Goal: Task Accomplishment & Management: Manage account settings

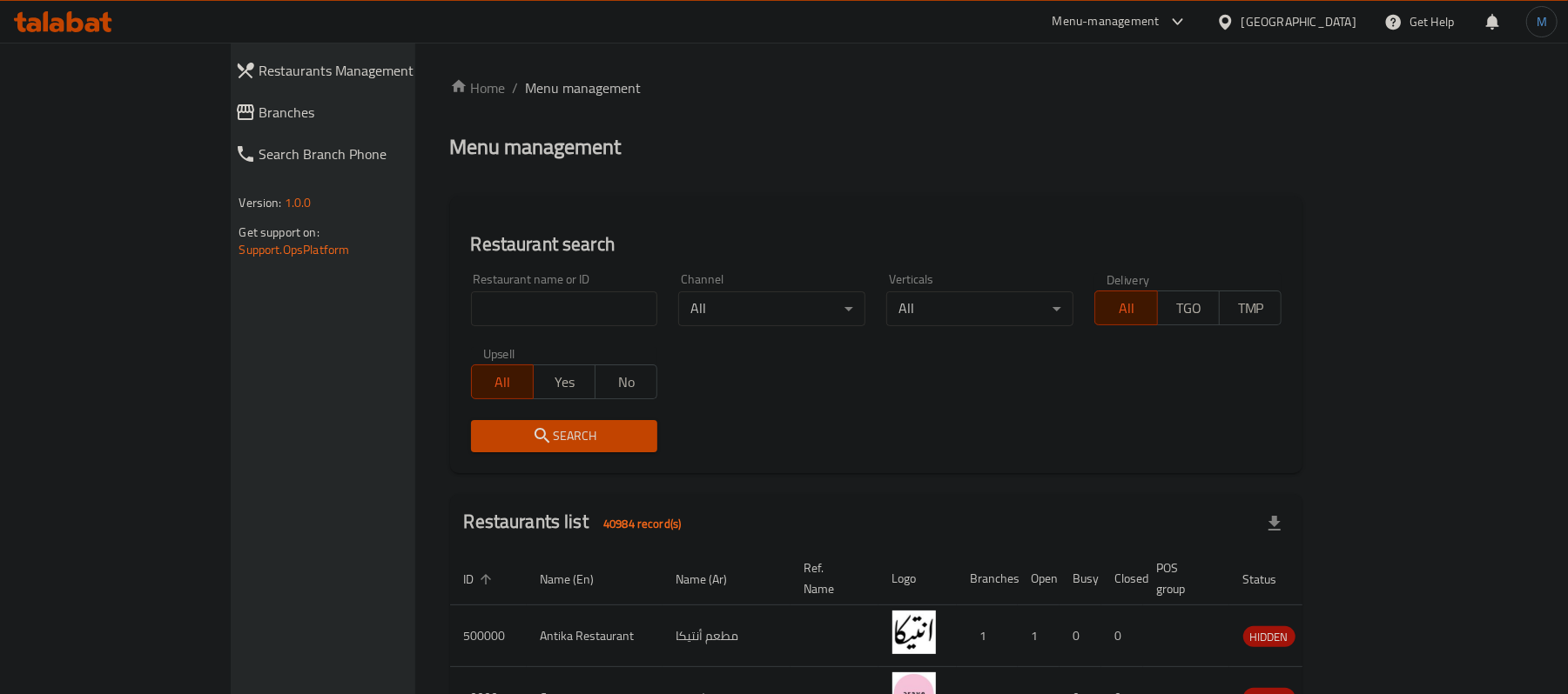
click at [81, 25] on icon at bounding box center [75, 22] width 17 height 21
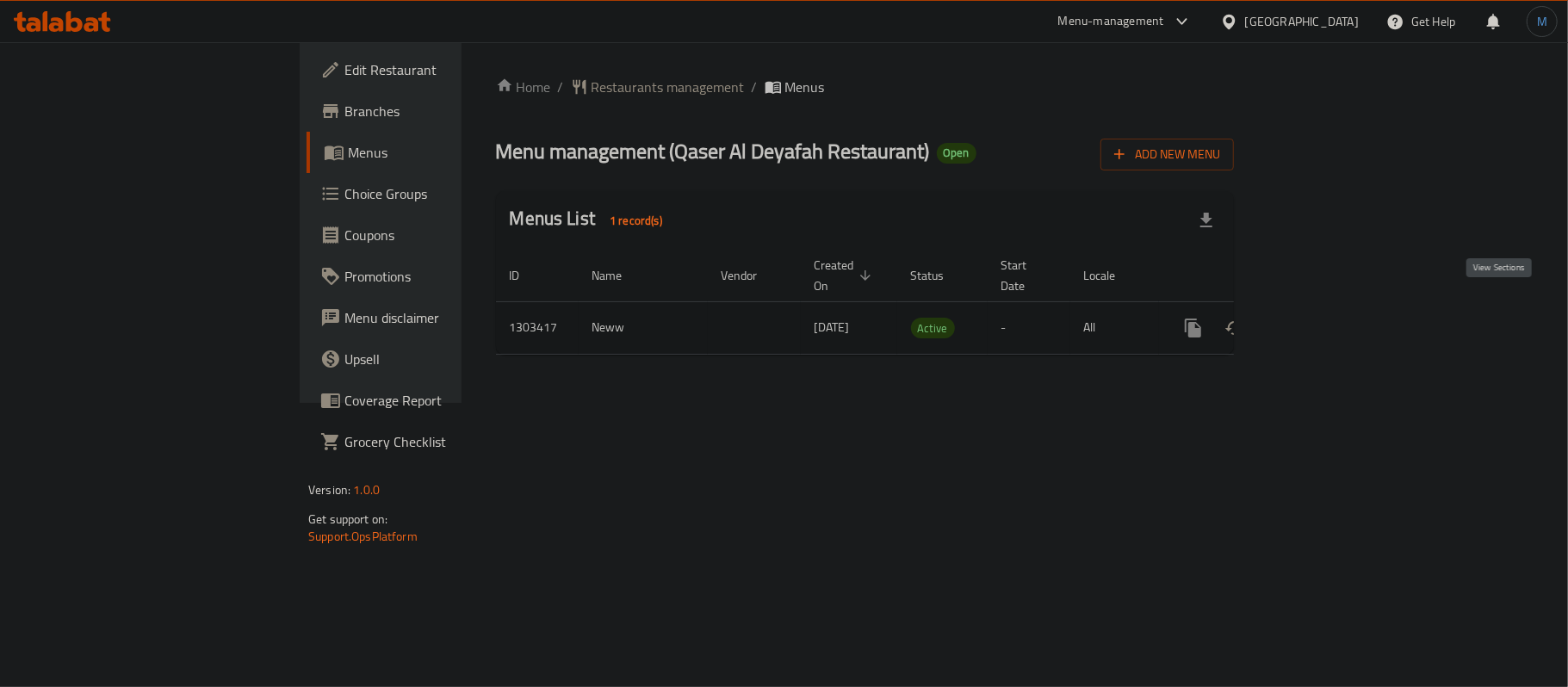
click at [1328, 318] on icon "enhanced table" at bounding box center [1317, 329] width 21 height 21
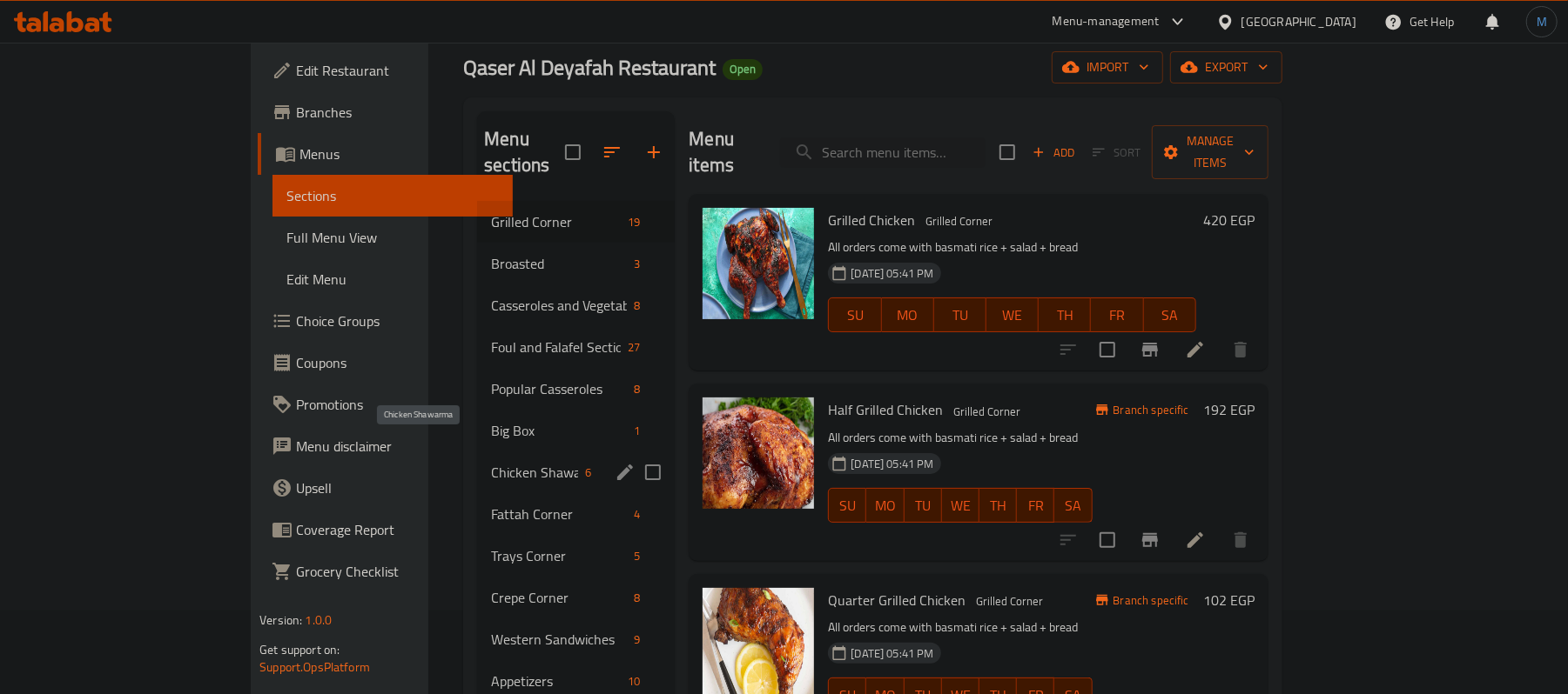
scroll to position [231, 0]
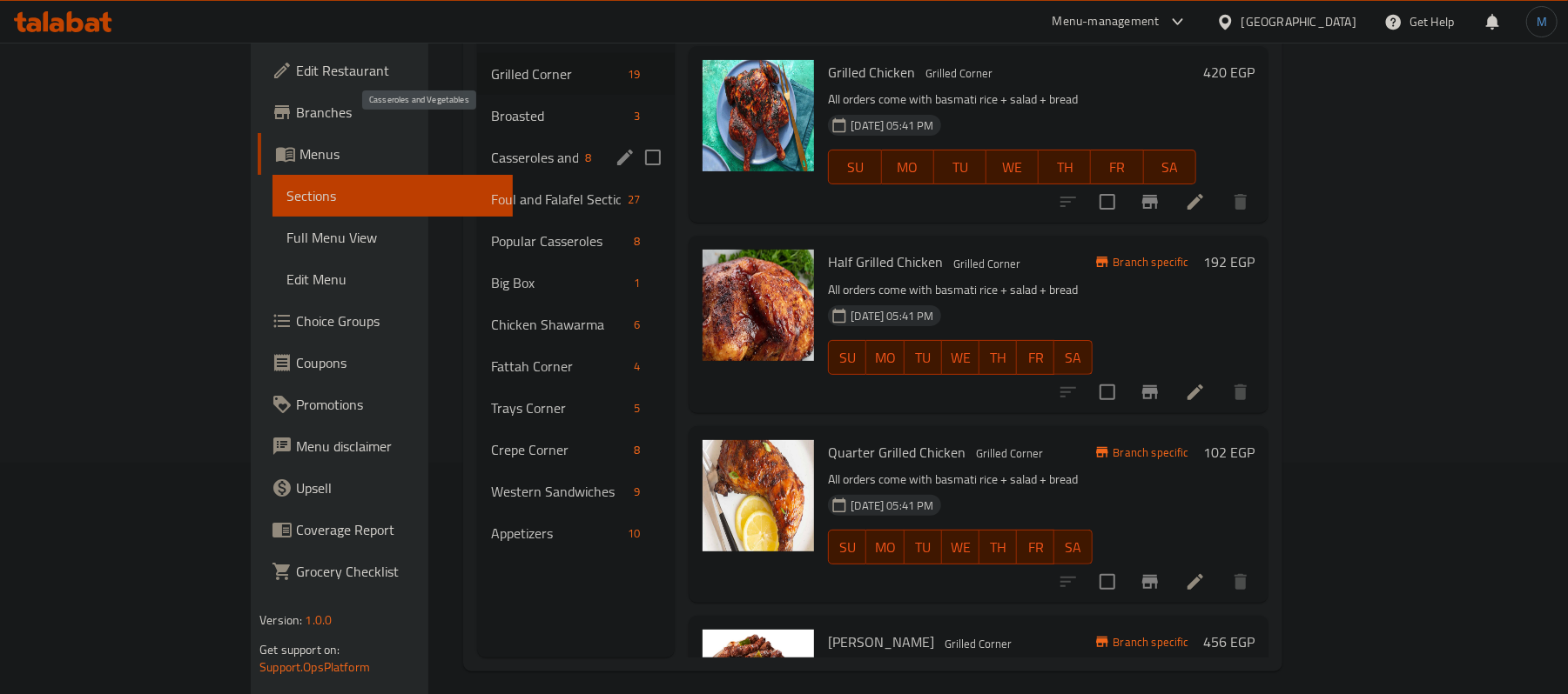
click at [490, 147] on span "Casseroles and Vegetables" at bounding box center [534, 158] width 87 height 21
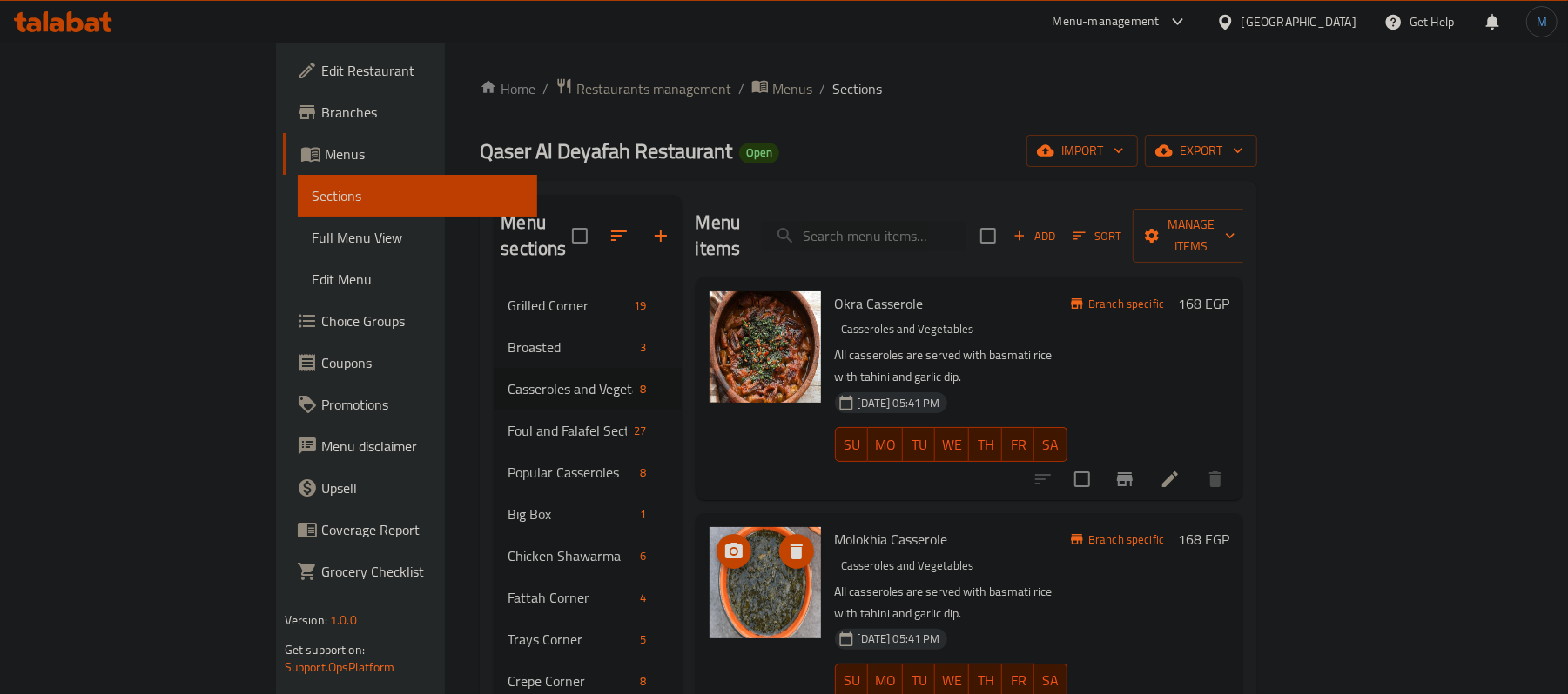
click at [1248, 238] on div "Add Sort Manage items" at bounding box center [1115, 235] width 269 height 54
click at [1057, 227] on span "Add" at bounding box center [1033, 236] width 47 height 20
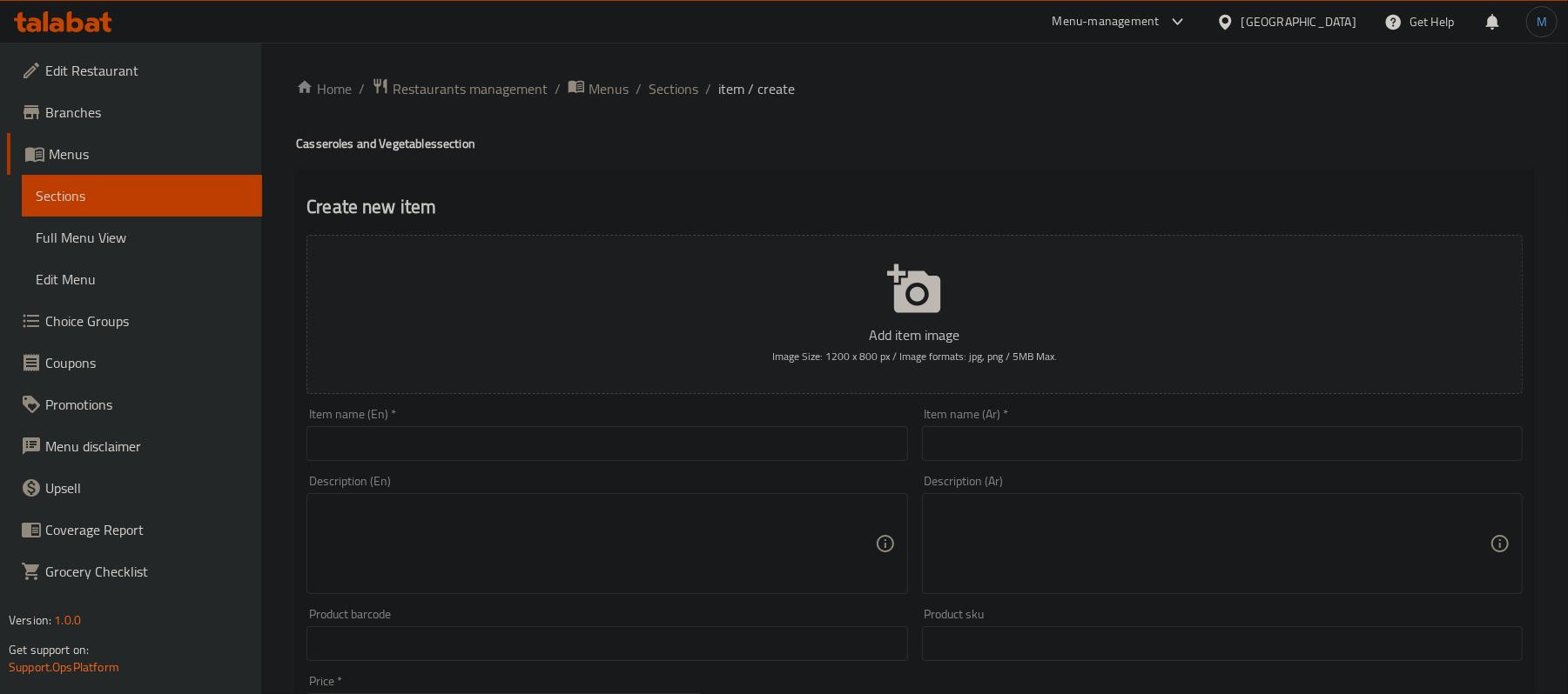
click at [1101, 425] on div "Item name (Ar)   * Item name (Ar) *" at bounding box center [1222, 435] width 600 height 53
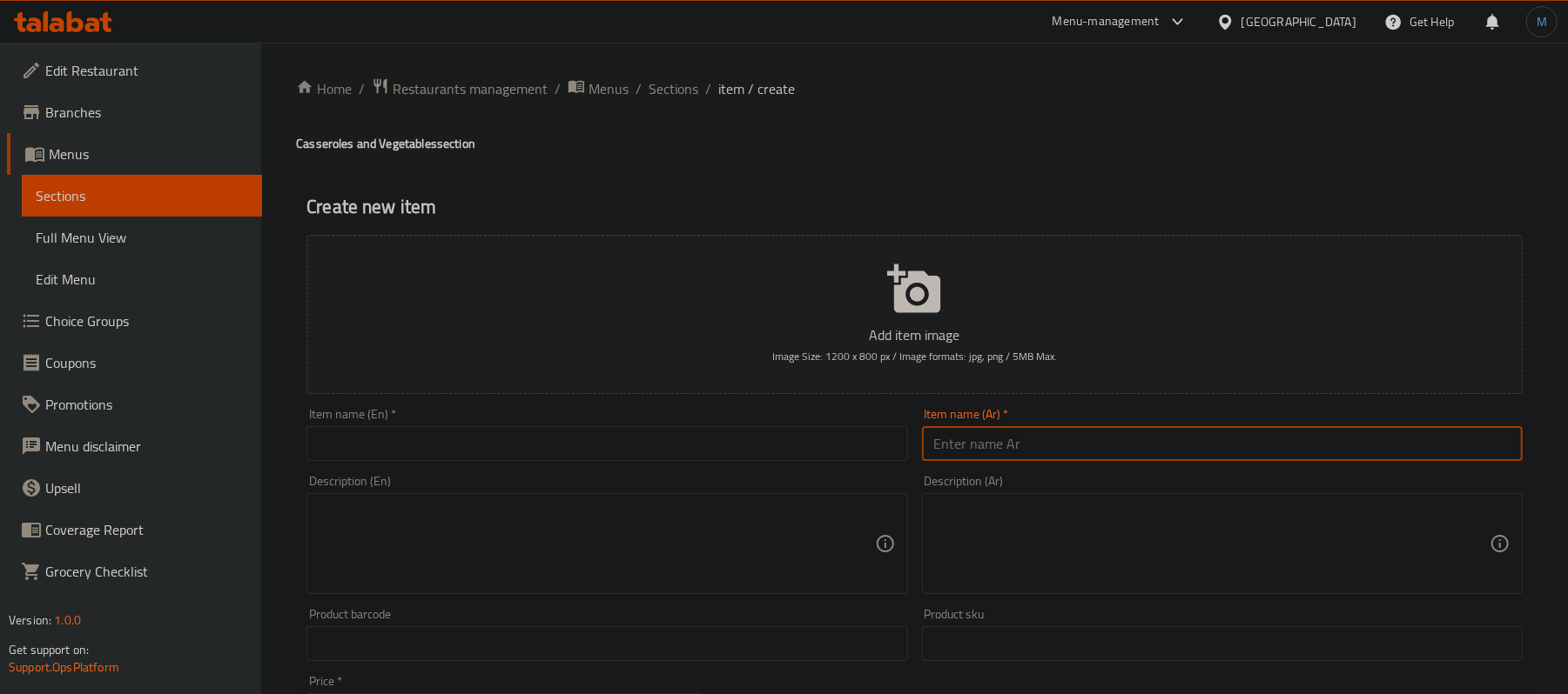
click at [1110, 434] on input "text" at bounding box center [1222, 443] width 600 height 35
type input "ح"
type input "محاشي كوسة"
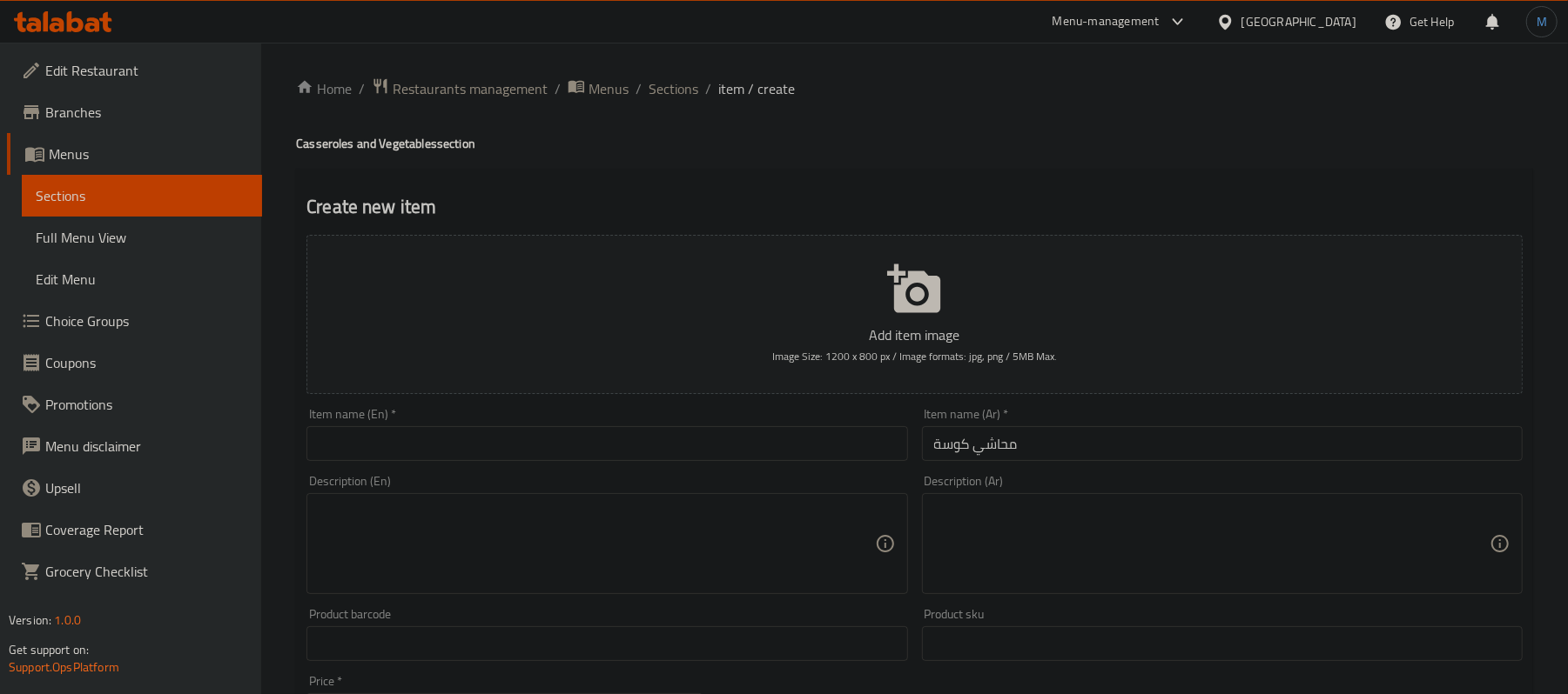
scroll to position [231, 0]
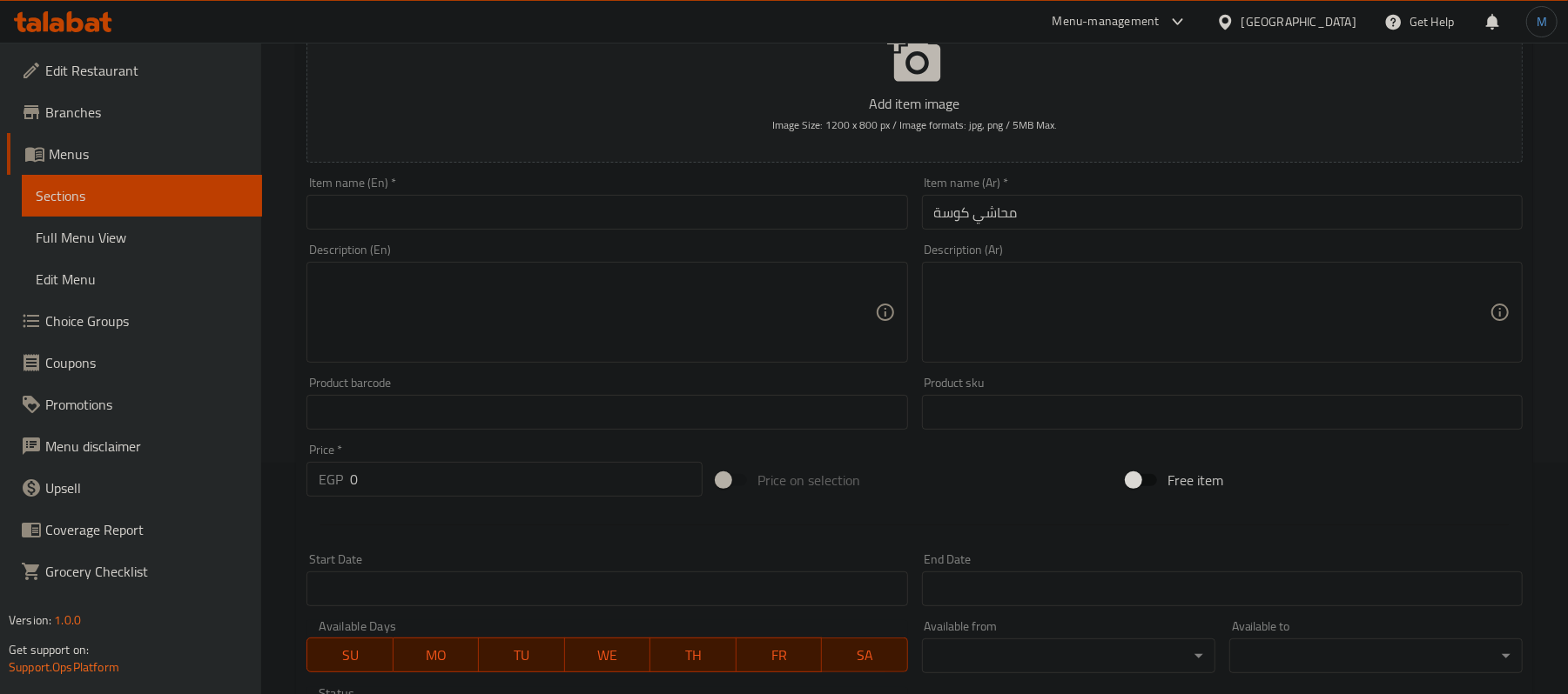
click at [444, 477] on input "0" at bounding box center [526, 479] width 352 height 35
type input "60"
click at [1110, 237] on div "Description (Ar) Description (Ar)" at bounding box center [1222, 303] width 614 height 133
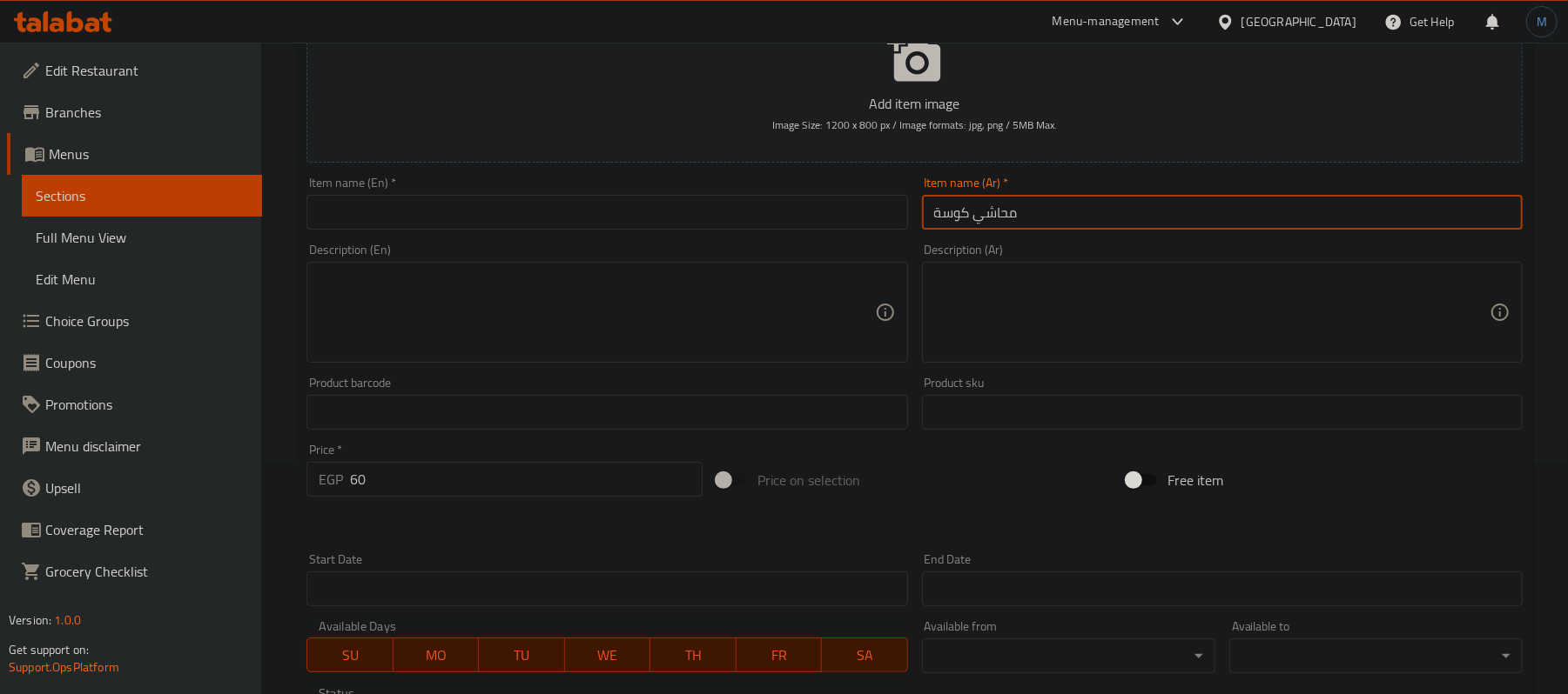
click at [1115, 227] on input "محاشي كوسة" at bounding box center [1222, 212] width 600 height 35
click at [407, 218] on input "text" at bounding box center [606, 212] width 600 height 35
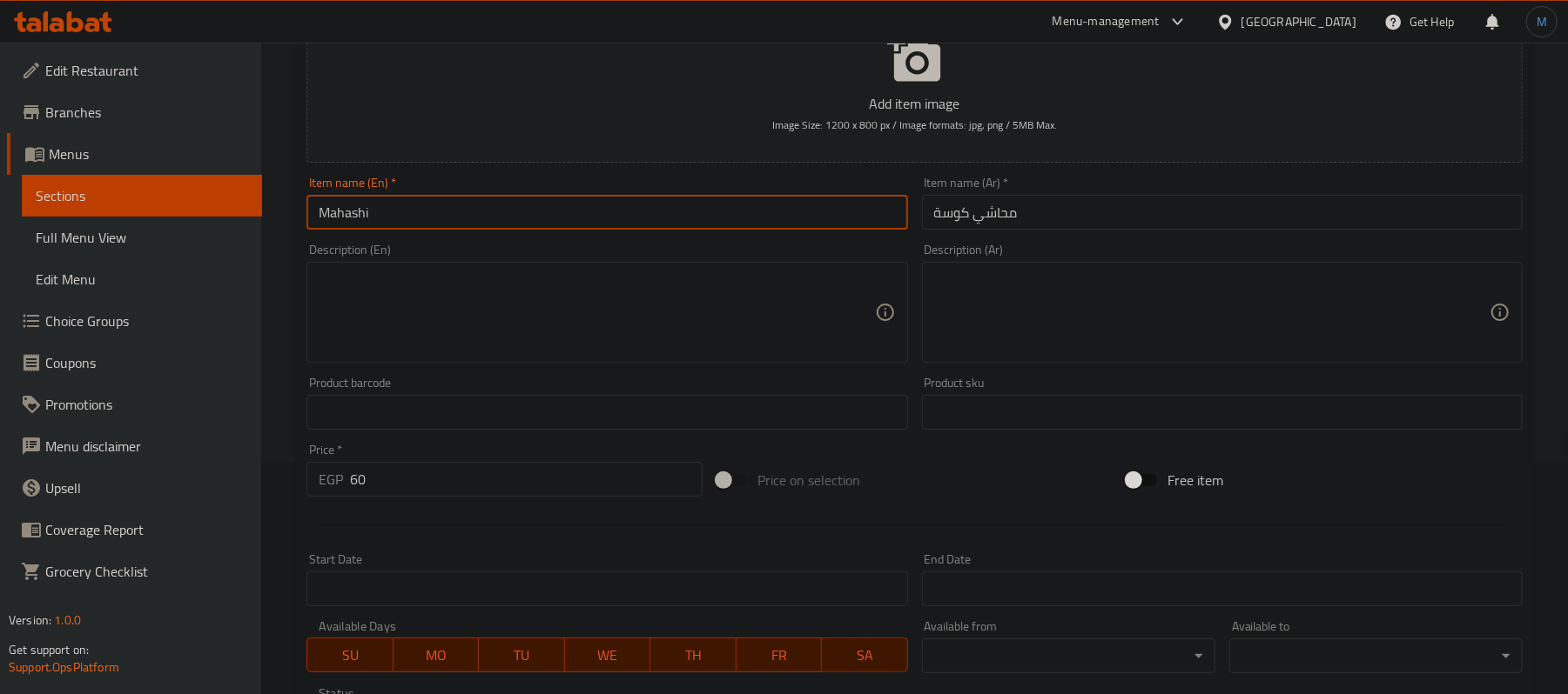
paste input "zucchini"
type input "[PERSON_NAME]"
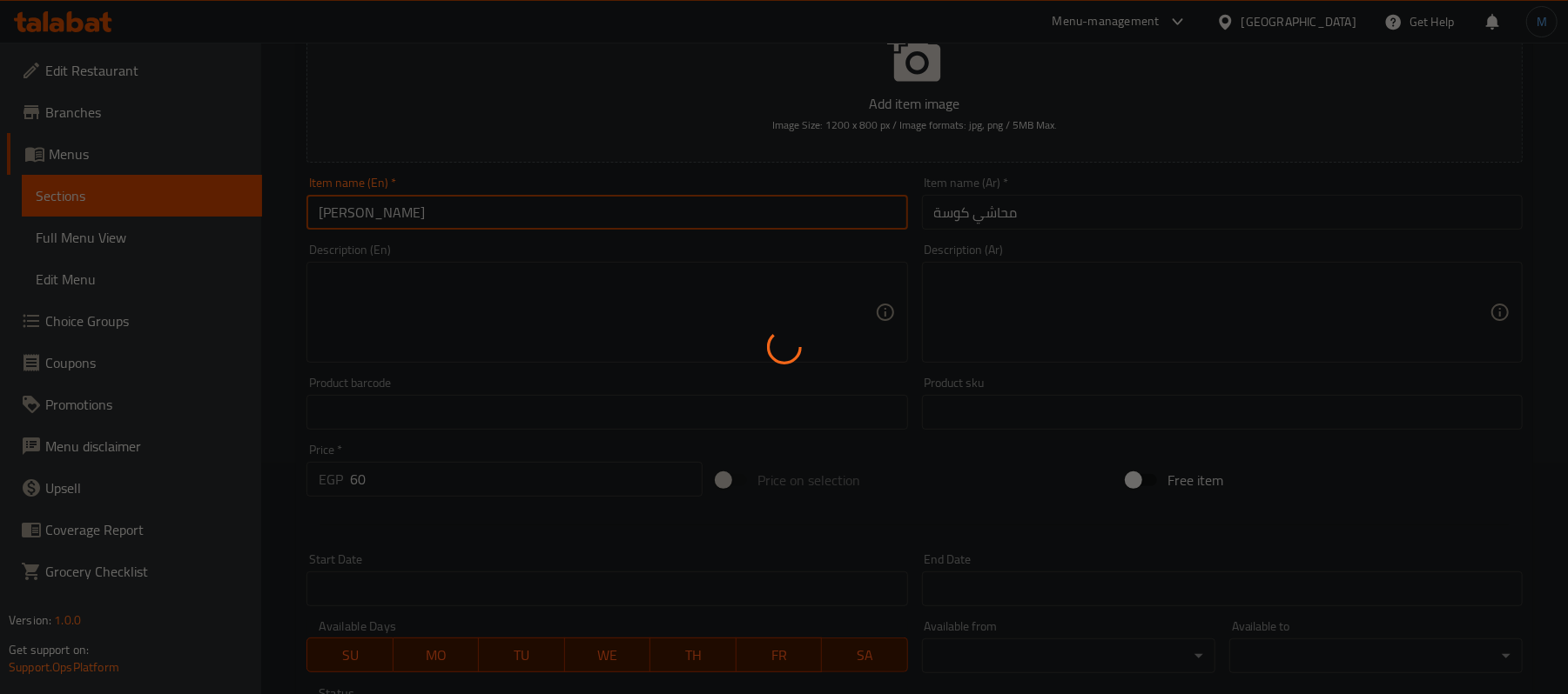
type input "0"
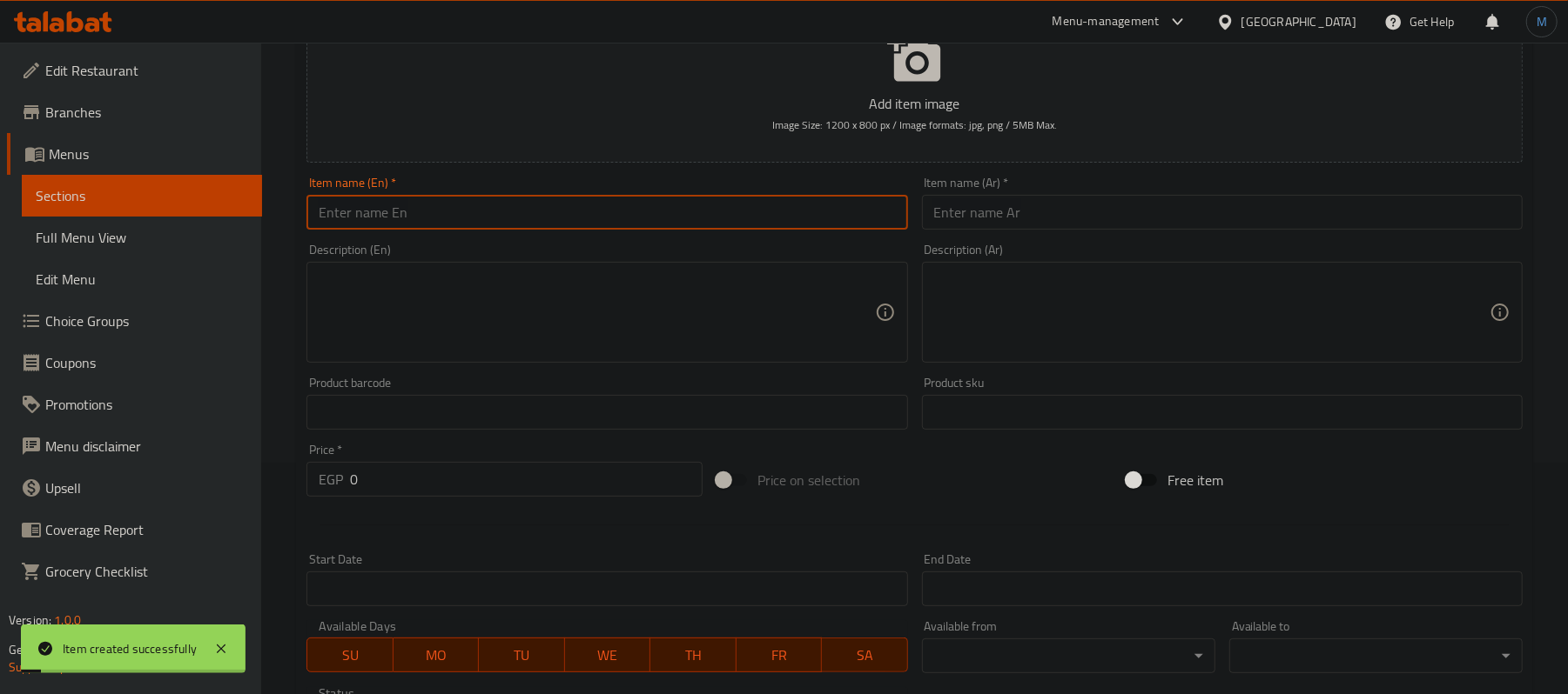
click at [1178, 220] on input "text" at bounding box center [1222, 212] width 600 height 35
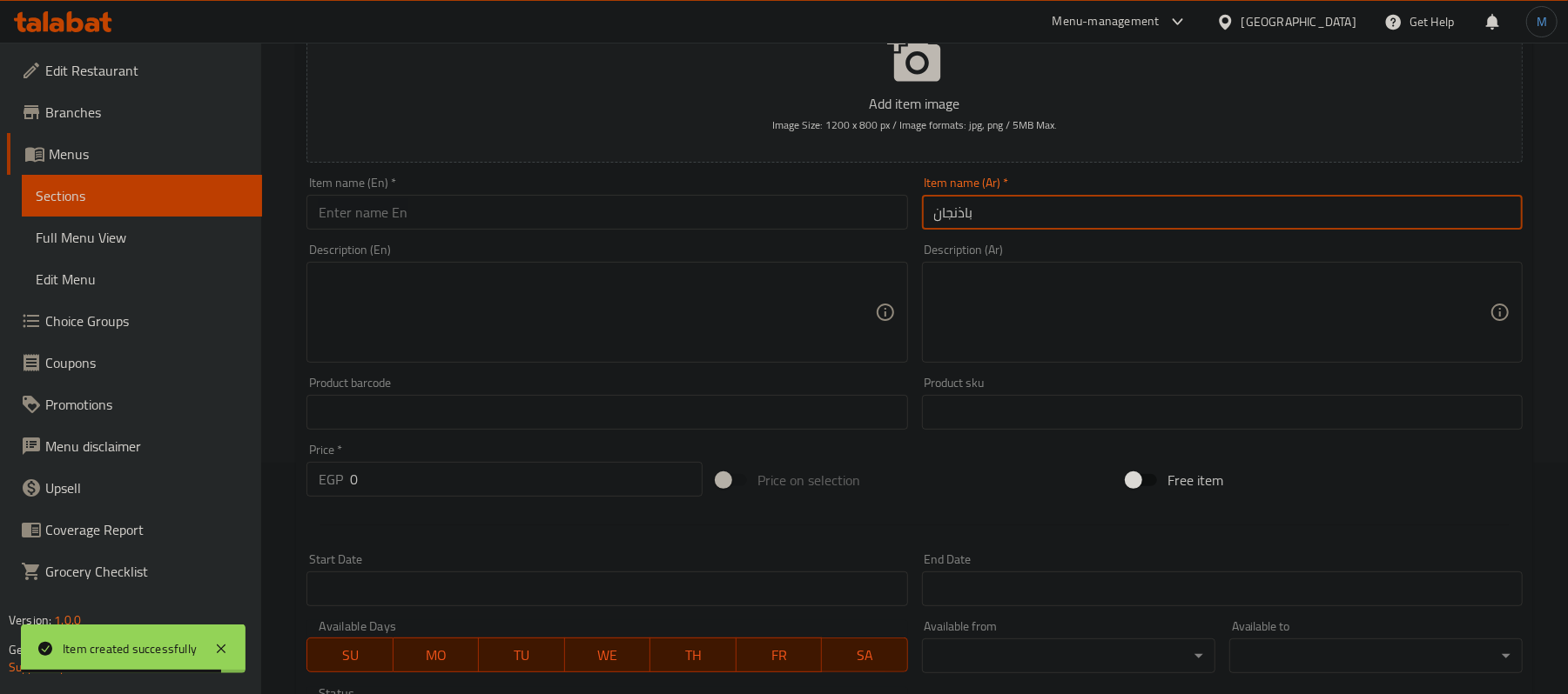
type input "باذنجان"
click at [434, 485] on input "0" at bounding box center [526, 479] width 352 height 35
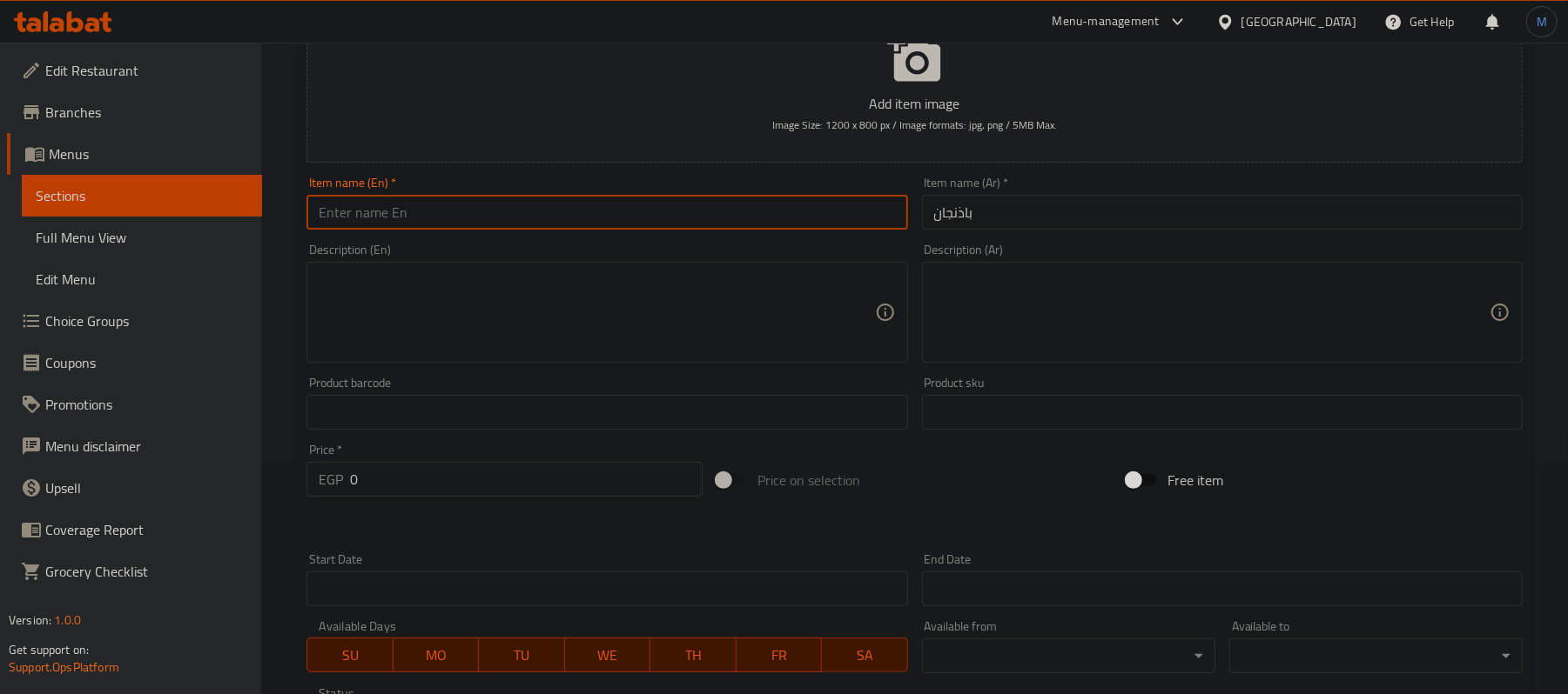
click at [426, 210] on input "text" at bounding box center [606, 212] width 600 height 35
paste input "eggplant"
type input "Eggplant"
click at [437, 488] on input "0" at bounding box center [526, 479] width 352 height 35
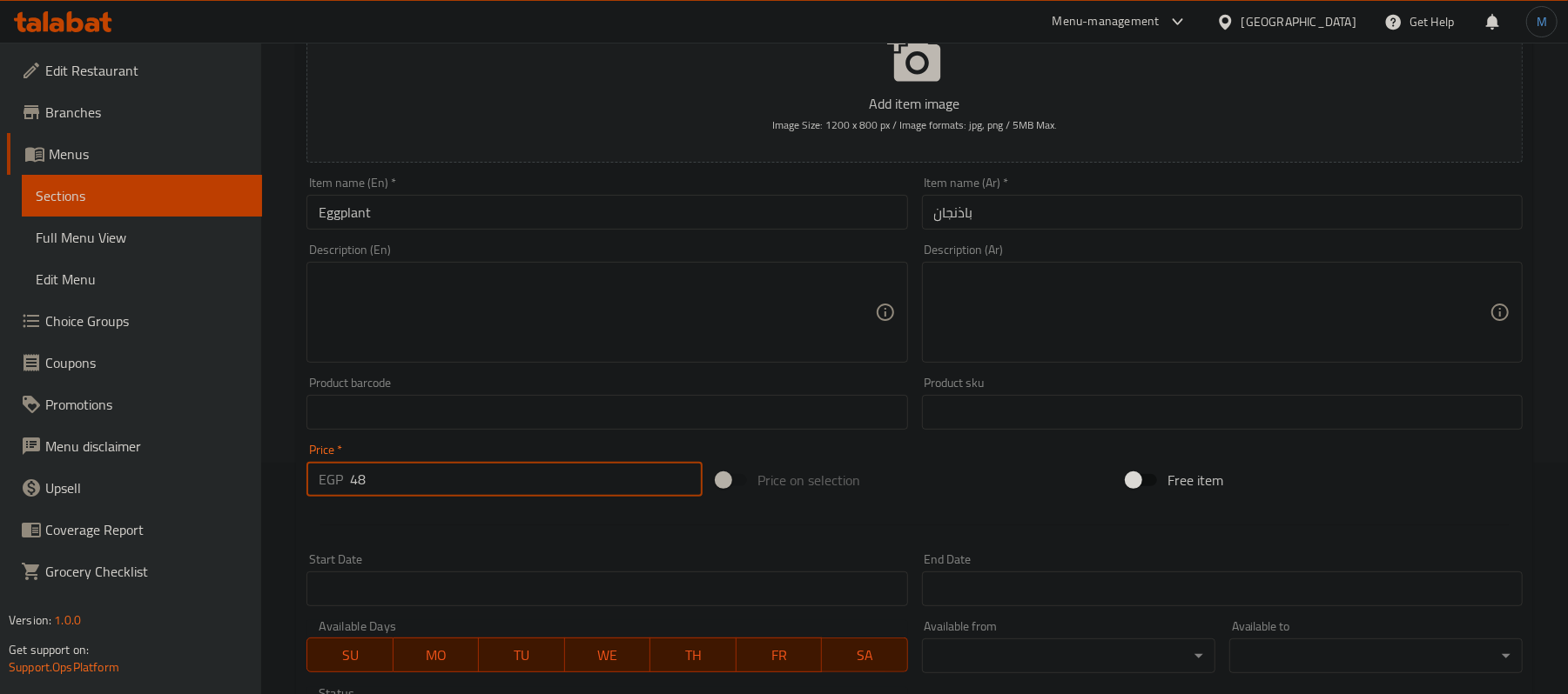
type input "48"
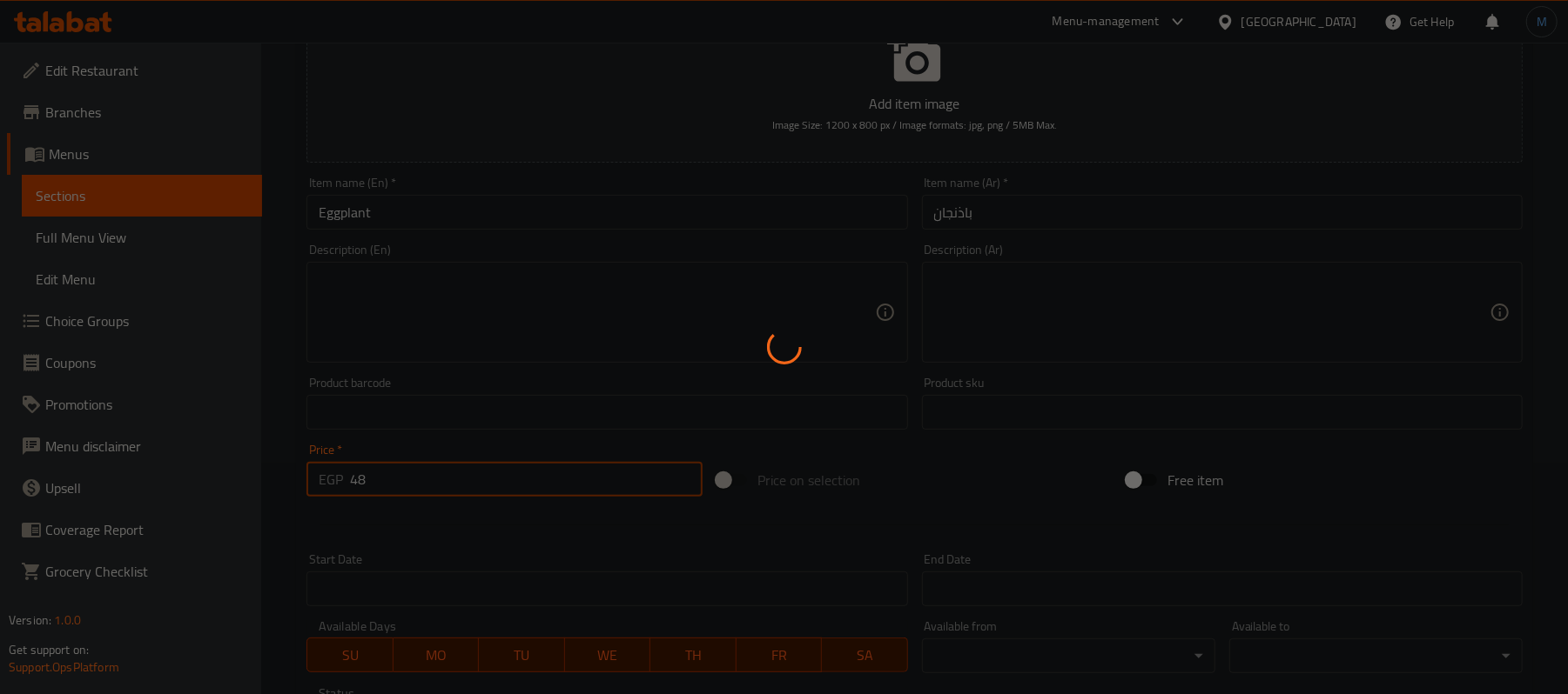
type input "0"
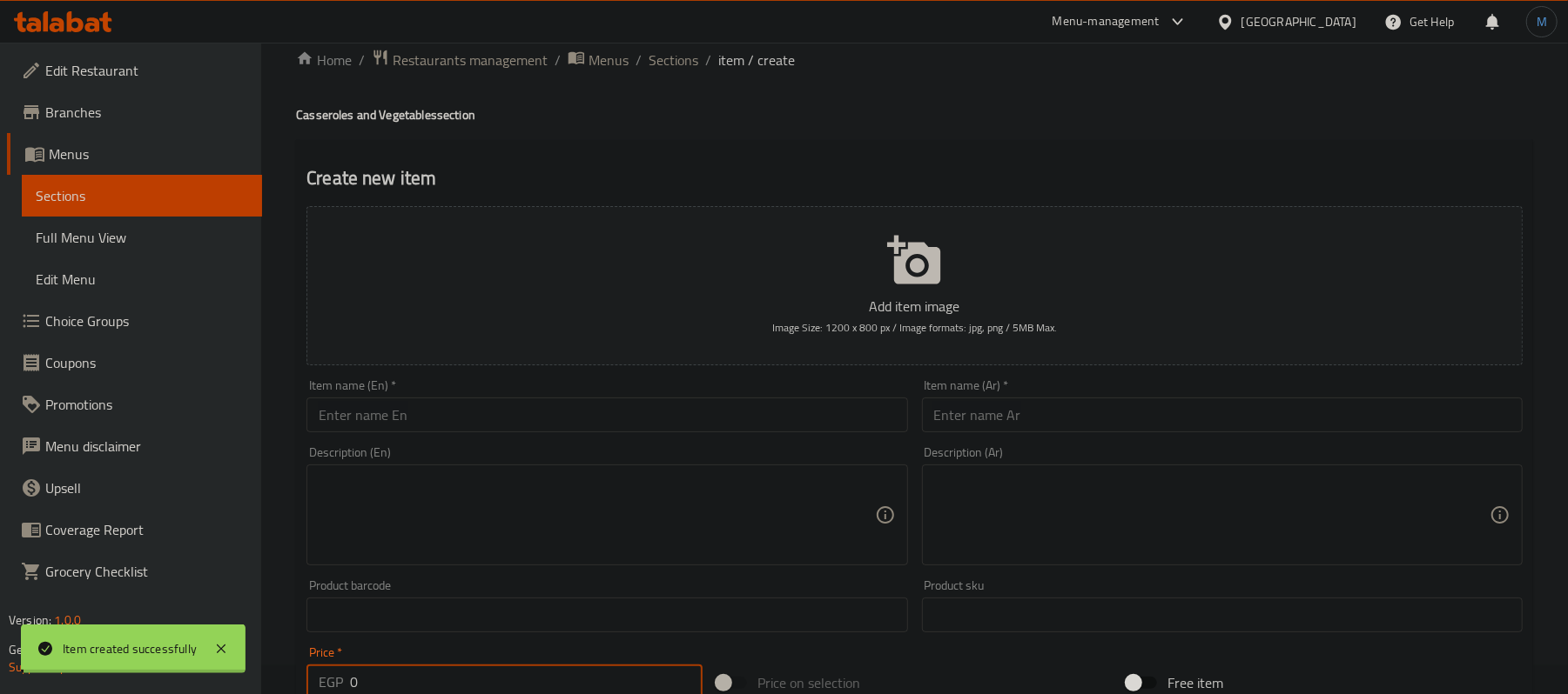
scroll to position [0, 0]
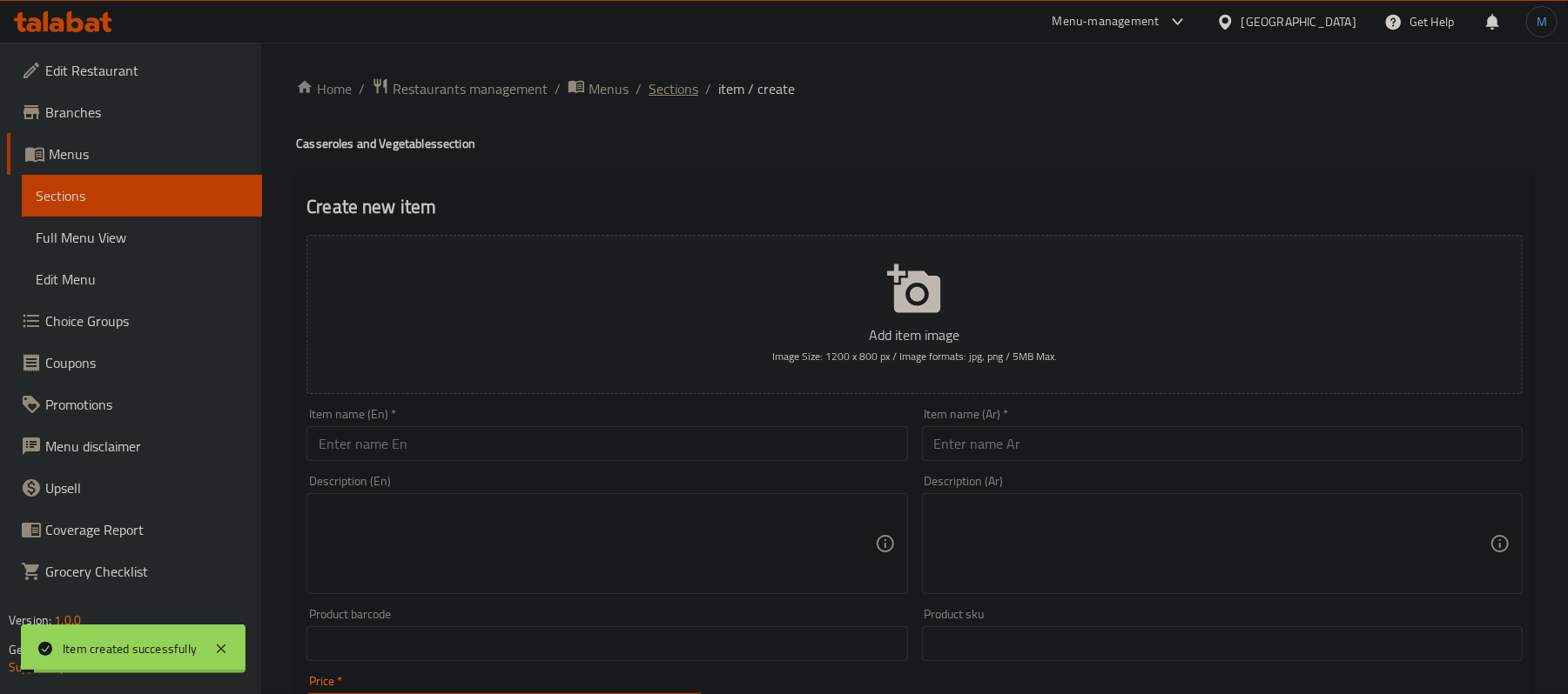
click at [666, 89] on span "Sections" at bounding box center [673, 89] width 50 height 21
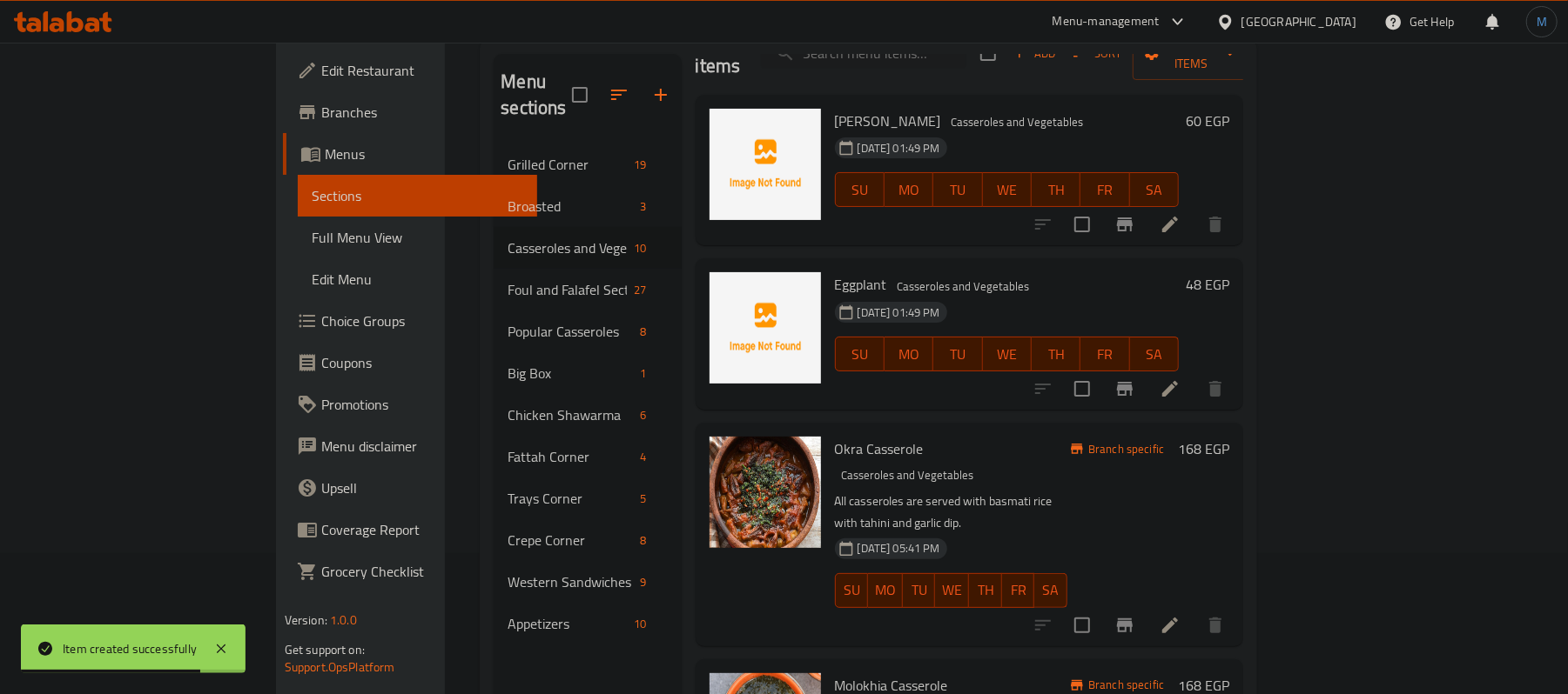
scroll to position [5, 0]
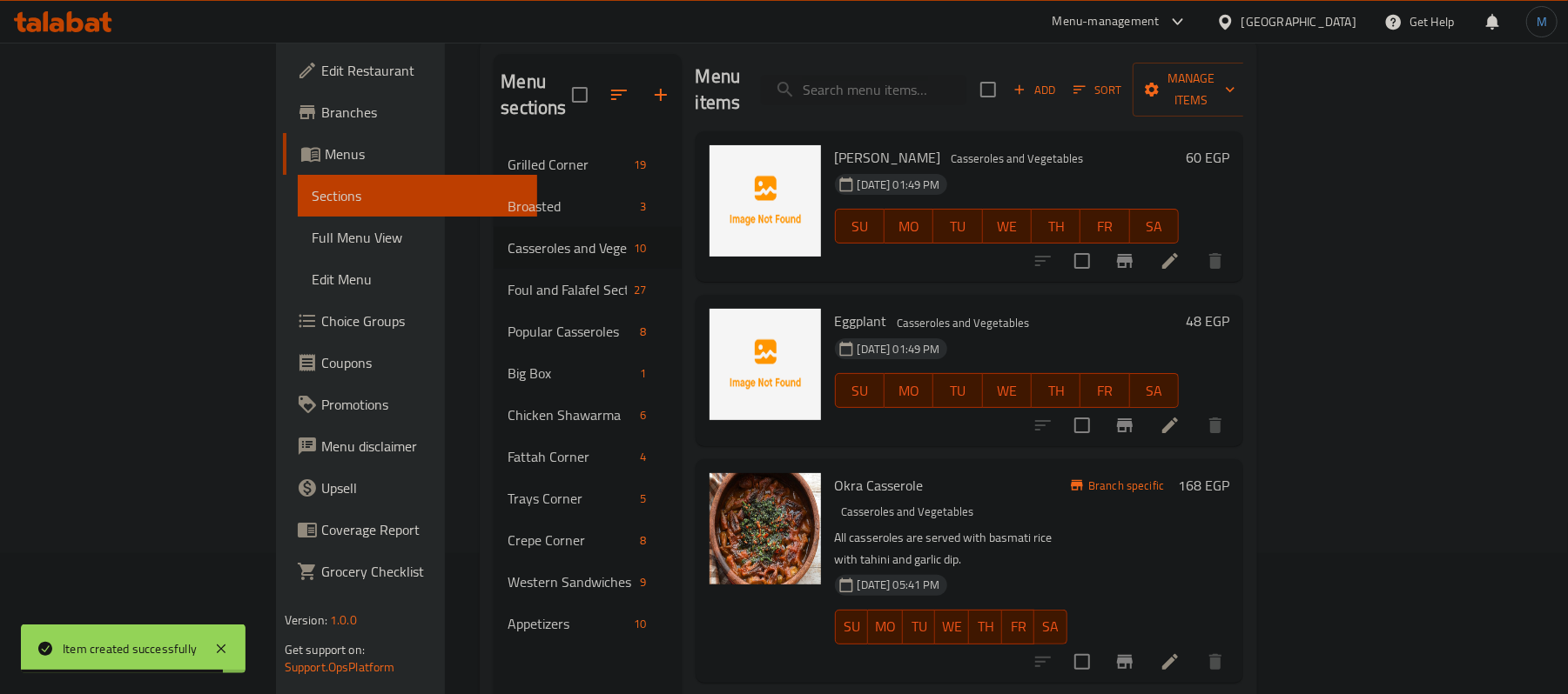
click at [1132, 254] on icon "Branch-specific-item" at bounding box center [1124, 261] width 16 height 14
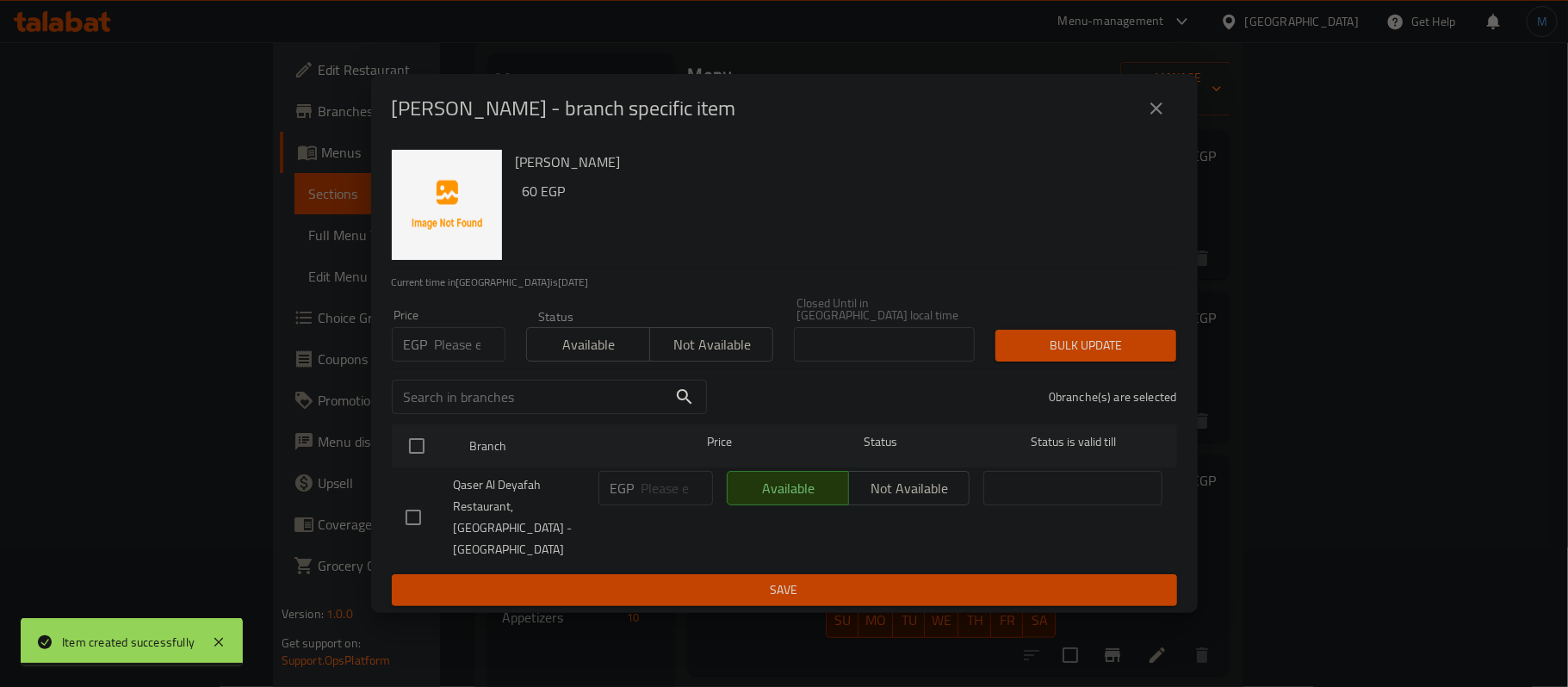
click at [444, 357] on input "number" at bounding box center [470, 344] width 71 height 34
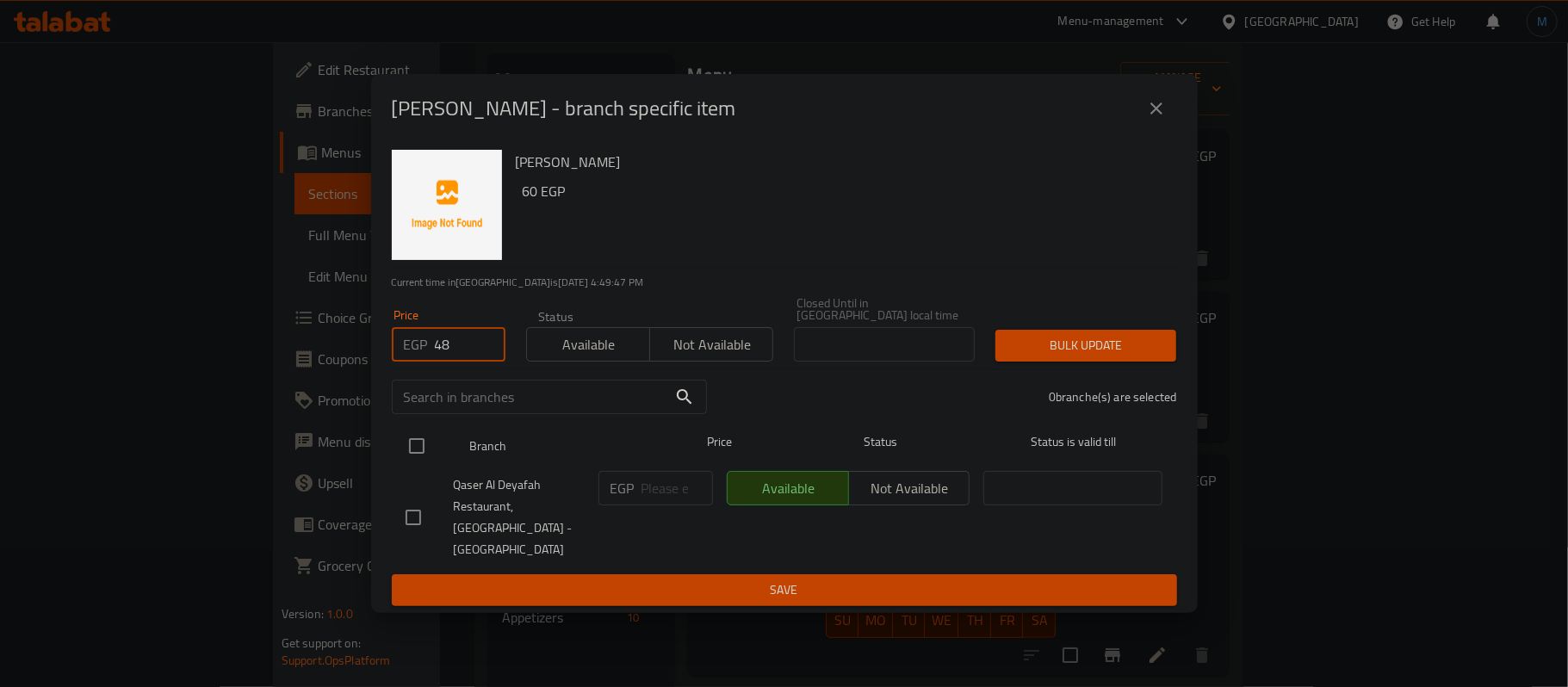
type input "48"
click at [428, 451] on input "checkbox" at bounding box center [416, 446] width 36 height 36
checkbox input "true"
click at [1024, 326] on div "Bulk update" at bounding box center [1086, 346] width 201 height 53
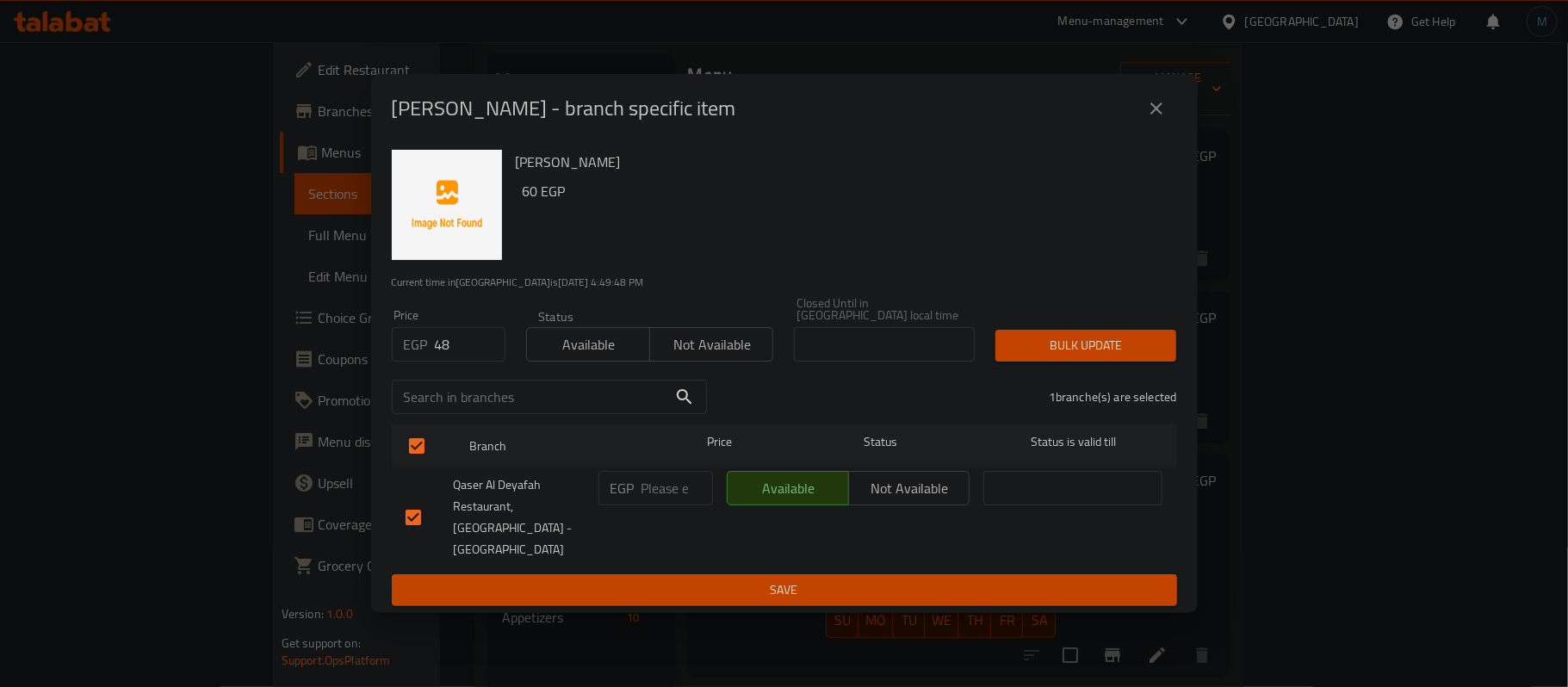
click at [1030, 331] on div "Bulk update" at bounding box center [1086, 346] width 201 height 53
click at [1030, 341] on span "Bulk update" at bounding box center [1085, 345] width 153 height 22
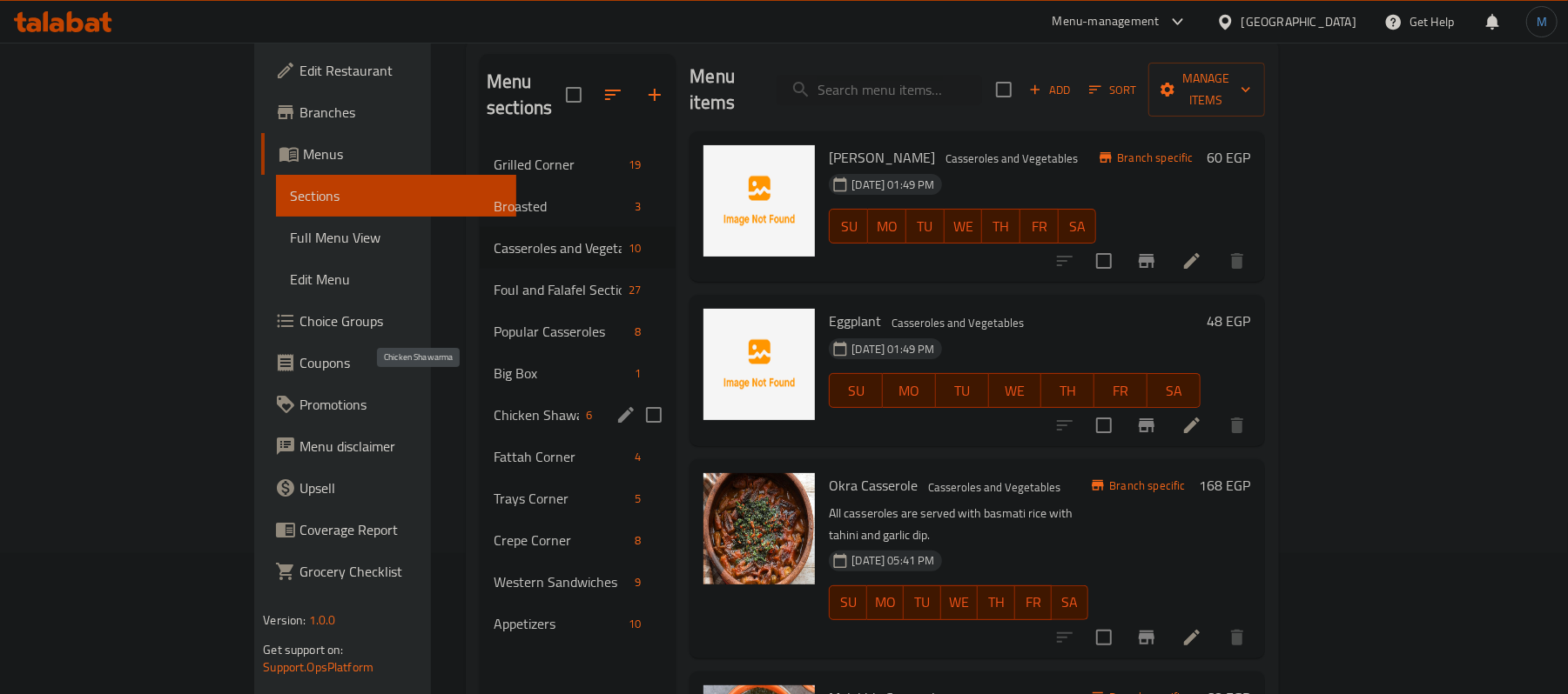
drag, startPoint x: 419, startPoint y: 382, endPoint x: 436, endPoint y: 381, distance: 17.0
click at [493, 405] on span "Chicken Shawarma" at bounding box center [536, 415] width 85 height 21
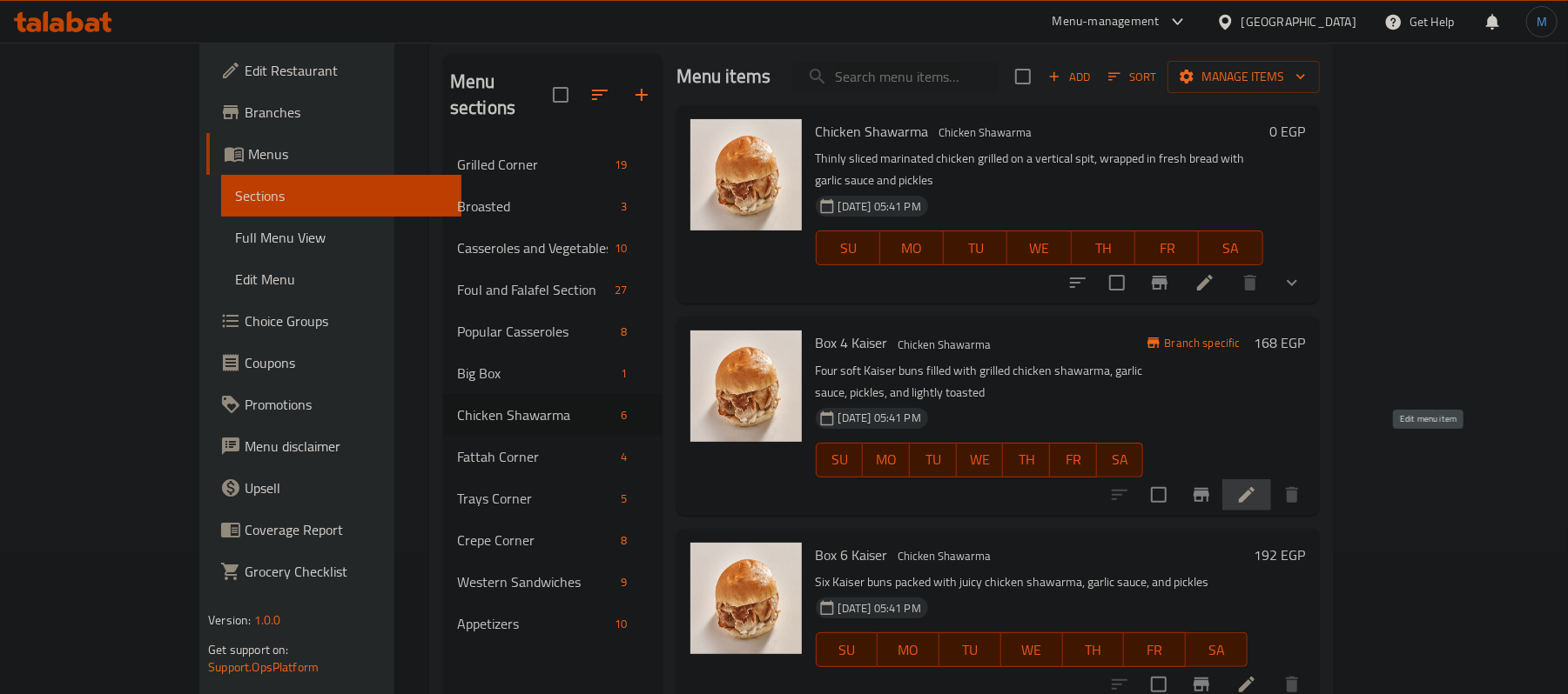
click at [1255, 488] on icon at bounding box center [1247, 496] width 16 height 16
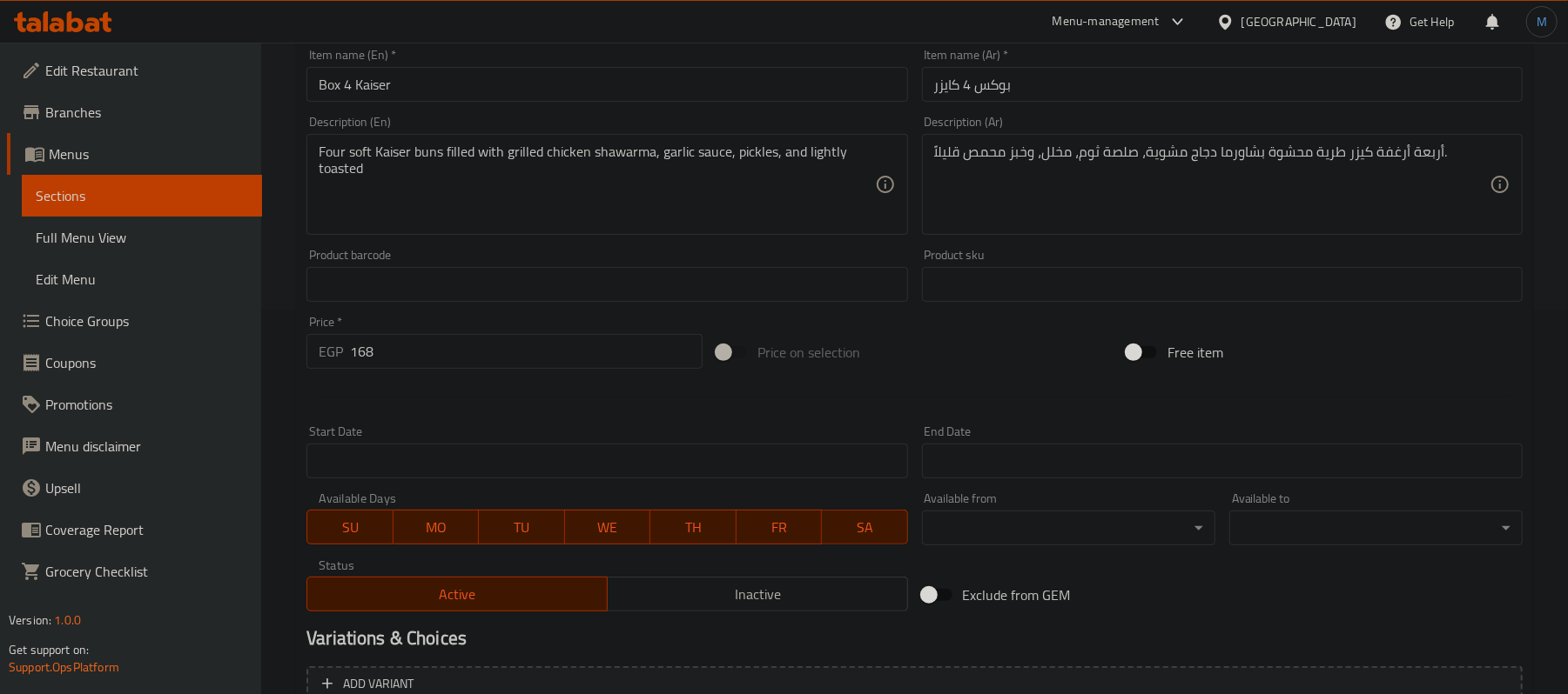
scroll to position [559, 0]
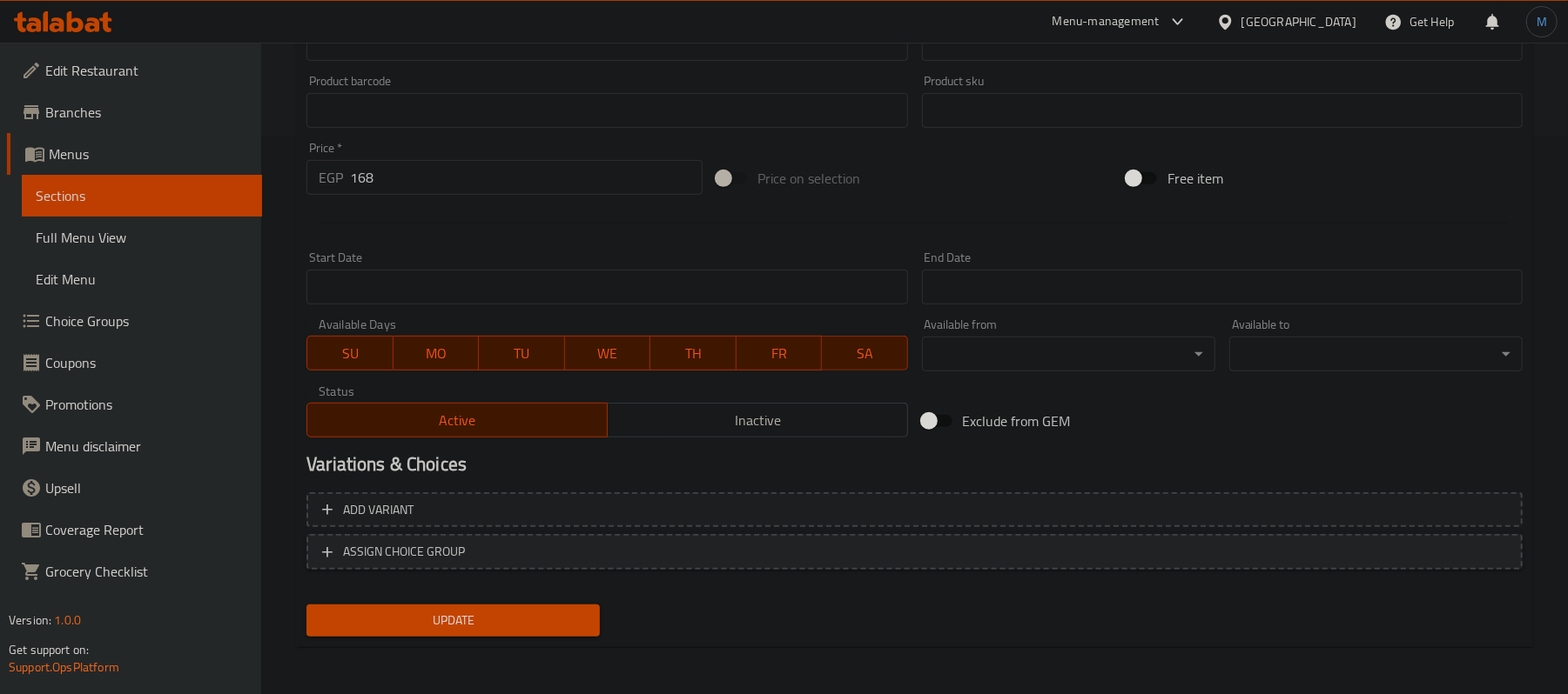
click at [643, 553] on span "ASSIGN CHOICE GROUP" at bounding box center [915, 551] width 1185 height 22
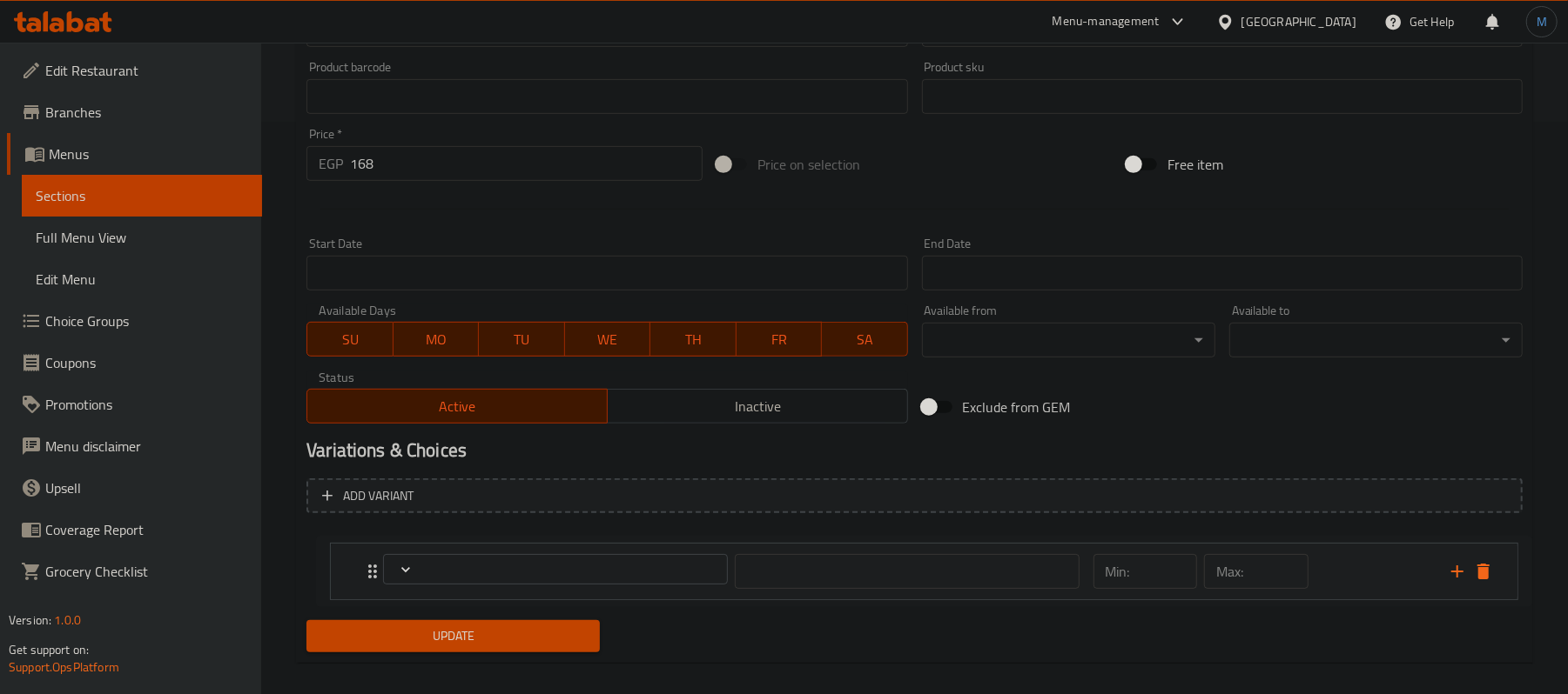
drag, startPoint x: 1450, startPoint y: 582, endPoint x: 1466, endPoint y: 573, distance: 18.4
click at [1466, 573] on div "​ Min: ​ Max: ​" at bounding box center [914, 563] width 1216 height 73
click at [1466, 573] on div "​ Min: ​ Max: ​" at bounding box center [914, 562] width 1216 height 73
click at [1480, 565] on icon "delete" at bounding box center [1474, 561] width 21 height 21
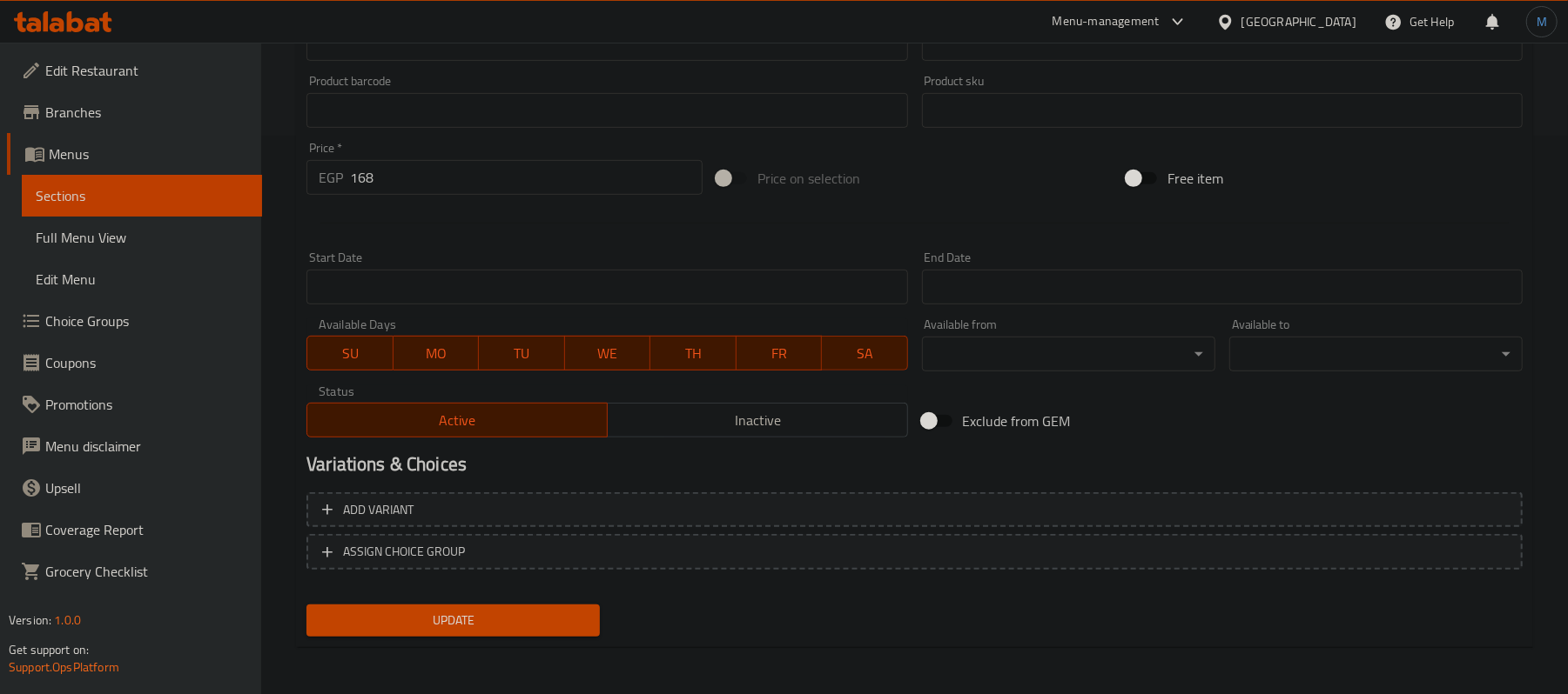
click at [169, 321] on span "Choice Groups" at bounding box center [146, 321] width 203 height 21
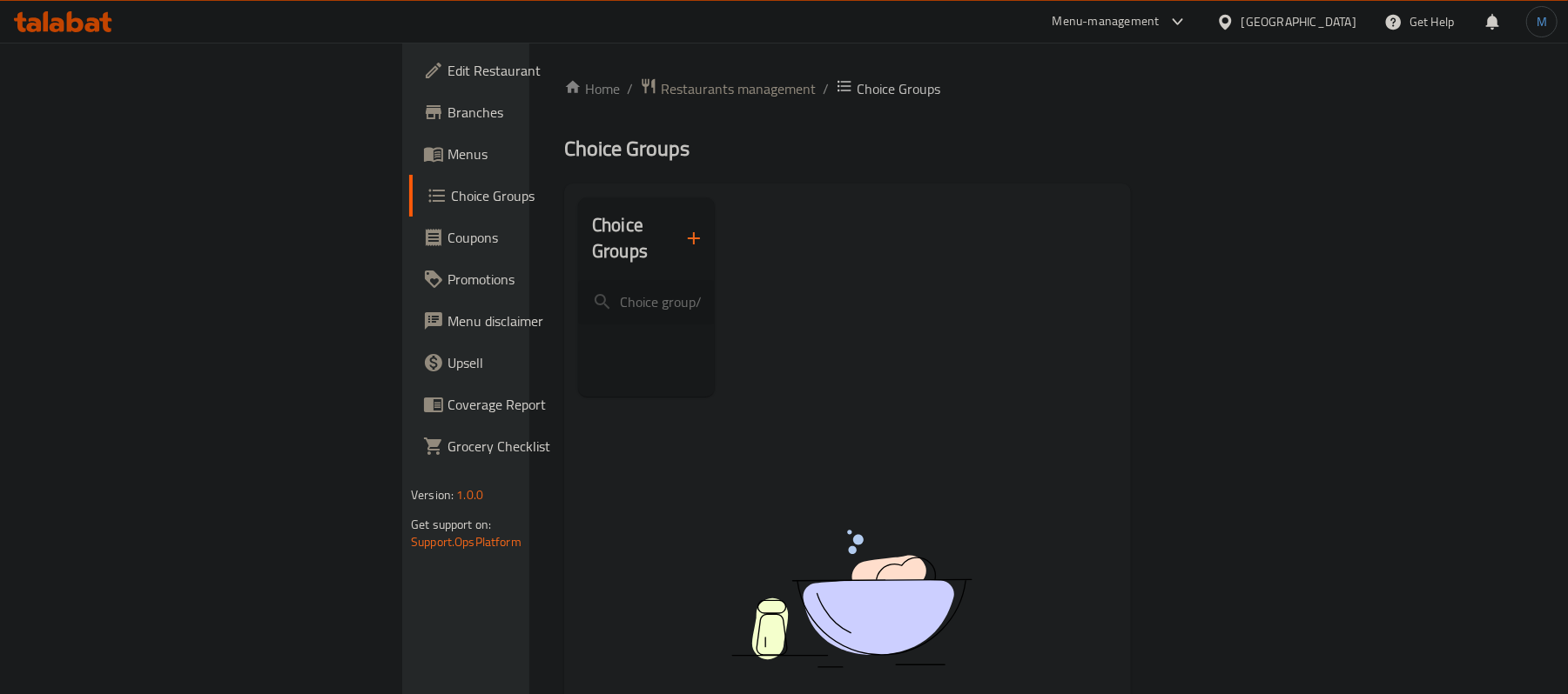
click at [673, 218] on button "button" at bounding box center [693, 238] width 42 height 42
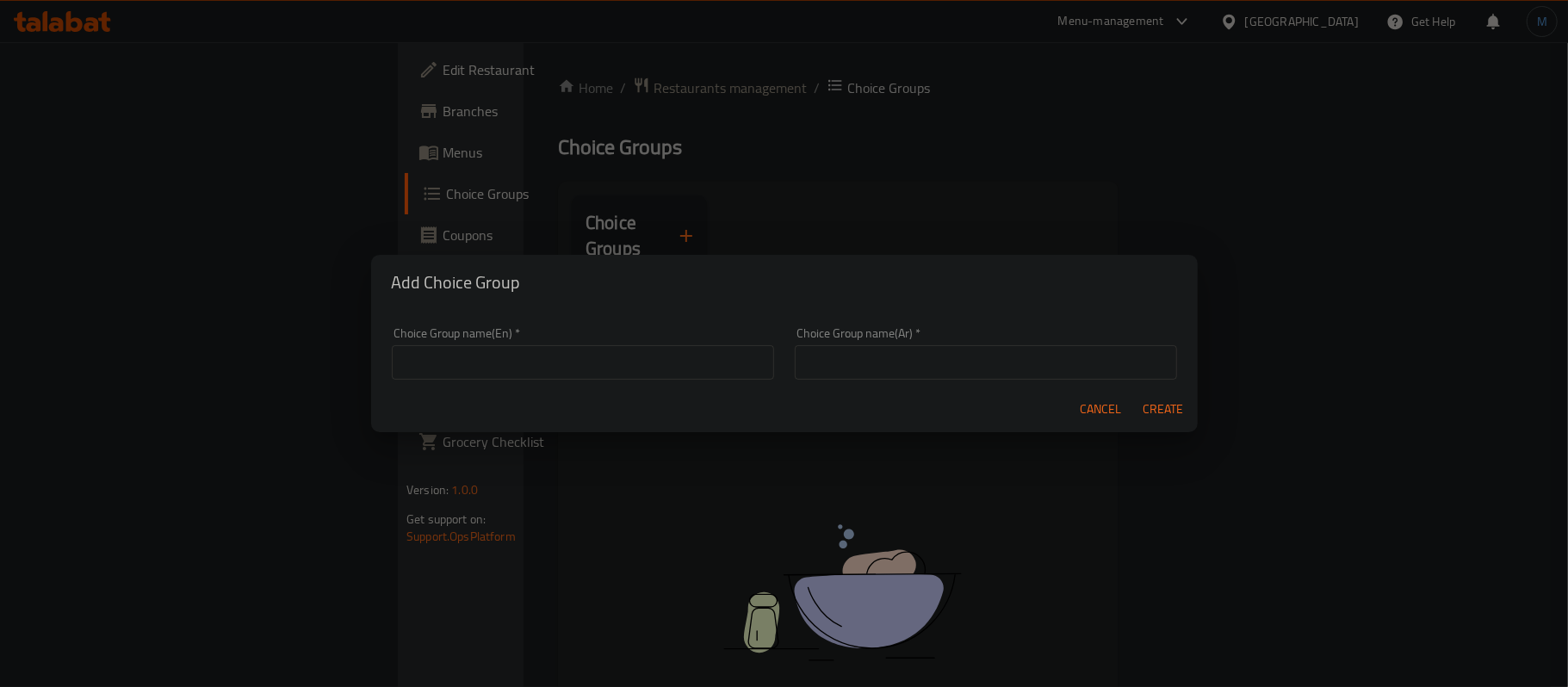
click at [580, 346] on input "text" at bounding box center [583, 362] width 382 height 34
type input "Your Choice Of Bread"
type input "اختيارك من الخبز"
click button "Create" at bounding box center [1163, 409] width 55 height 32
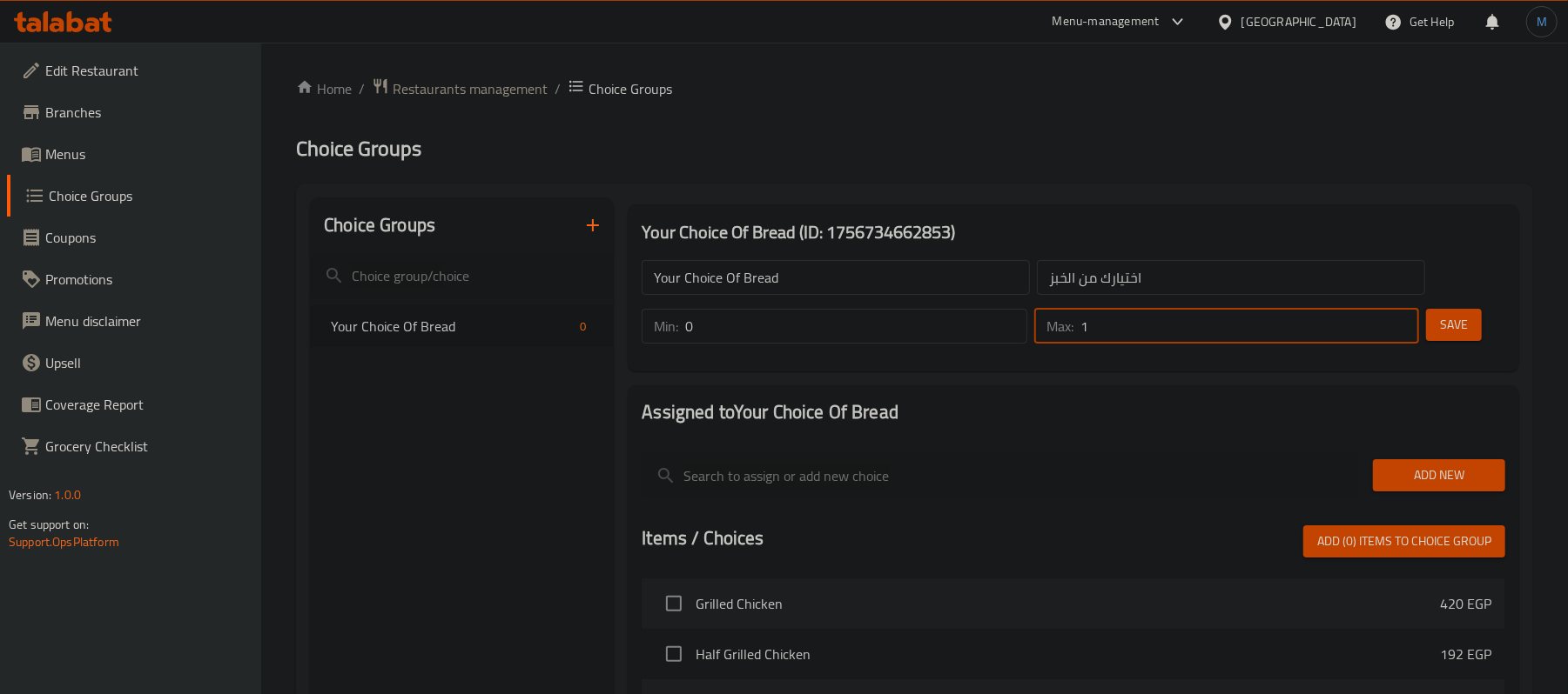
type input "1"
click at [1404, 317] on input "1" at bounding box center [1249, 326] width 338 height 35
type input "1"
click at [1009, 321] on input "1" at bounding box center [855, 326] width 341 height 35
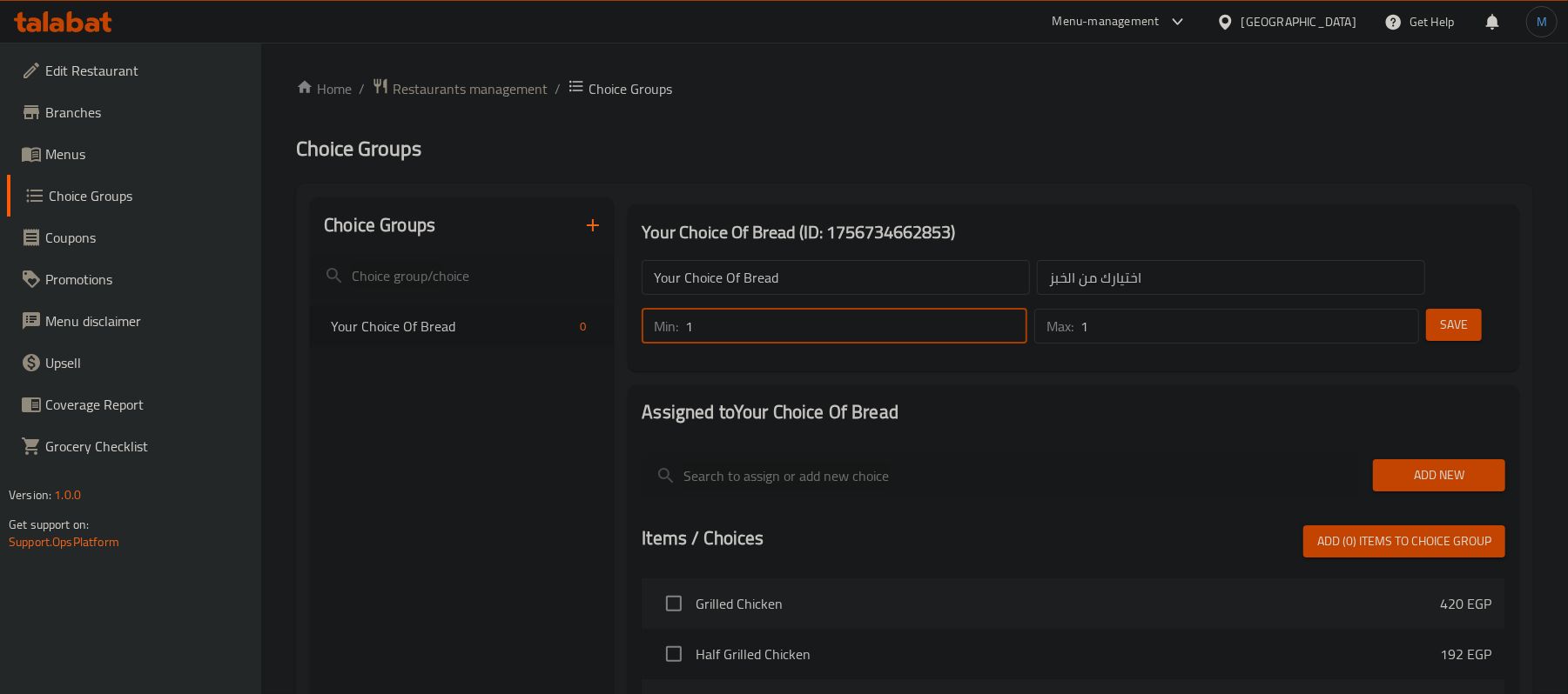
click at [1446, 467] on span "Add New" at bounding box center [1439, 475] width 104 height 22
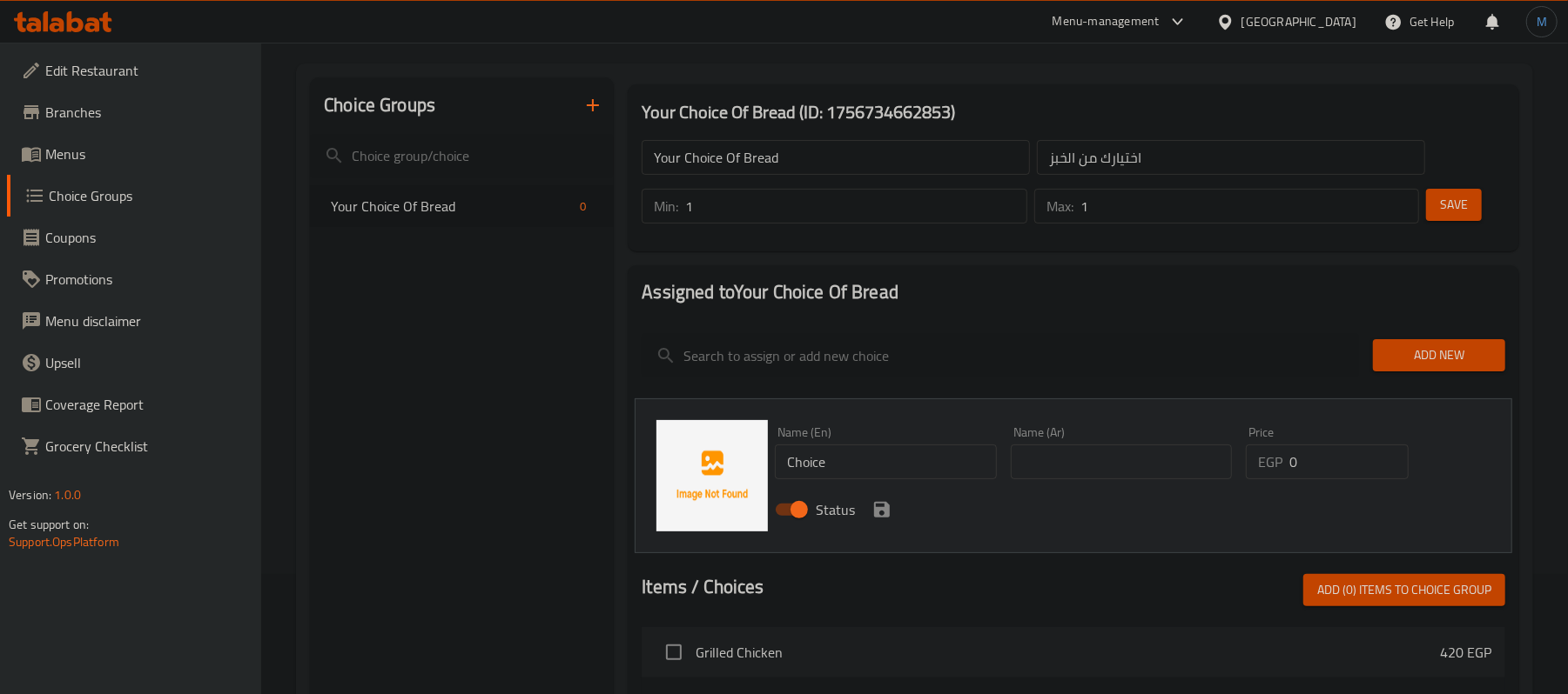
scroll to position [231, 0]
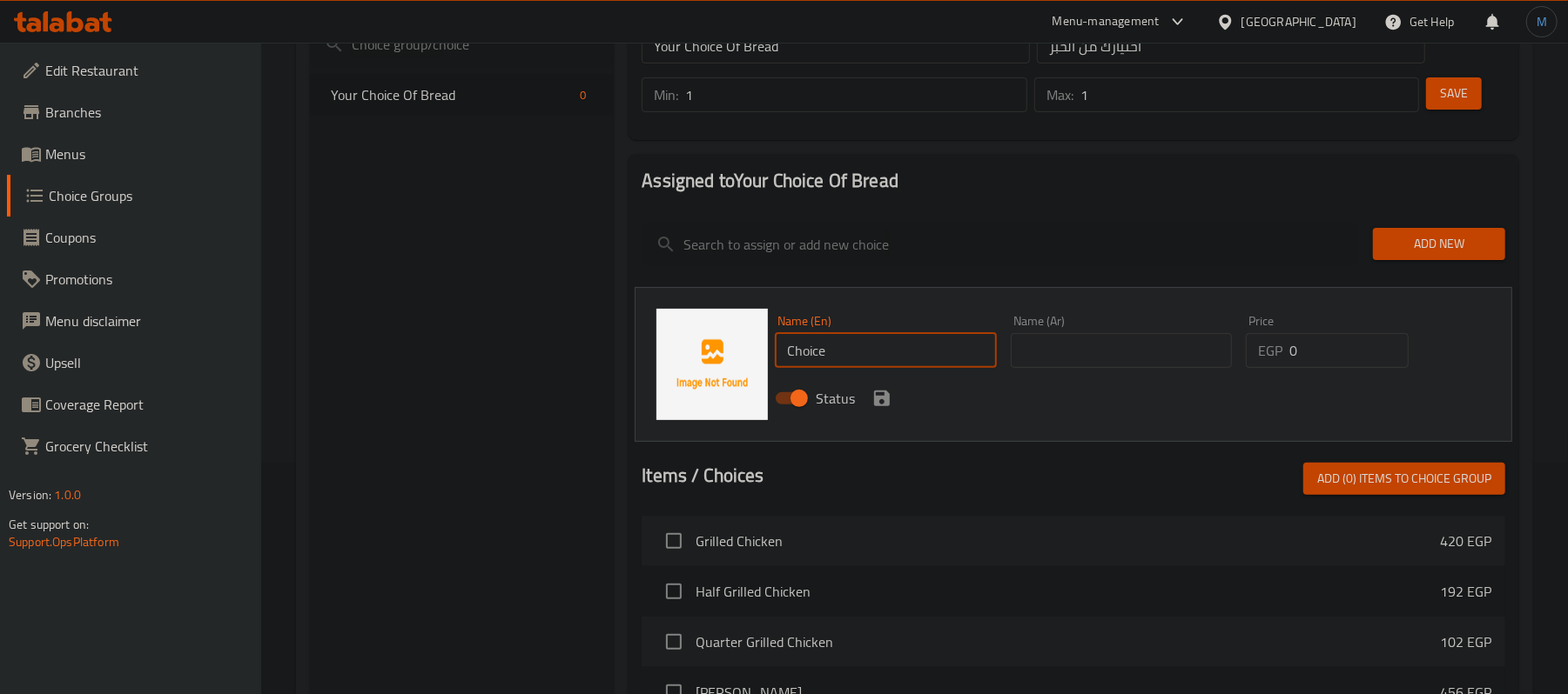
click at [850, 356] on input "Choice" at bounding box center [885, 351] width 221 height 35
type input "S"
type input "s"
type input "Srian"
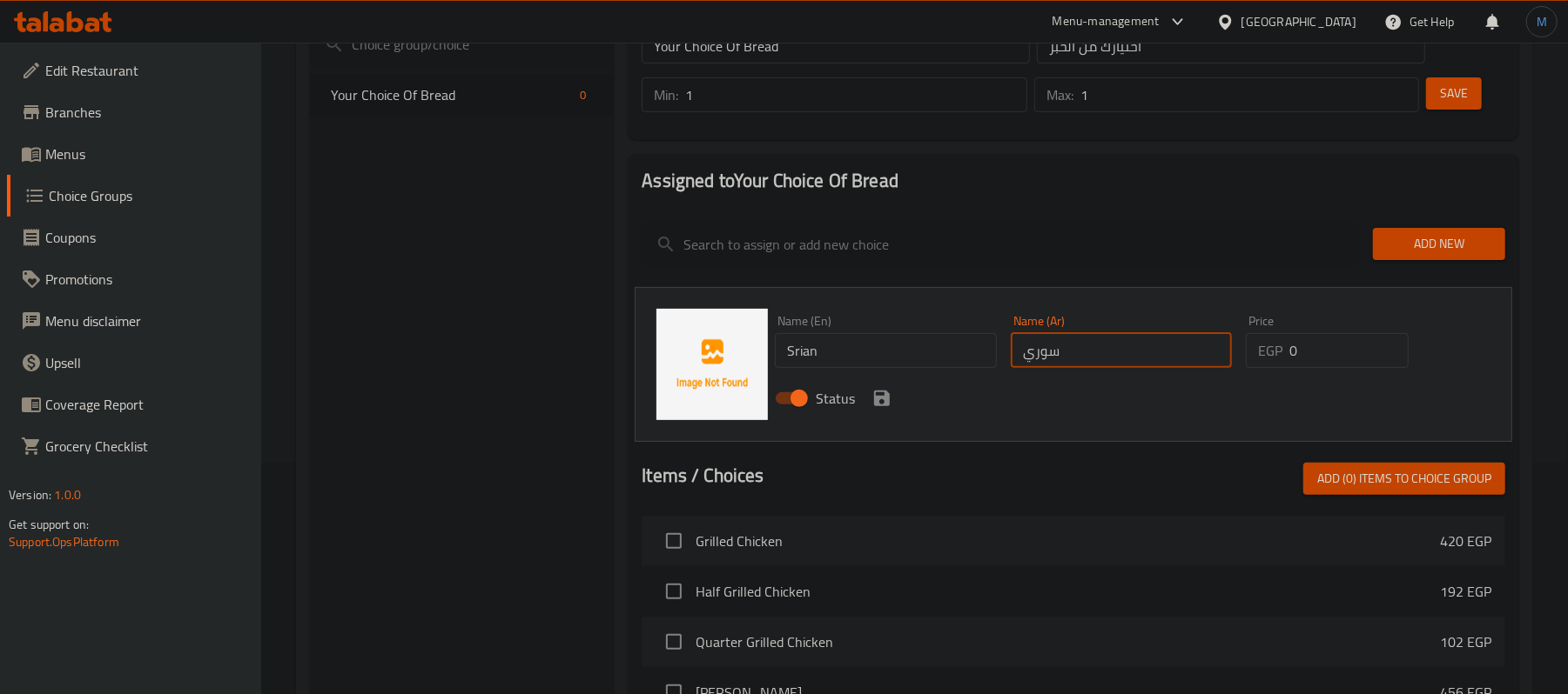
type input "سوري"
type input "168"
click at [892, 401] on icon "save" at bounding box center [882, 398] width 21 height 21
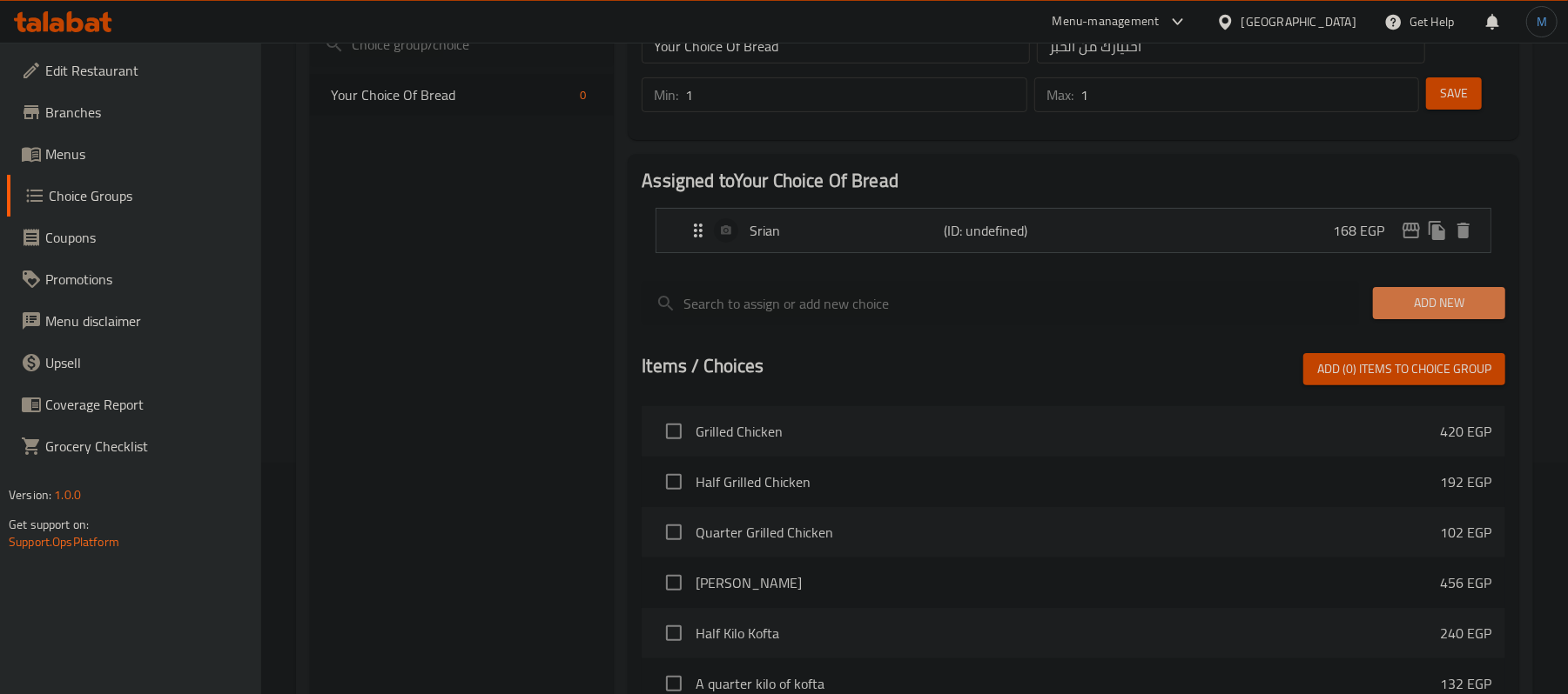
click at [1418, 292] on span "Add New" at bounding box center [1439, 303] width 104 height 22
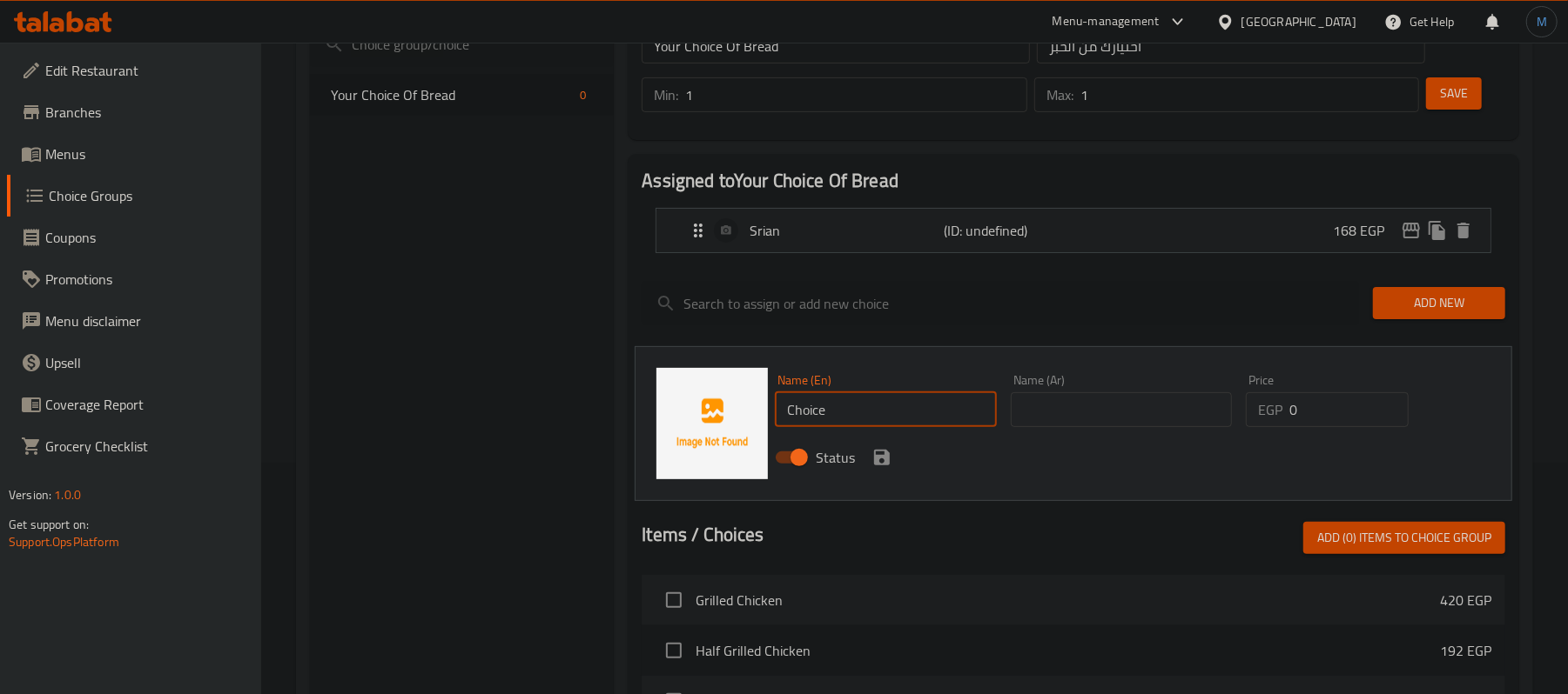
click at [829, 408] on input "Choice" at bounding box center [885, 409] width 221 height 35
type input "Kaiser"
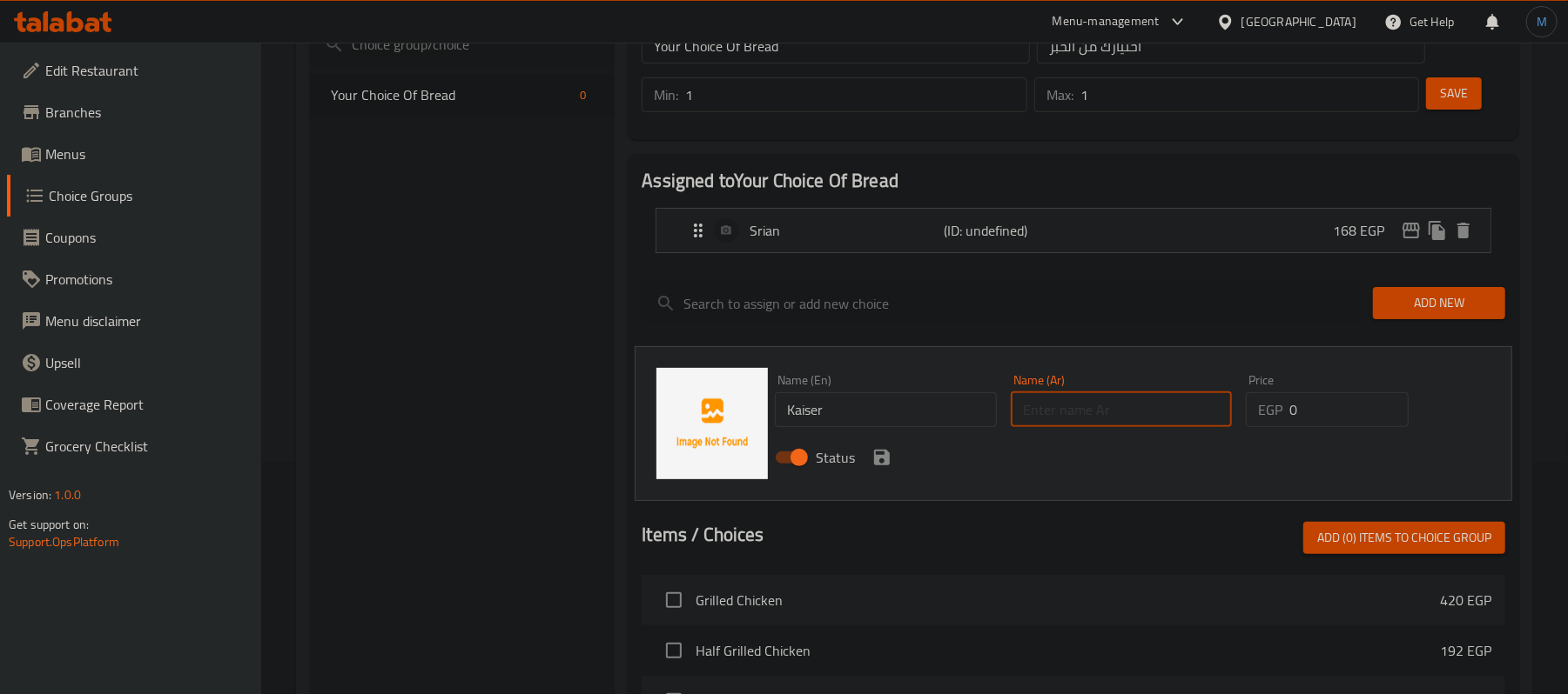
type input "ط"
type input "كيزر"
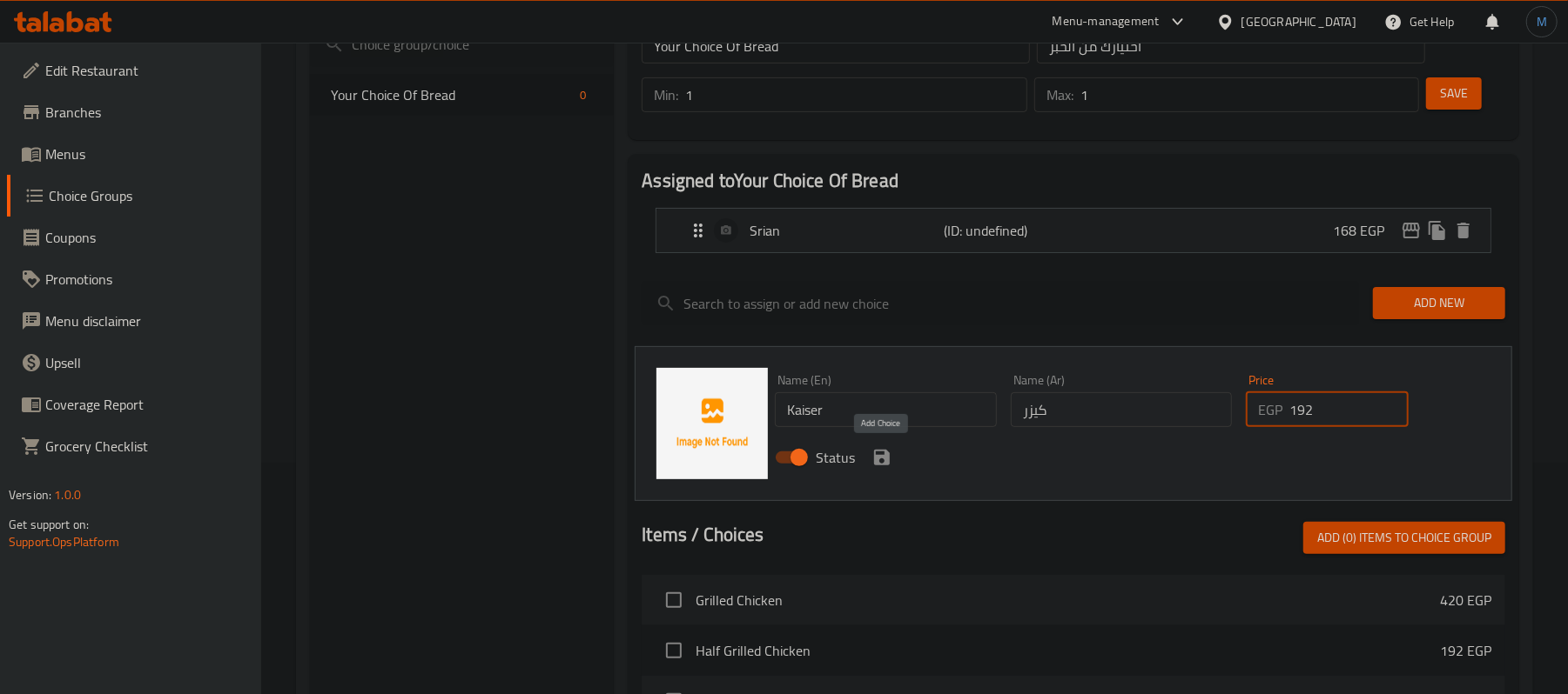
type input "192"
click at [875, 456] on icon "save" at bounding box center [882, 458] width 16 height 16
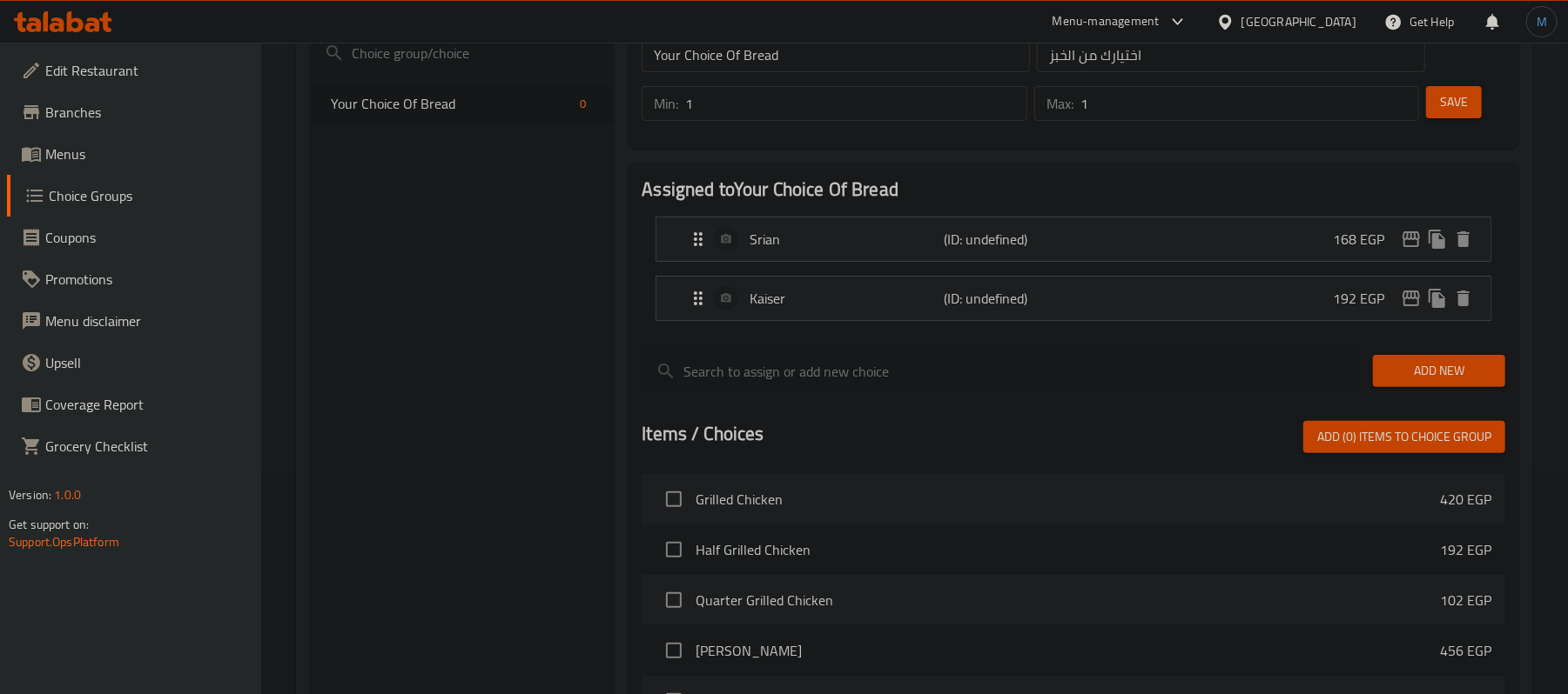
scroll to position [0, 0]
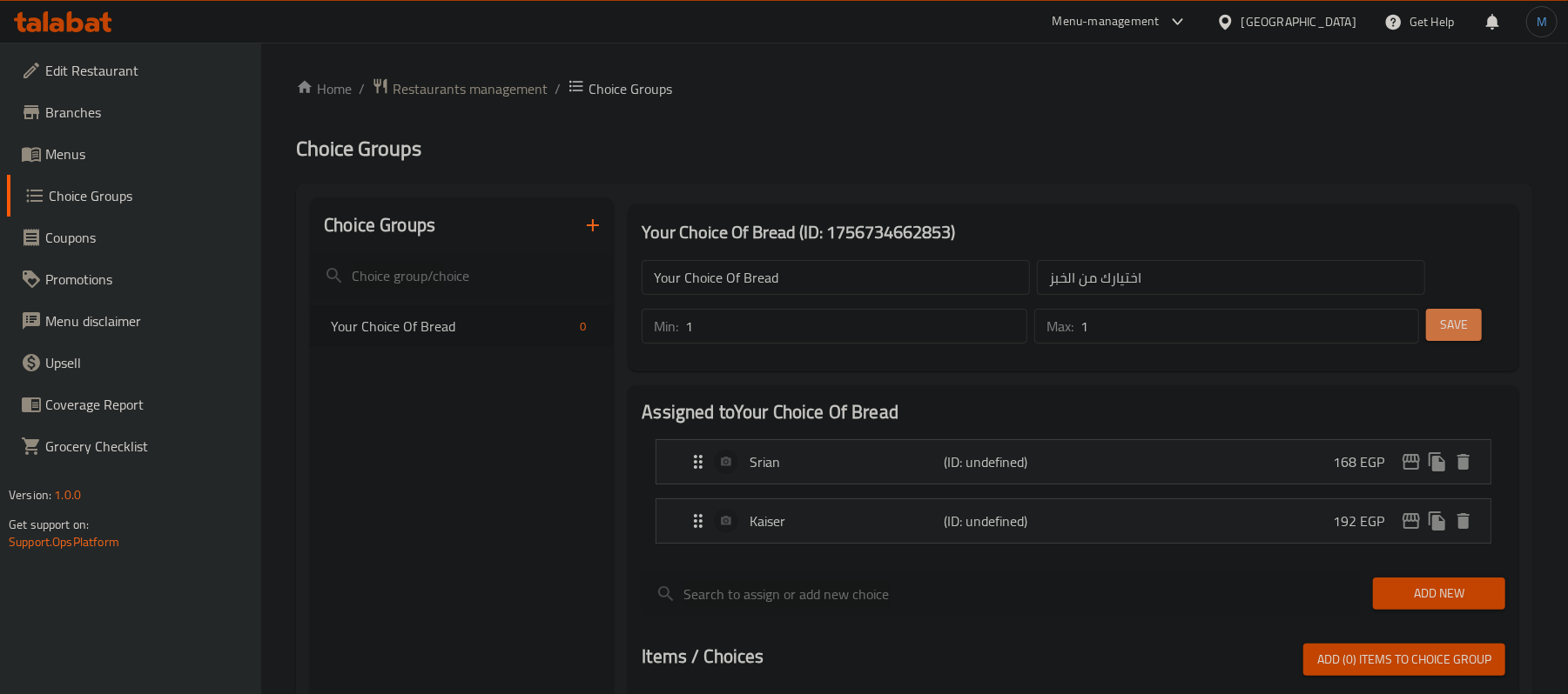
click at [1460, 320] on span "Save" at bounding box center [1453, 325] width 27 height 22
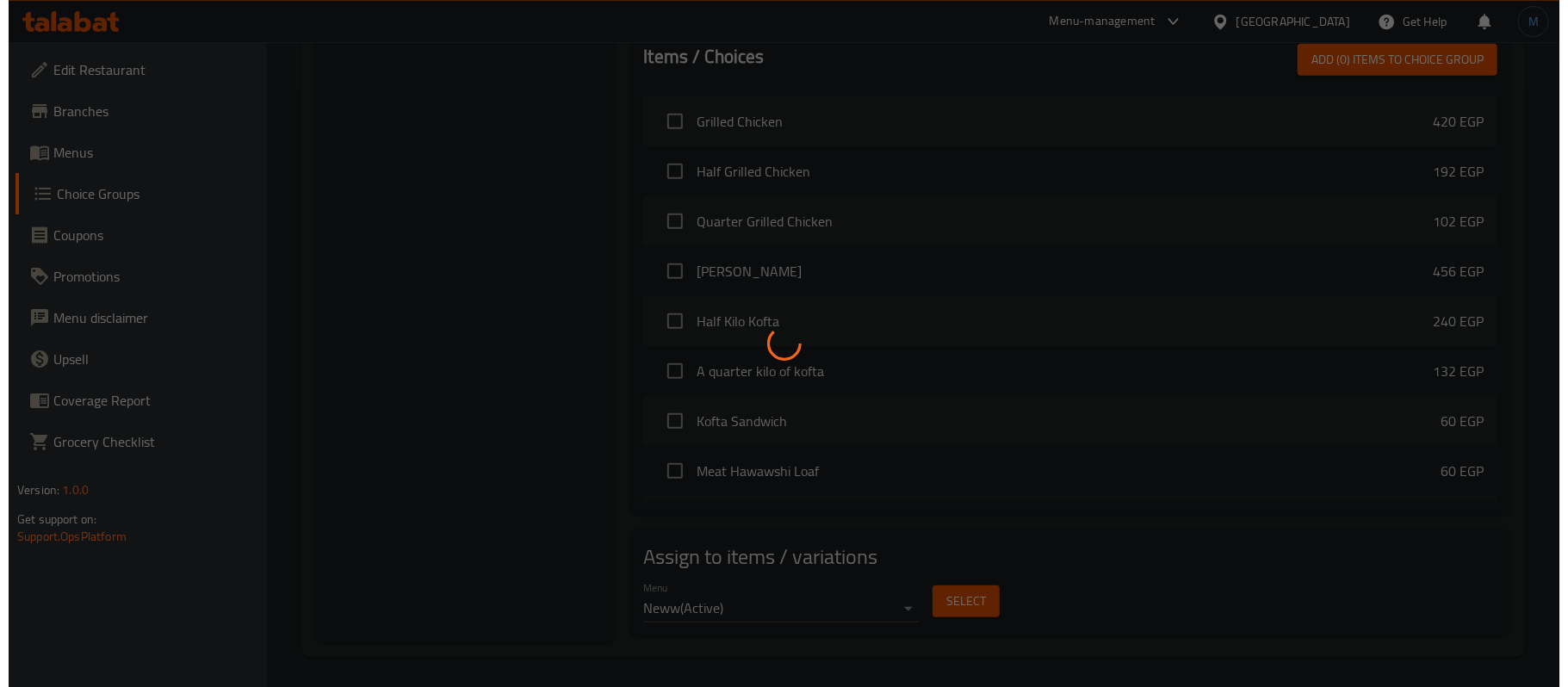
scroll to position [599, 0]
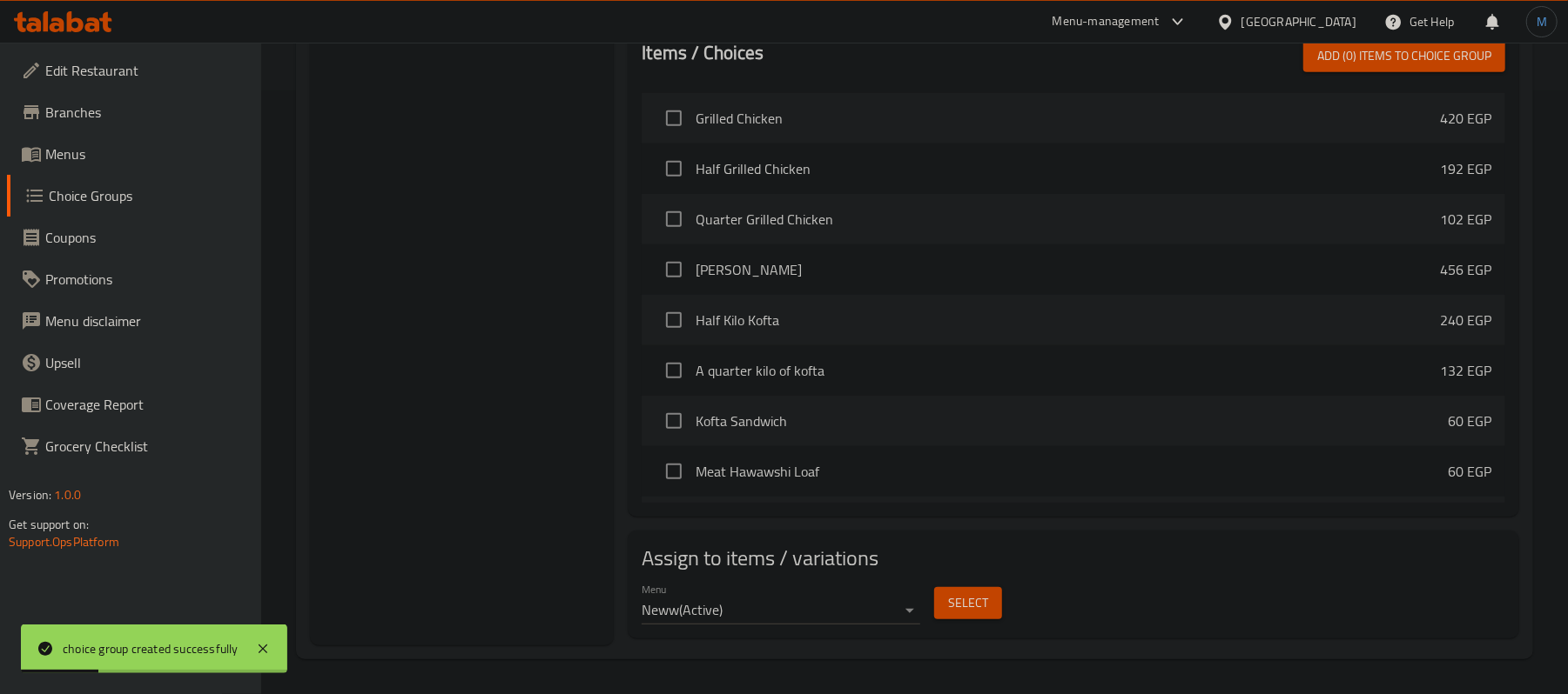
click at [952, 605] on span "Select" at bounding box center [968, 603] width 40 height 22
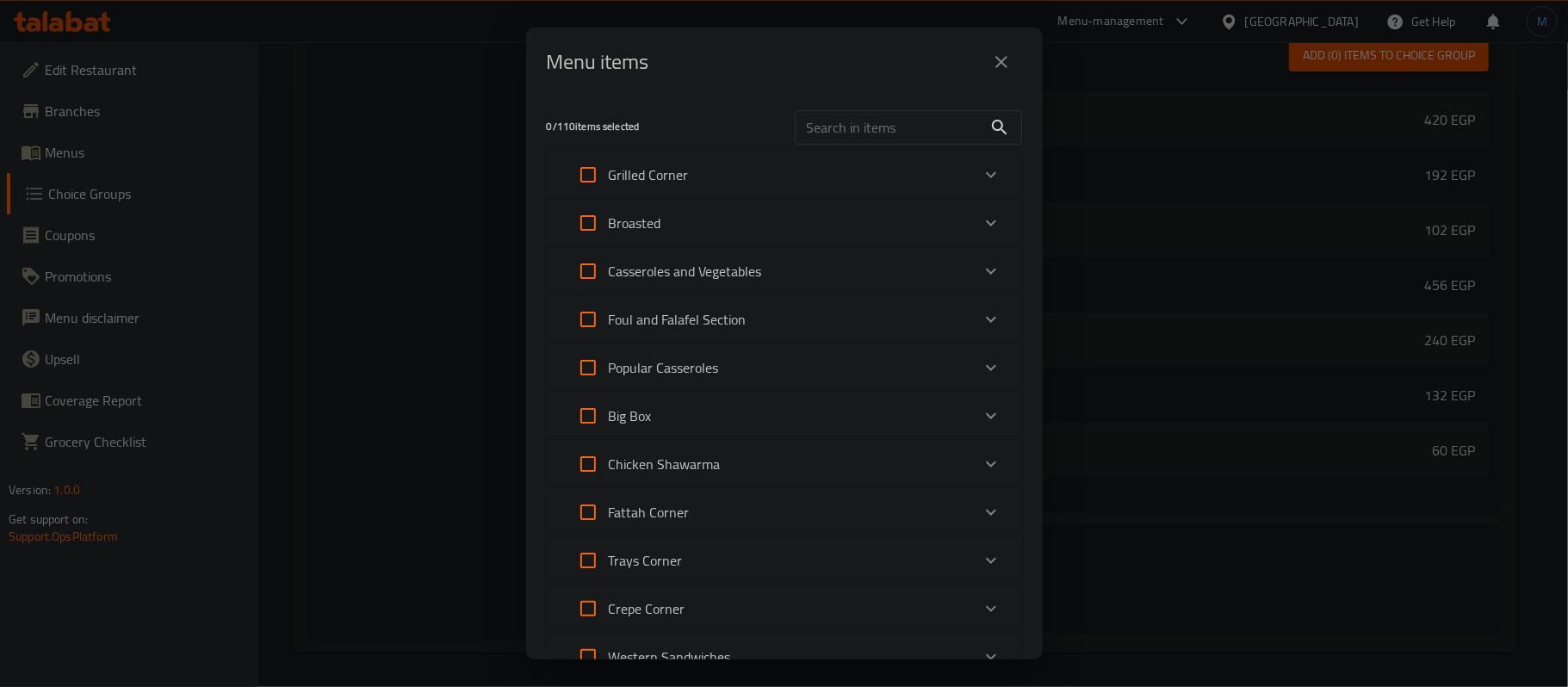
click at [788, 466] on div "Chicken Shawarma" at bounding box center [769, 464] width 403 height 41
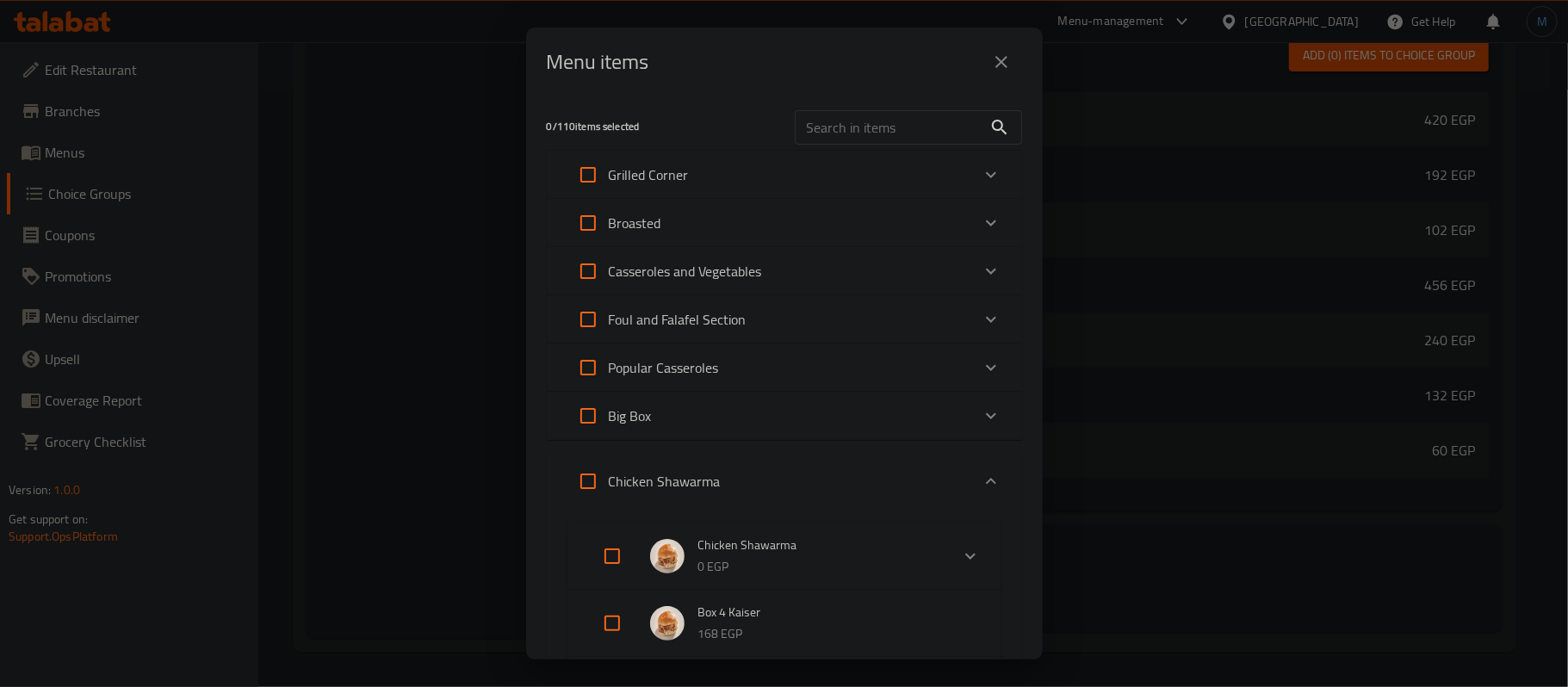
click at [614, 608] on li "Box 4 Kaiser 168 EGP" at bounding box center [784, 623] width 392 height 60
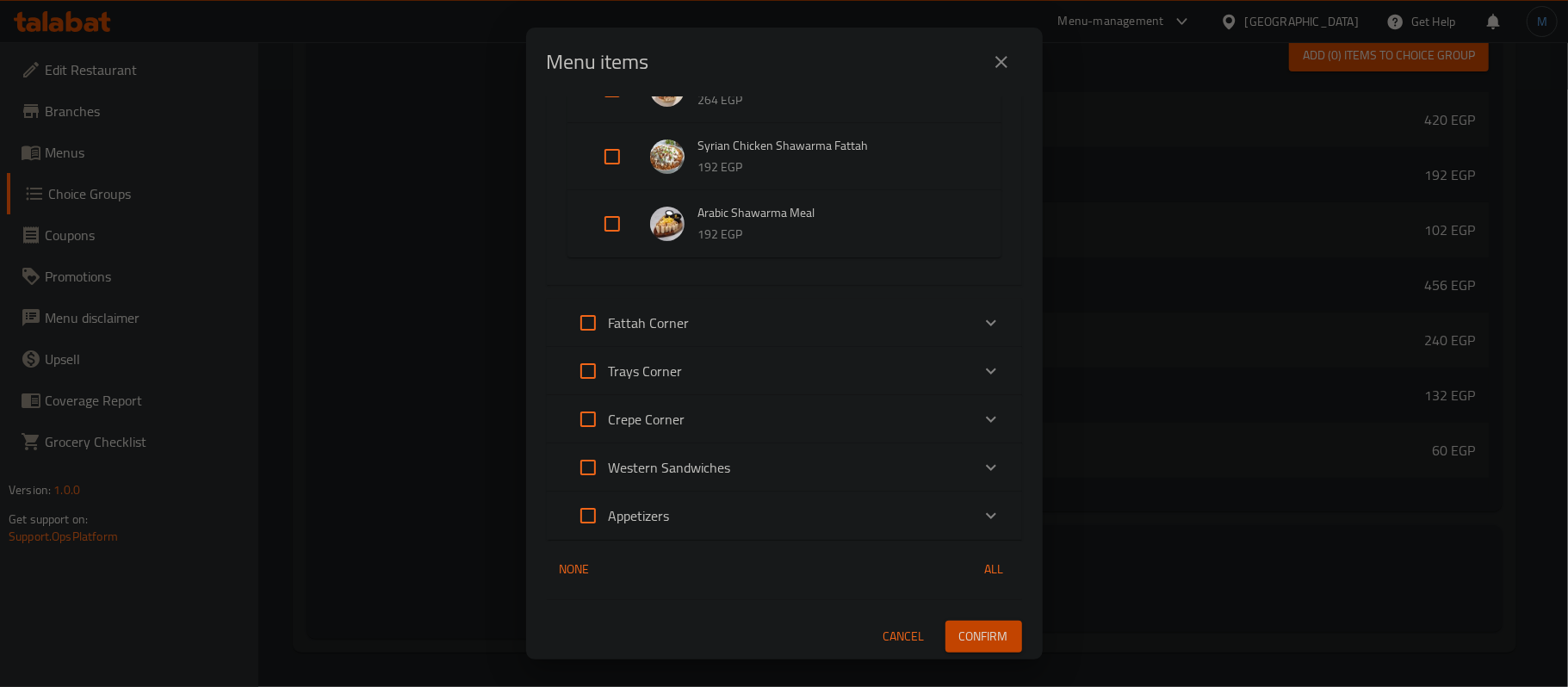
scroll to position [466, 0]
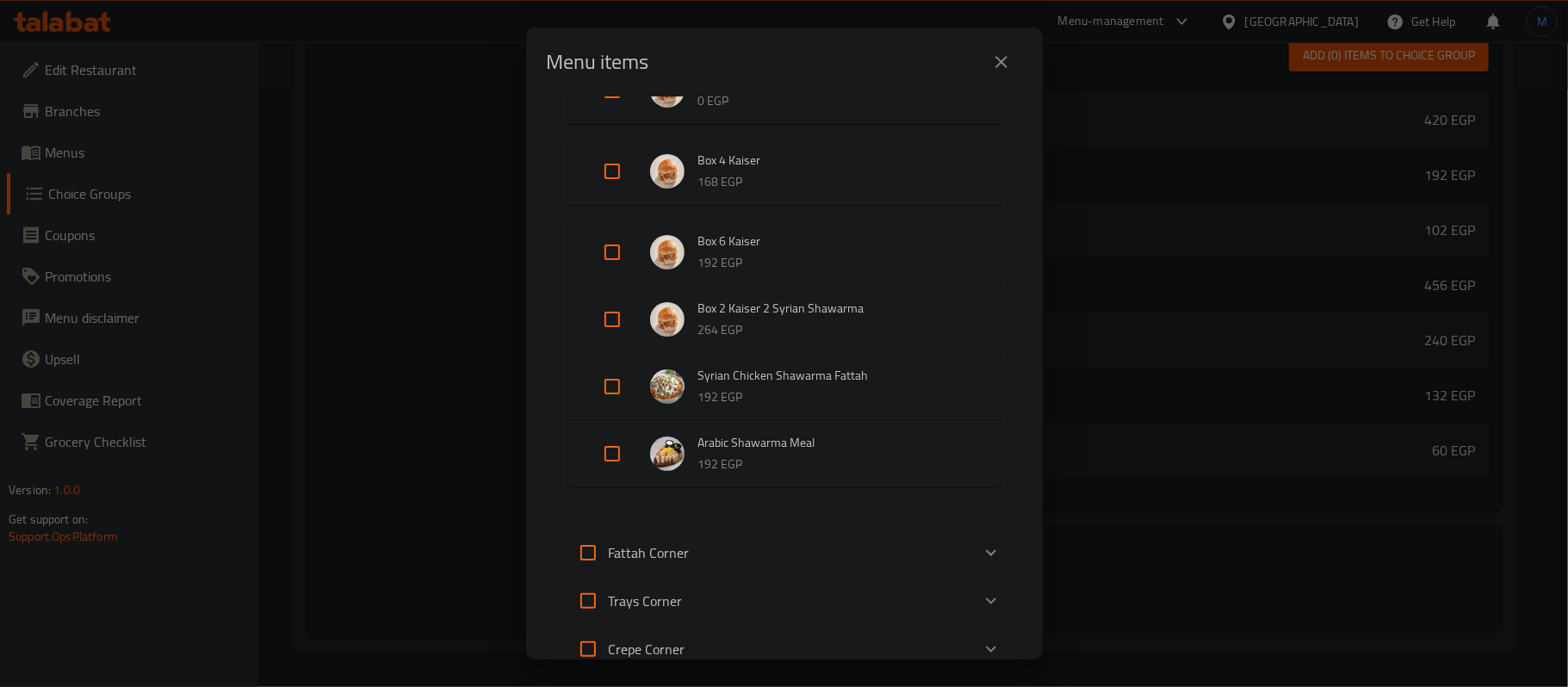
click at [620, 187] on input "Expand" at bounding box center [611, 171] width 41 height 41
checkbox input "true"
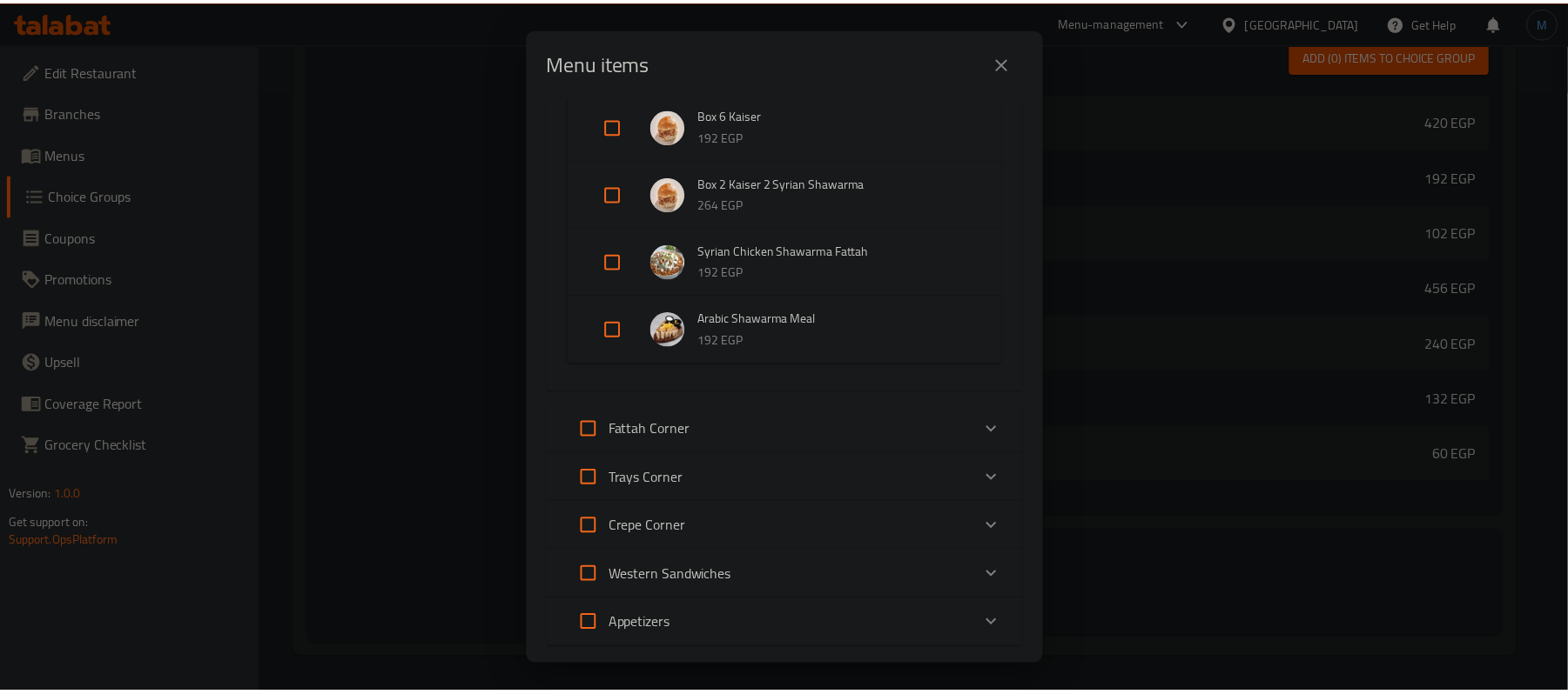
scroll to position [675, 0]
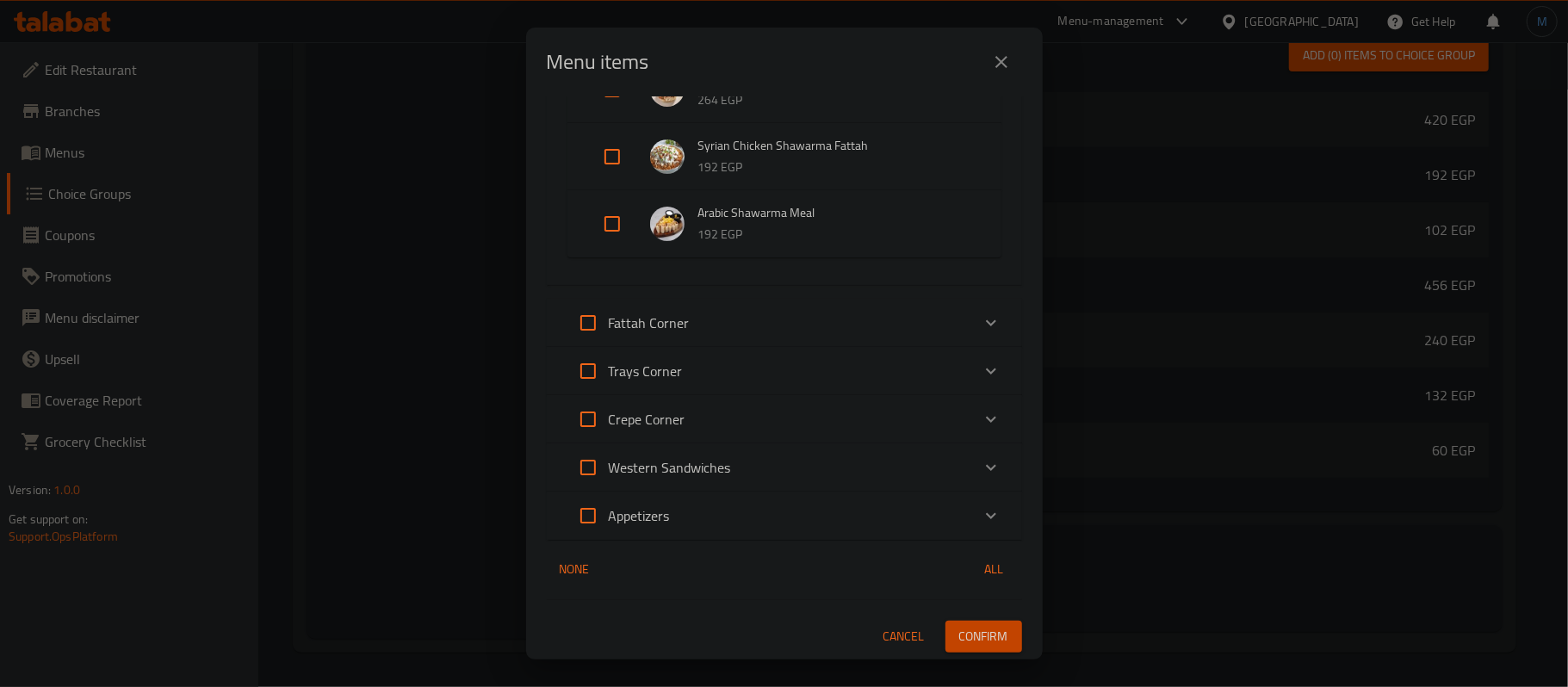
click at [999, 631] on button "Confirm" at bounding box center [983, 637] width 76 height 32
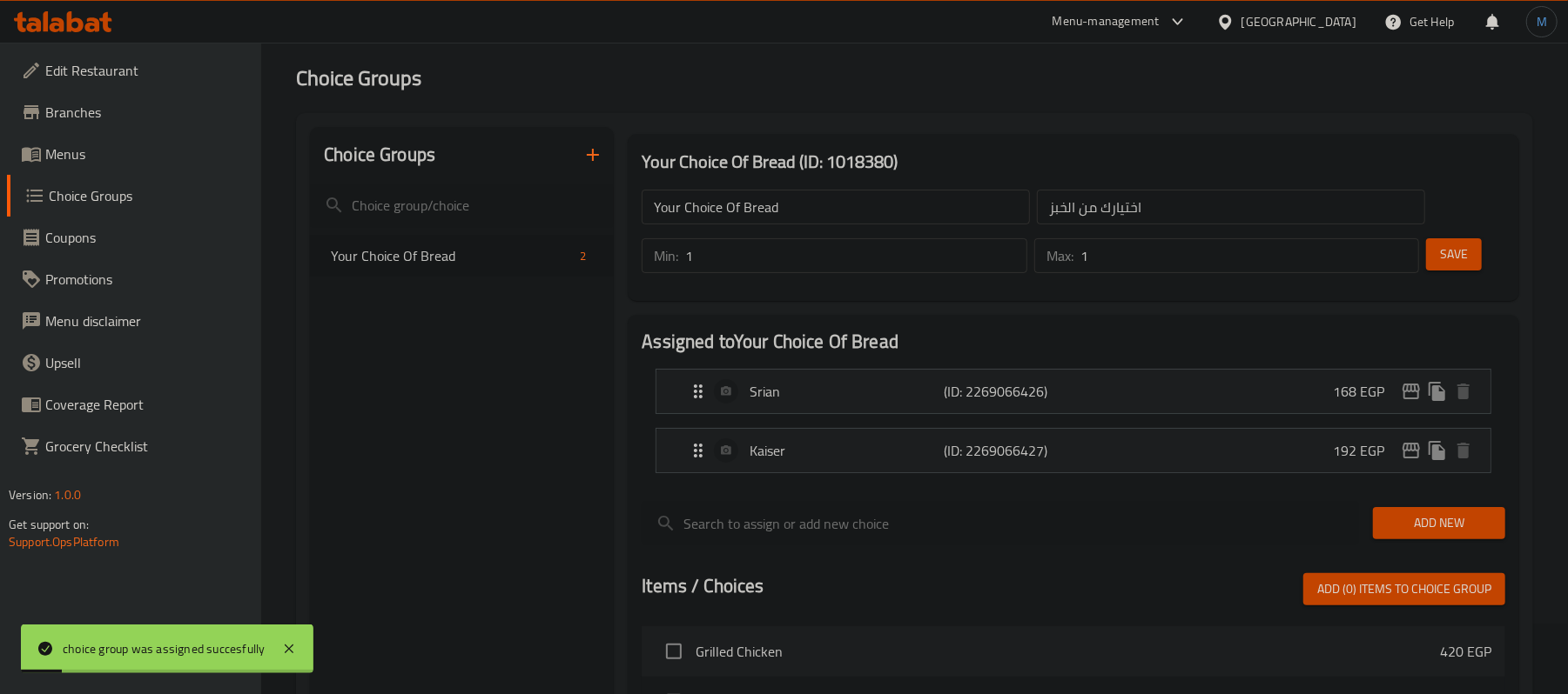
scroll to position [0, 0]
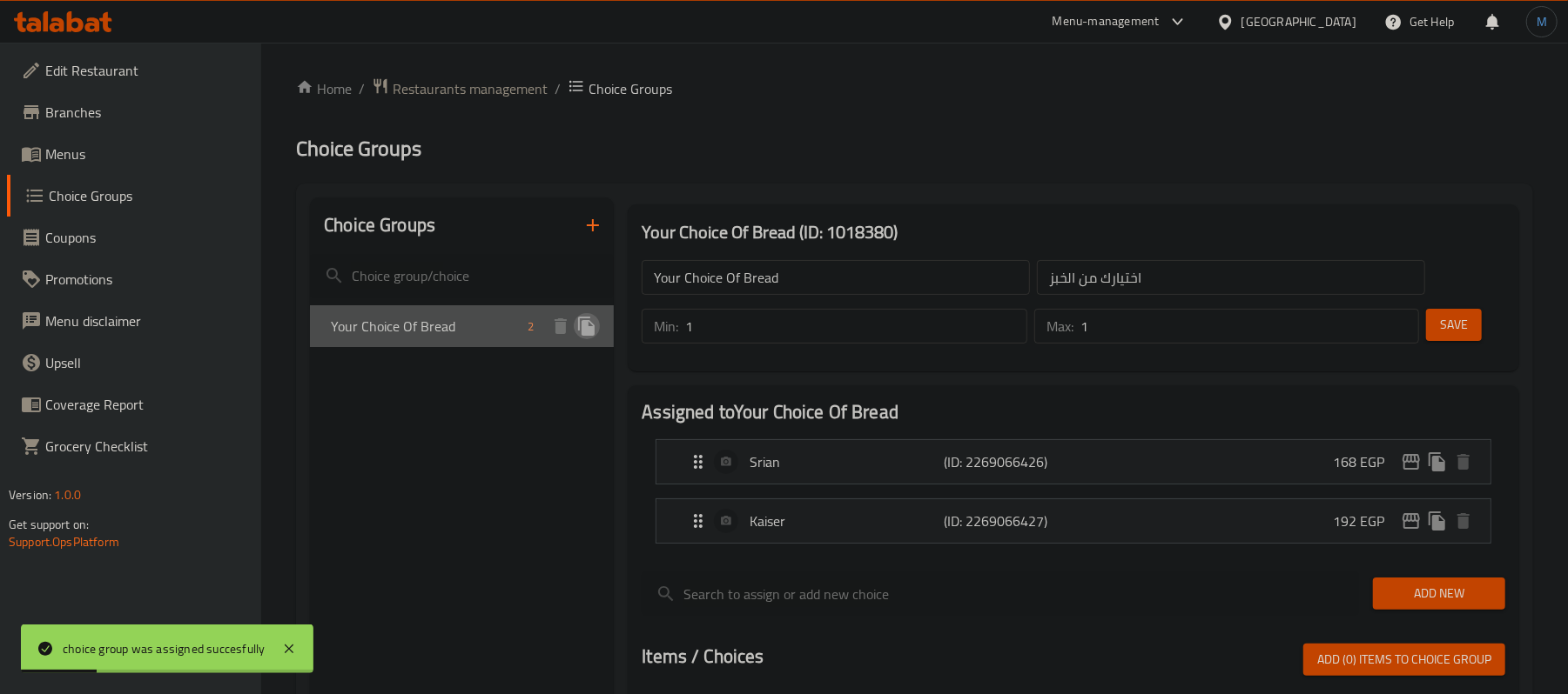
click at [583, 333] on icon "duplicate" at bounding box center [587, 327] width 21 height 21
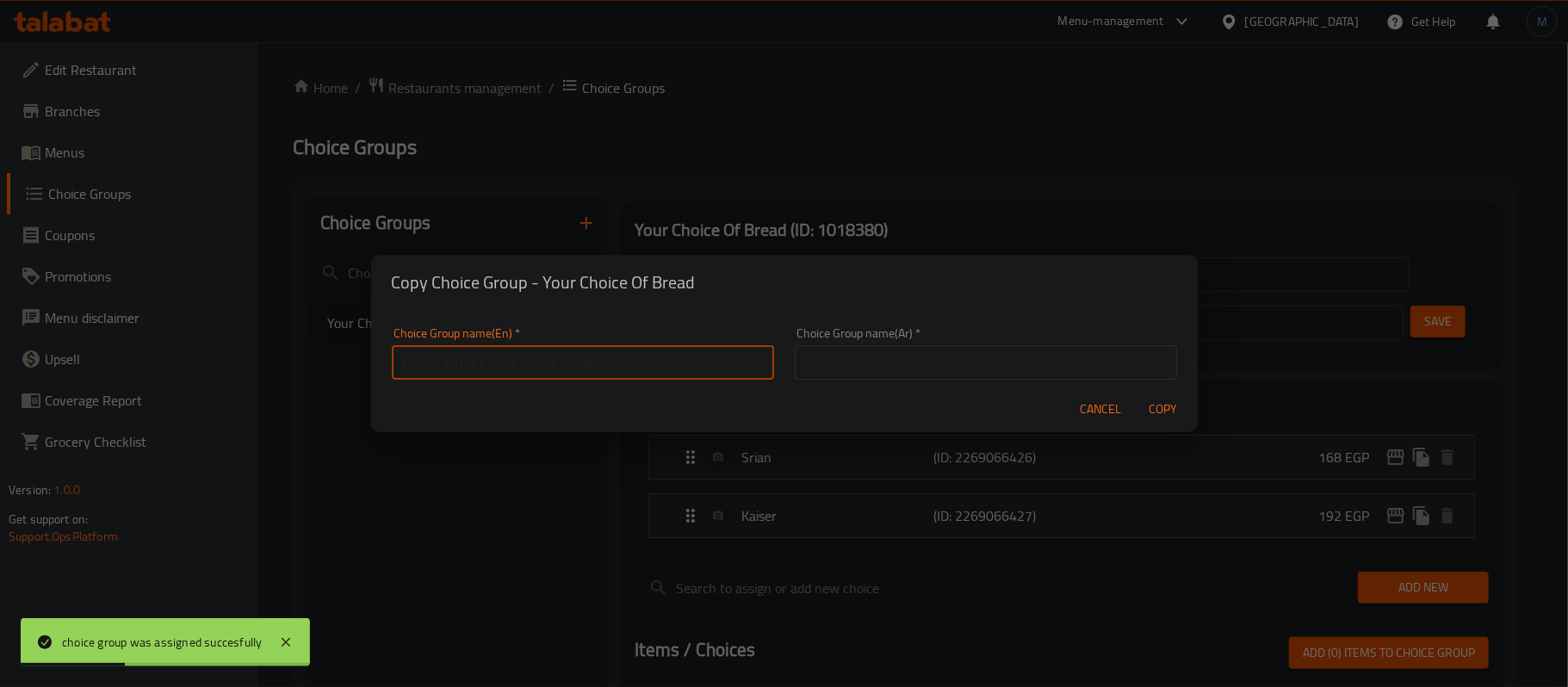
click at [547, 362] on input "text" at bounding box center [583, 362] width 382 height 34
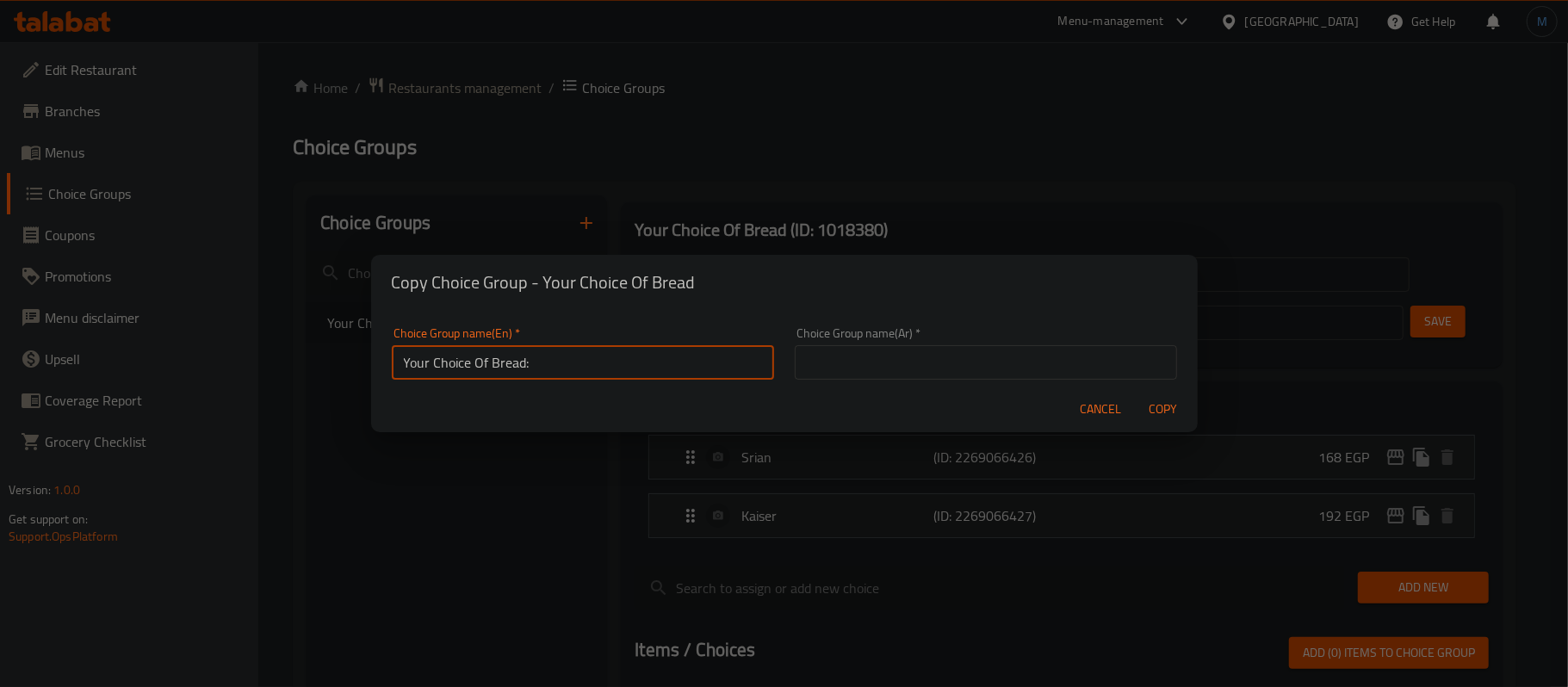
type input "Your Choice Of Bread:"
type input "اختيارك من الخبز"
click at [1136, 393] on button "Copy" at bounding box center [1163, 409] width 55 height 32
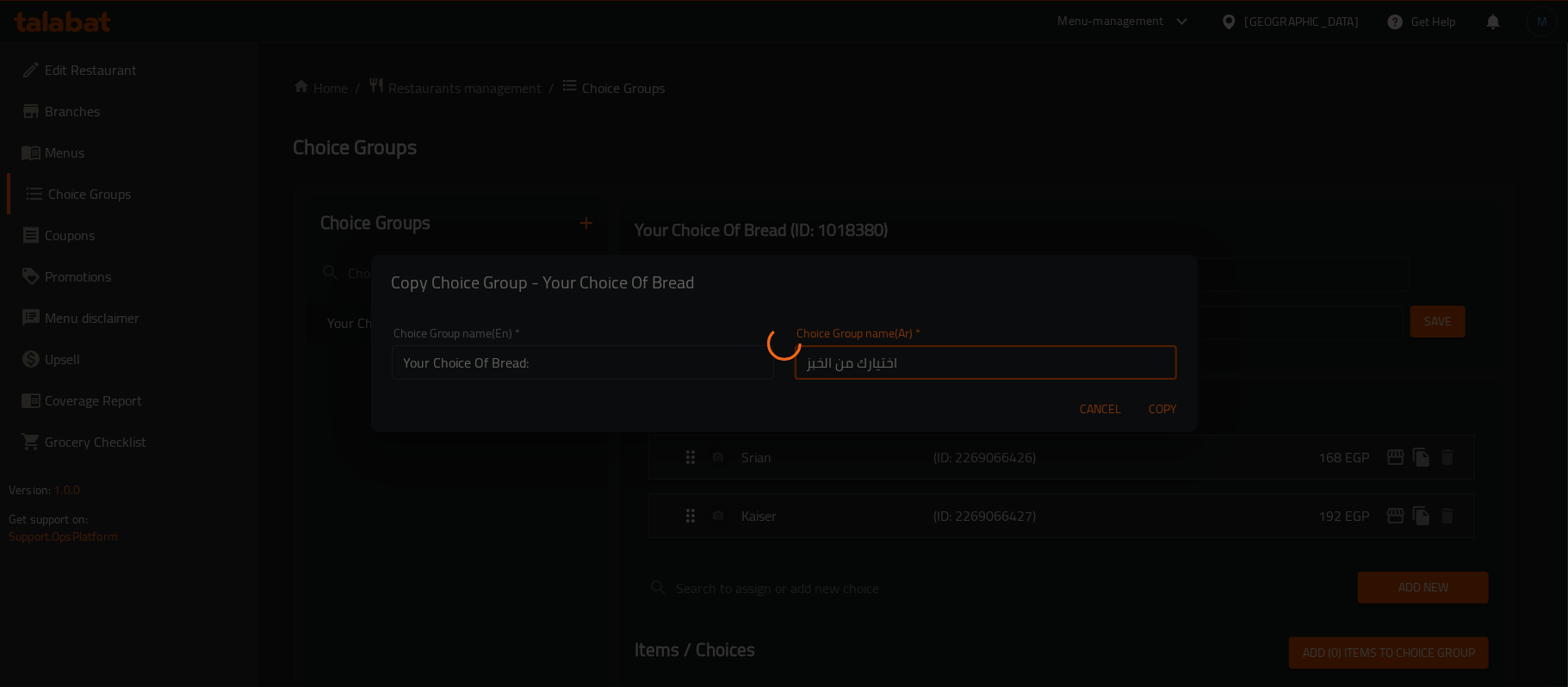
type input "Your Choice Of Bread:"
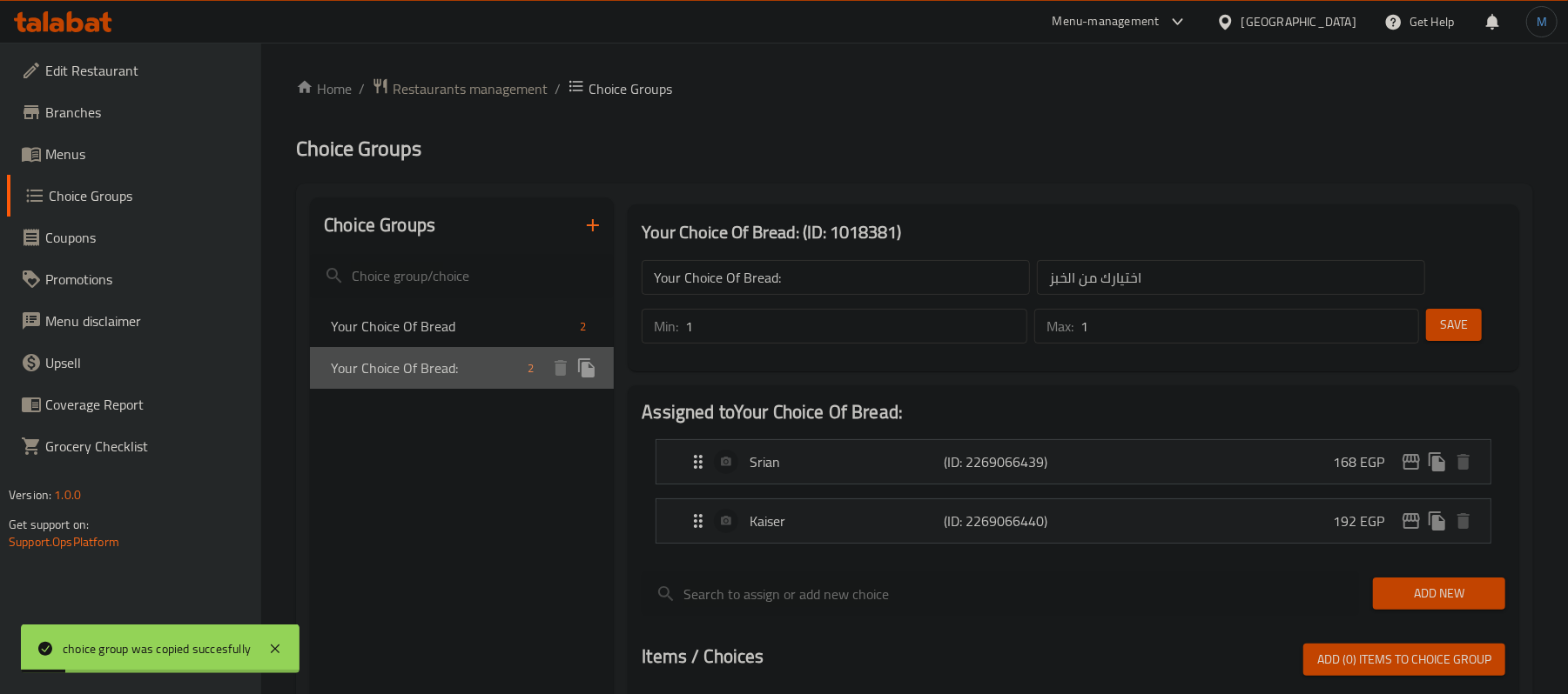
click at [465, 371] on span "Your Choice Of Bread:" at bounding box center [426, 368] width 189 height 21
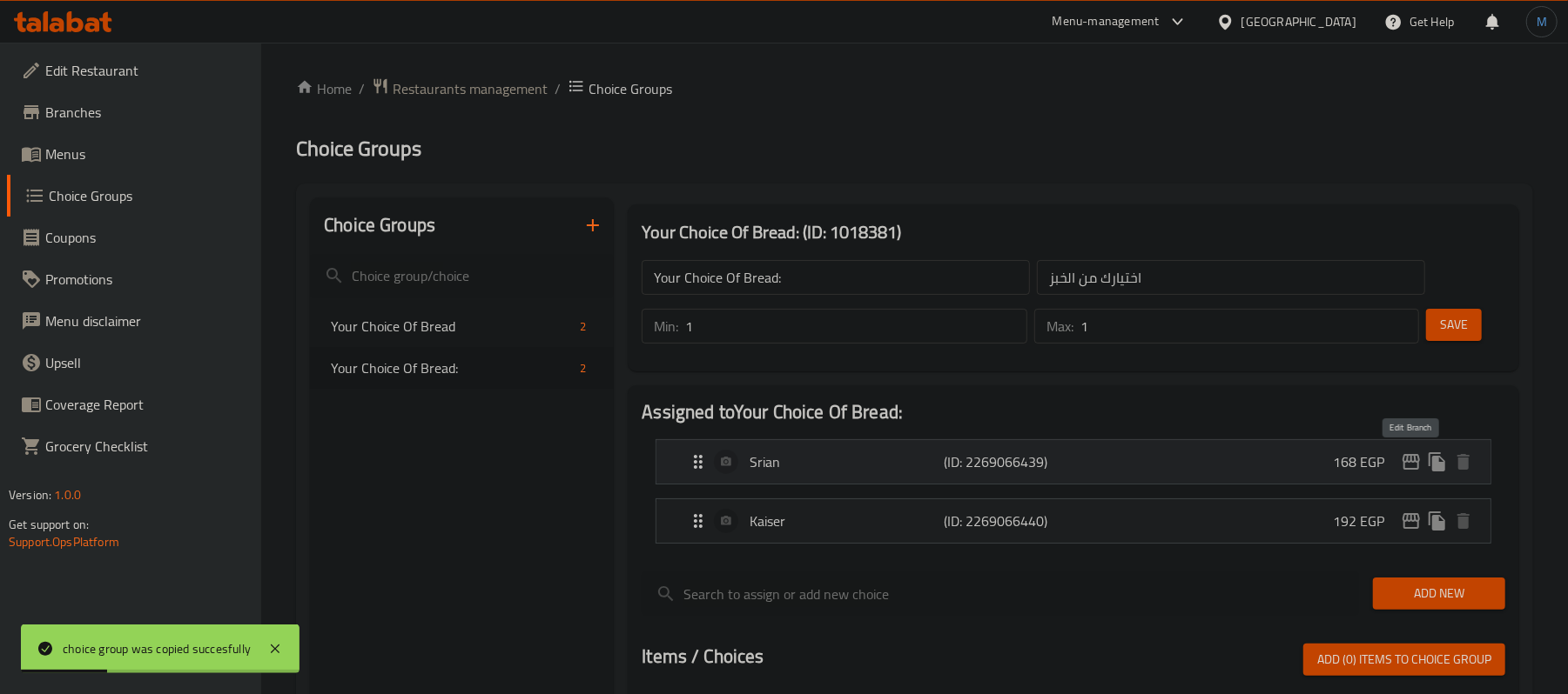
click at [1414, 463] on icon "edit" at bounding box center [1411, 462] width 18 height 16
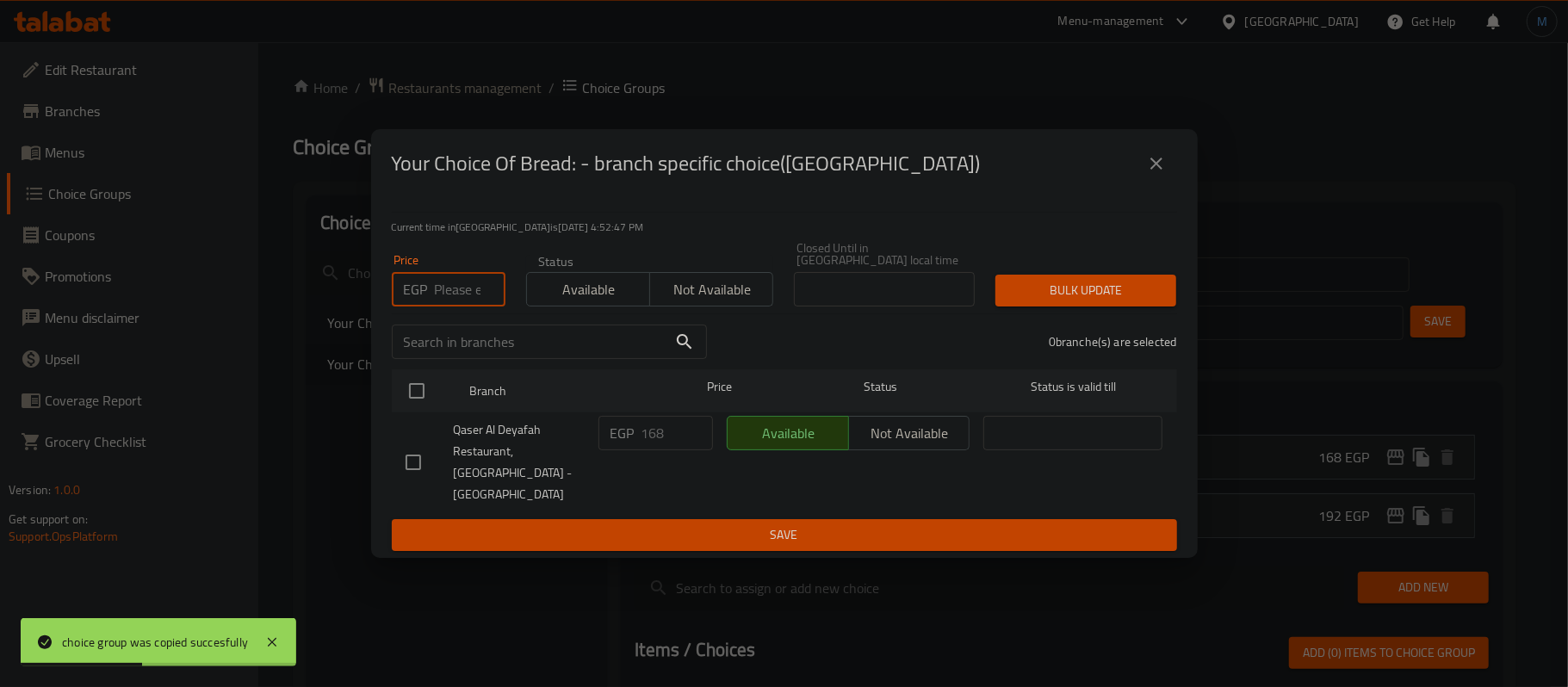
click at [453, 298] on input "number" at bounding box center [470, 289] width 71 height 34
type input "192"
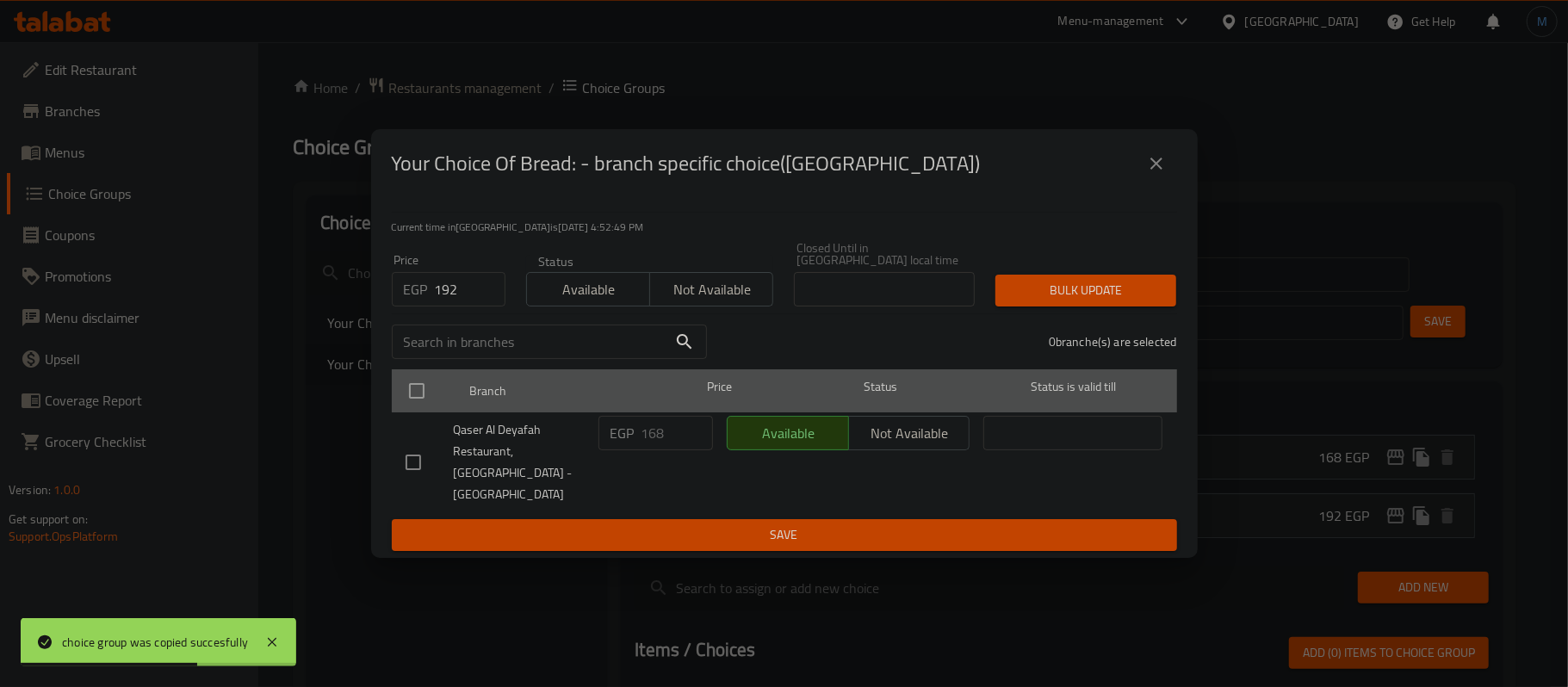
click at [420, 377] on div at bounding box center [431, 391] width 65 height 50
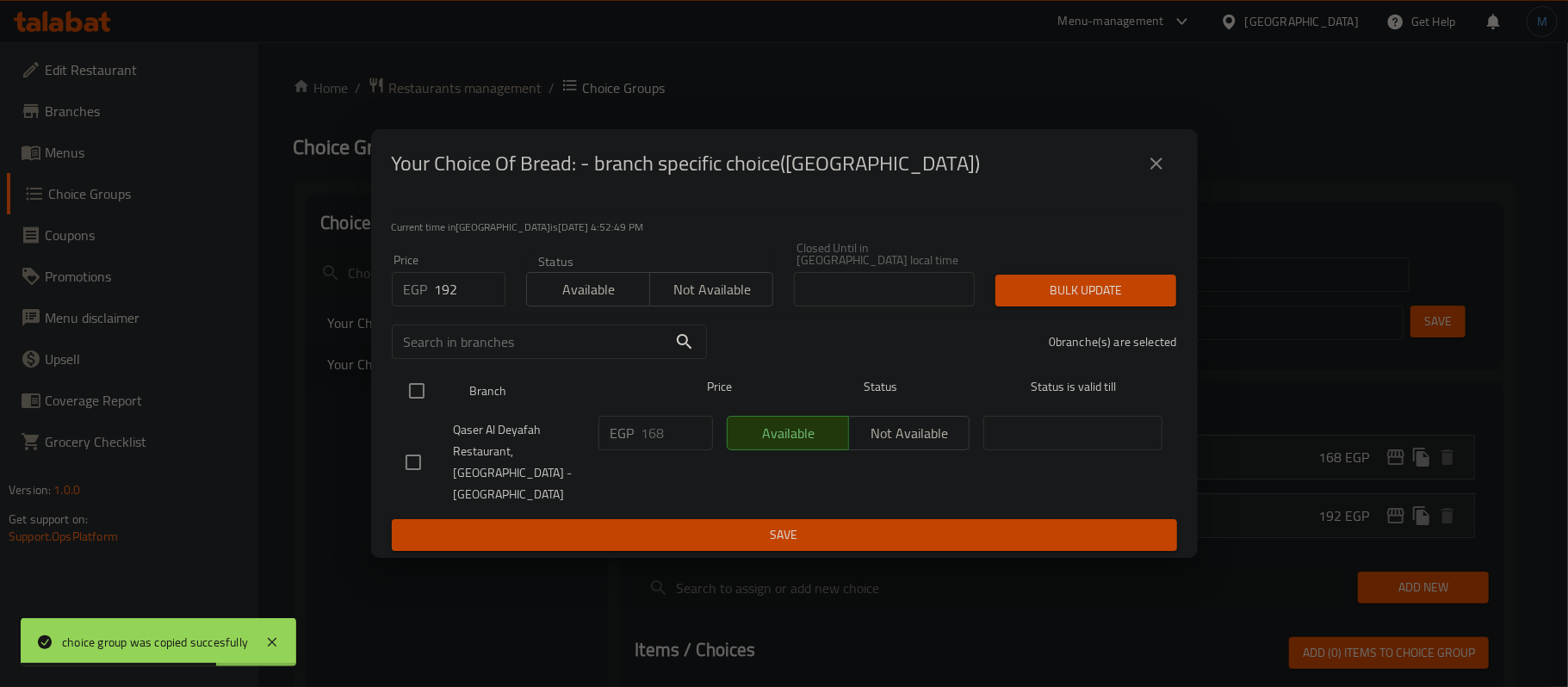
click at [426, 401] on input "checkbox" at bounding box center [416, 391] width 36 height 36
checkbox input "true"
drag, startPoint x: 1042, startPoint y: 277, endPoint x: 1047, endPoint y: 284, distance: 8.6
click at [1045, 283] on div "Bulk update" at bounding box center [1086, 291] width 201 height 53
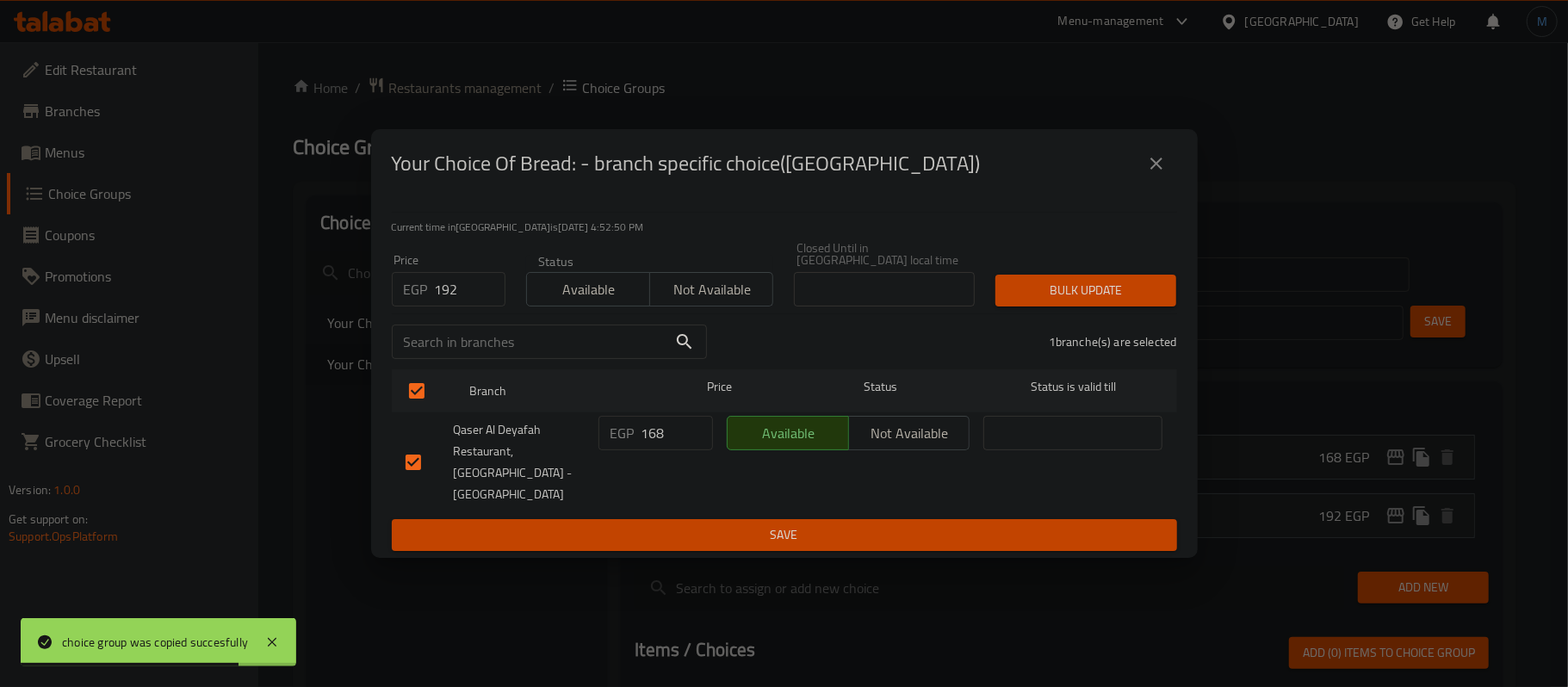
click at [1049, 287] on span "Bulk update" at bounding box center [1085, 290] width 153 height 22
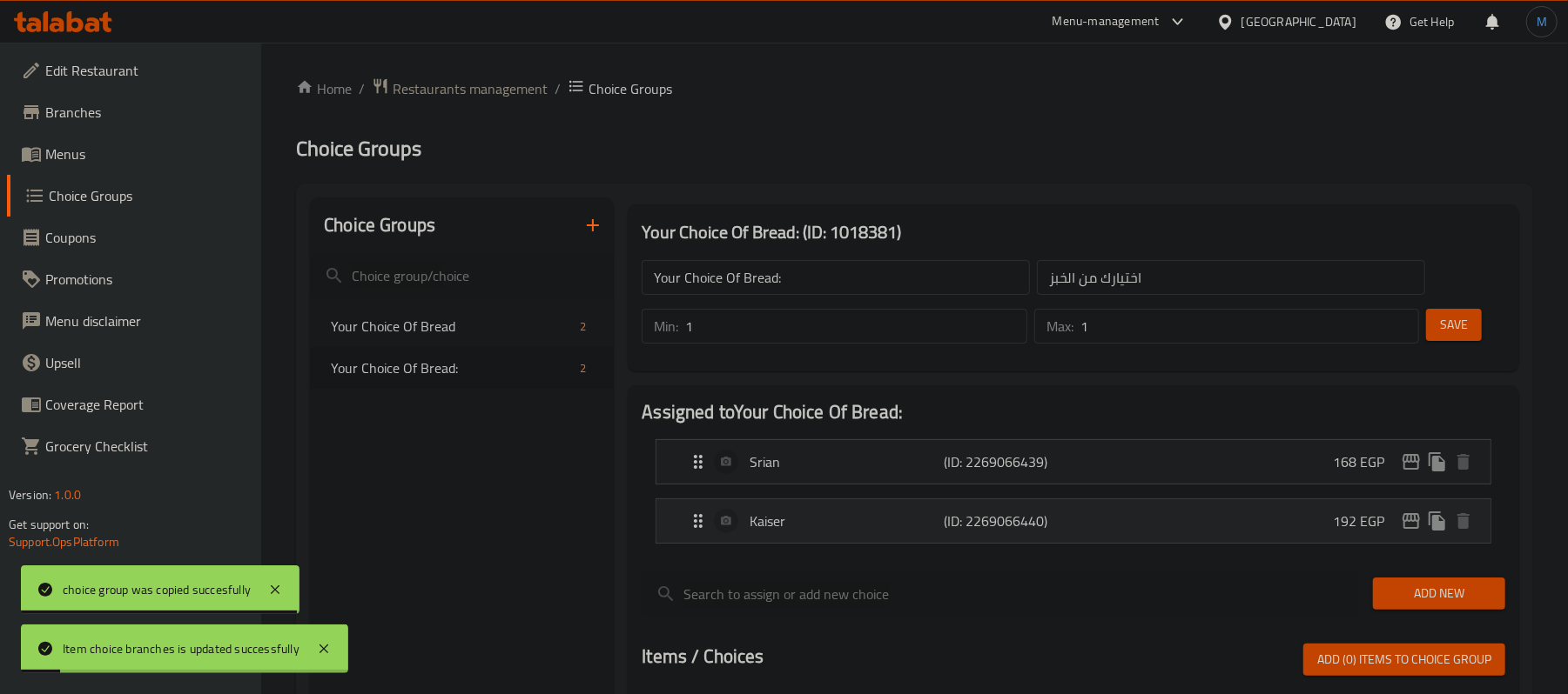
click at [1412, 528] on icon "edit" at bounding box center [1411, 521] width 21 height 21
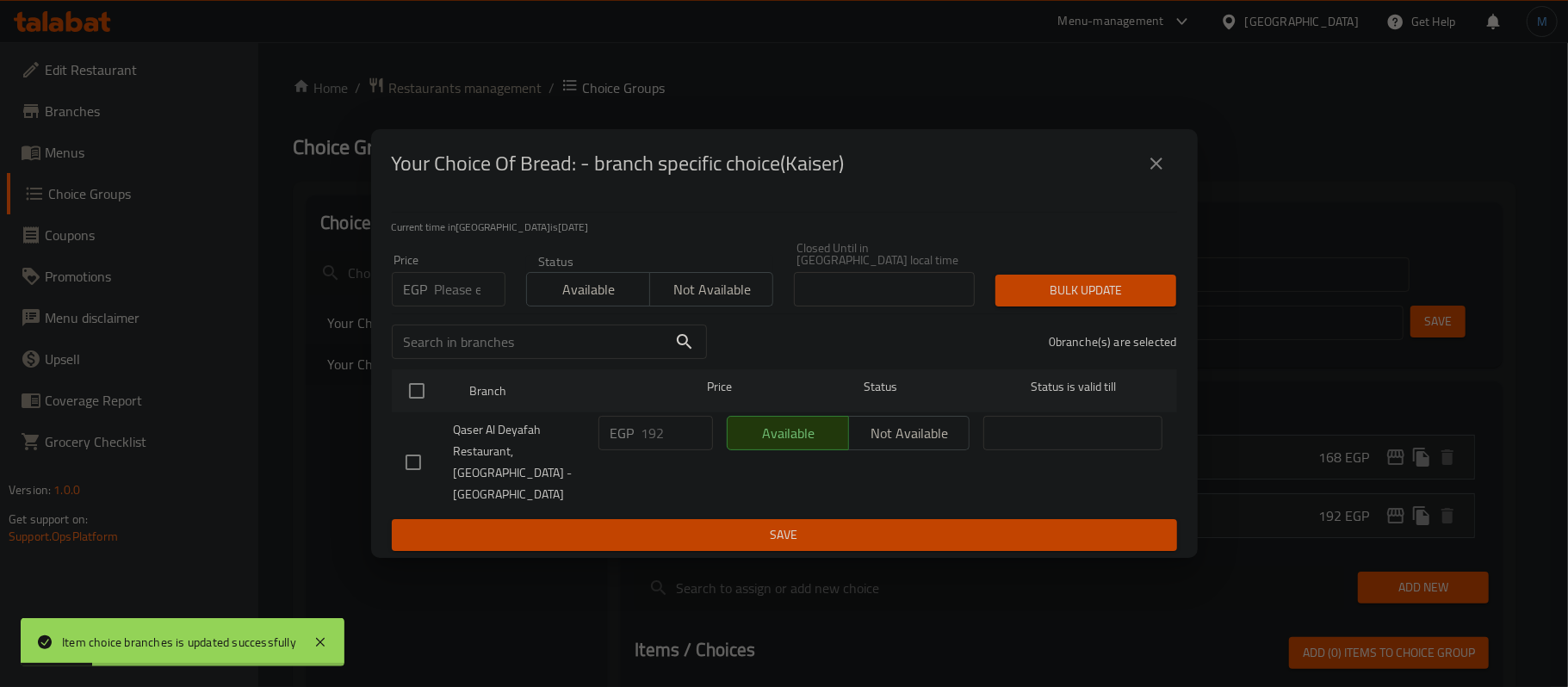
click at [449, 301] on input "number" at bounding box center [470, 289] width 71 height 34
type input "276"
click at [408, 400] on input "checkbox" at bounding box center [416, 391] width 36 height 36
checkbox input "true"
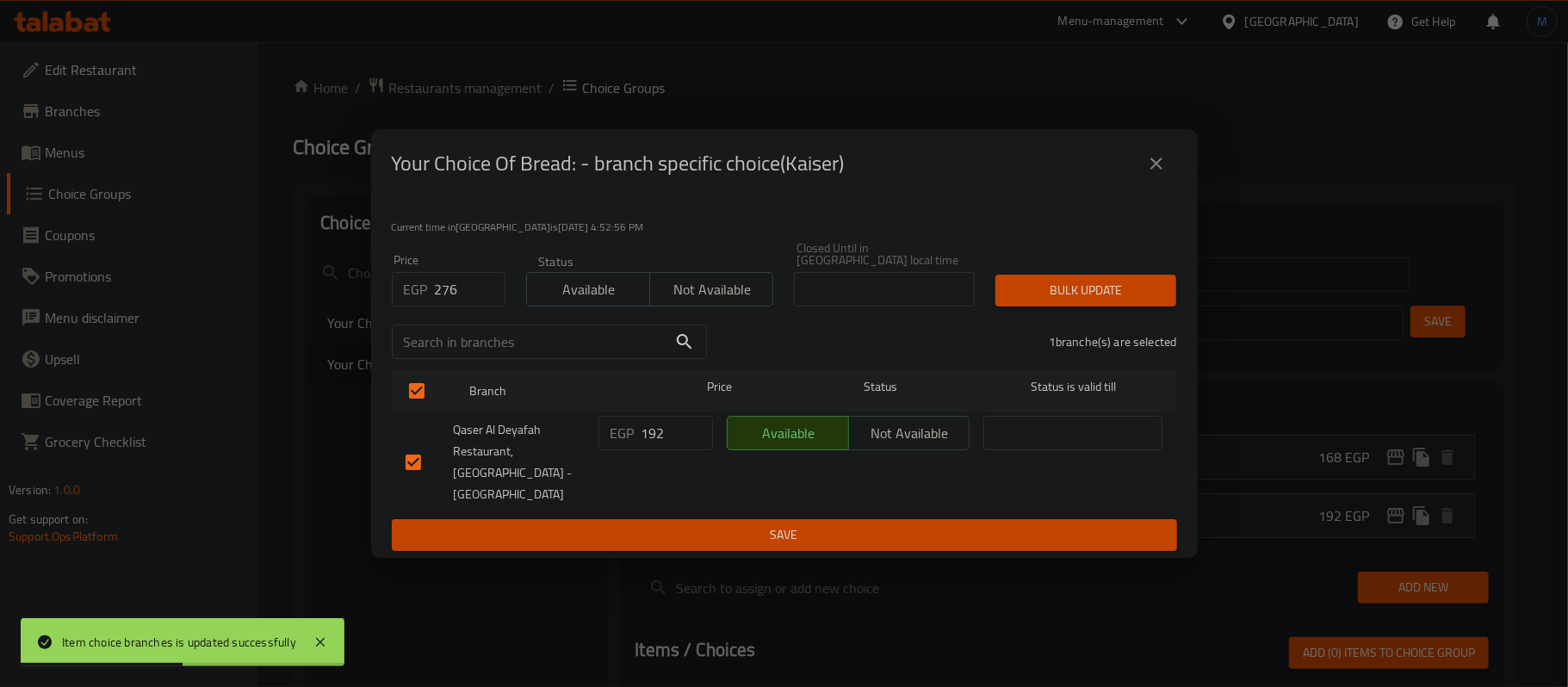
click at [1073, 270] on div "Bulk update" at bounding box center [1086, 291] width 201 height 53
click at [1080, 294] on span "Bulk update" at bounding box center [1085, 290] width 153 height 22
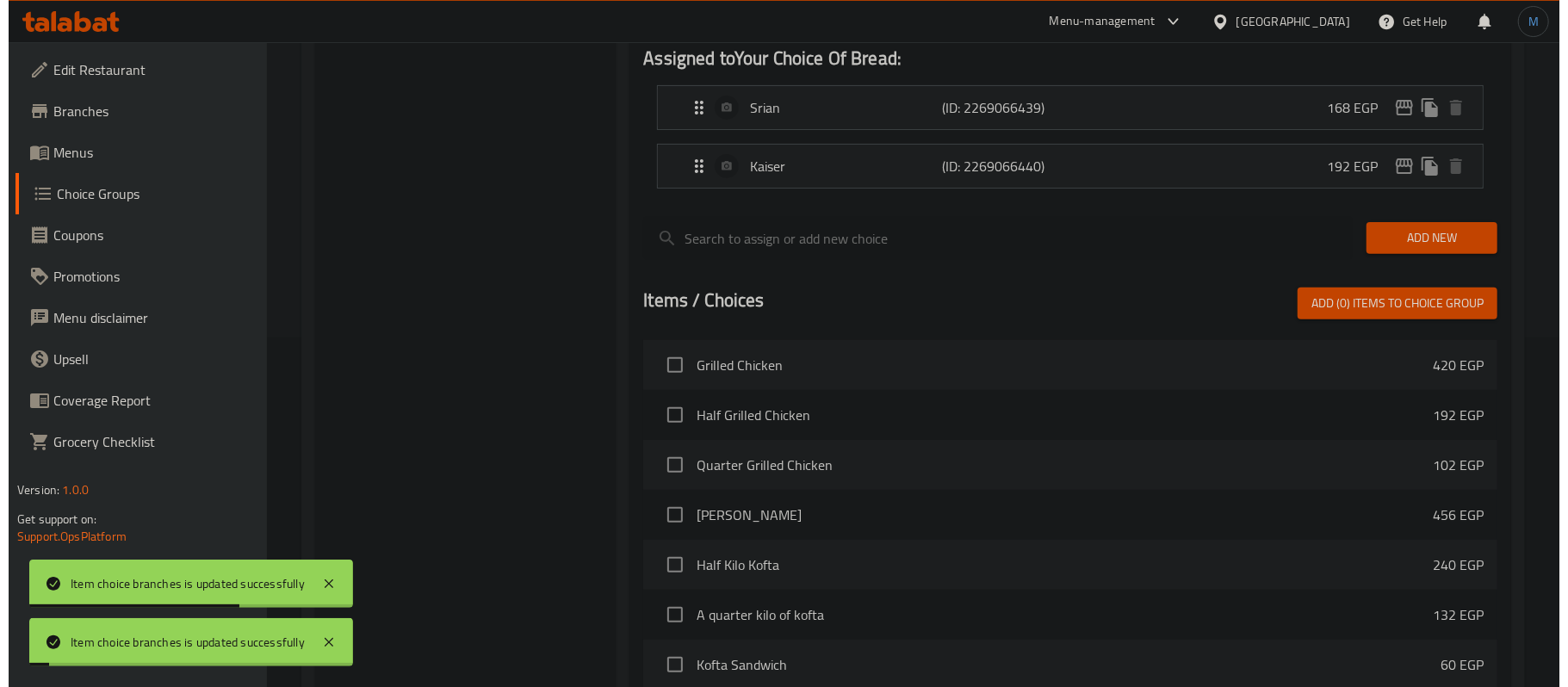
scroll to position [599, 0]
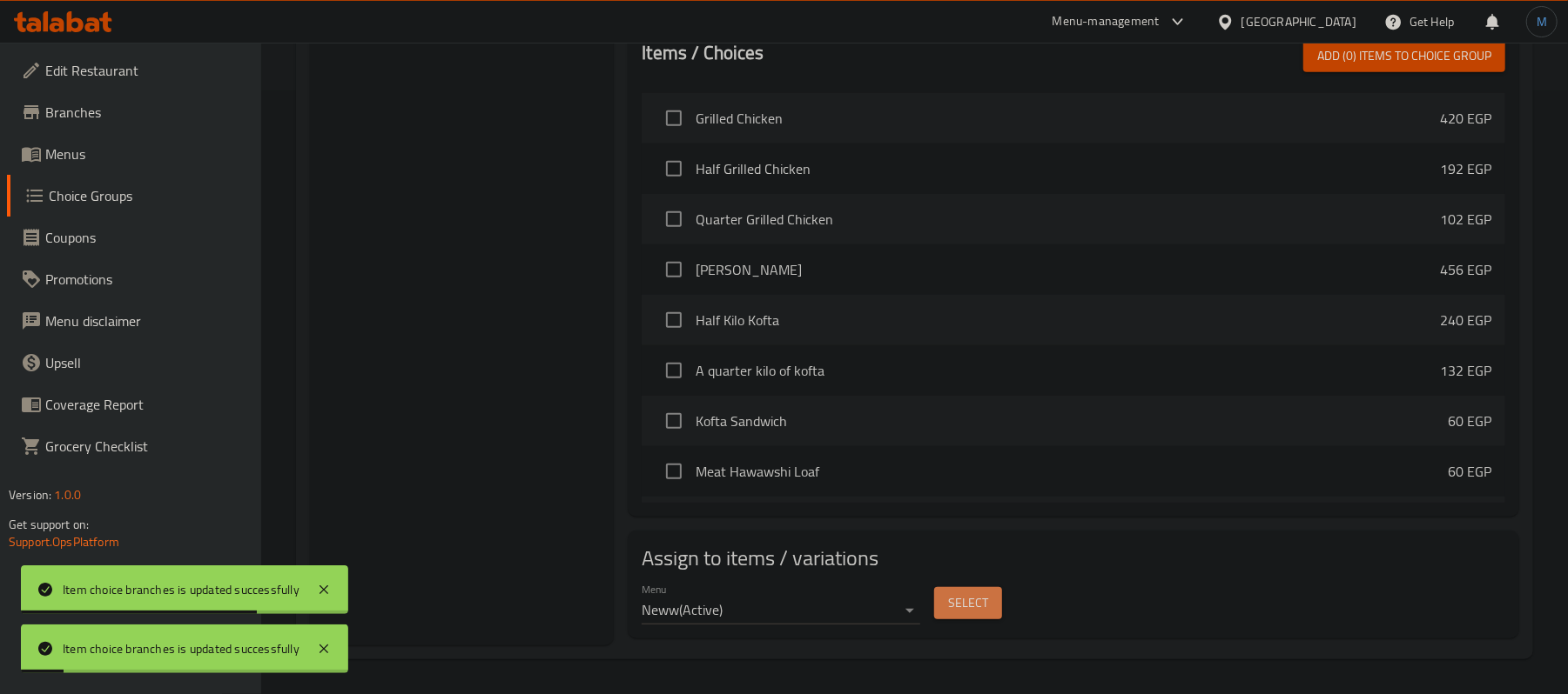
click at [983, 620] on button "Select" at bounding box center [968, 604] width 68 height 32
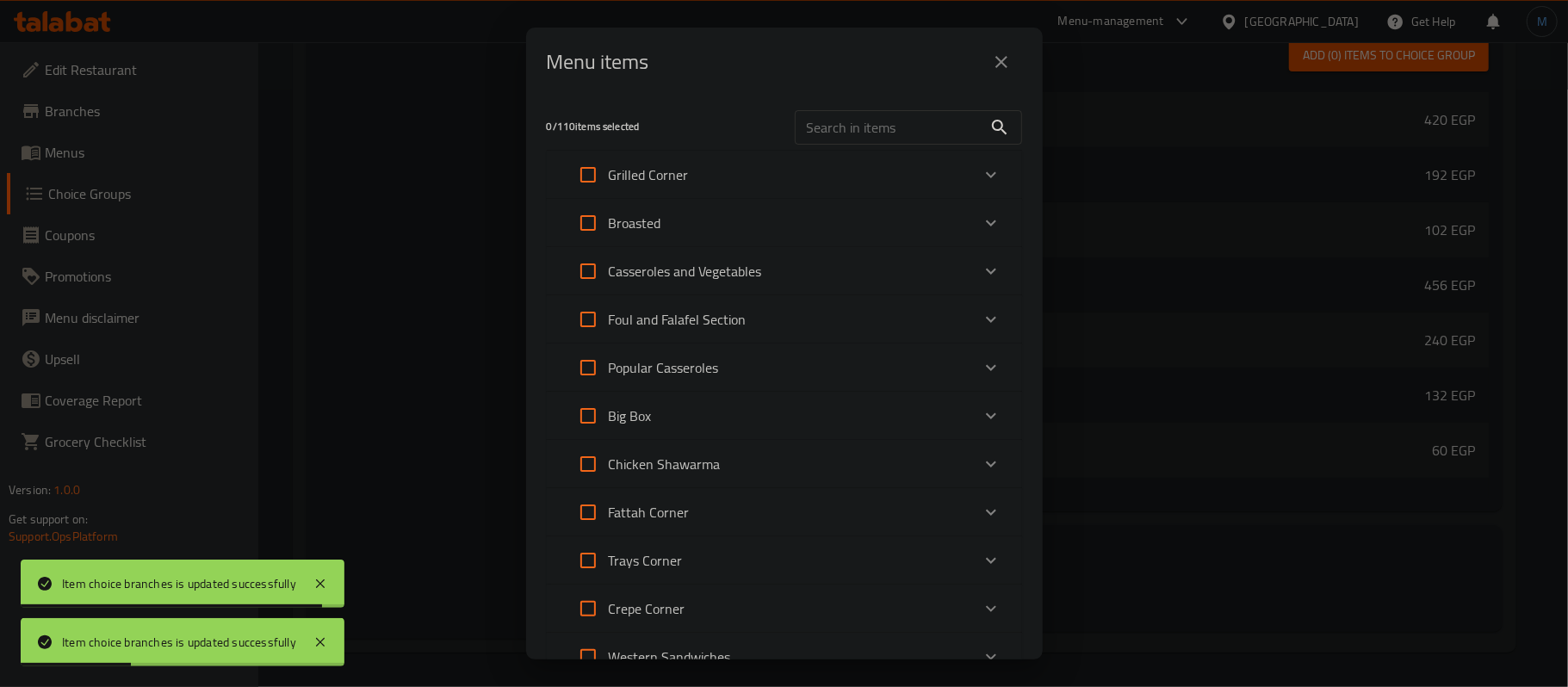
click at [713, 458] on p "Chicken Shawarma" at bounding box center [665, 464] width 112 height 21
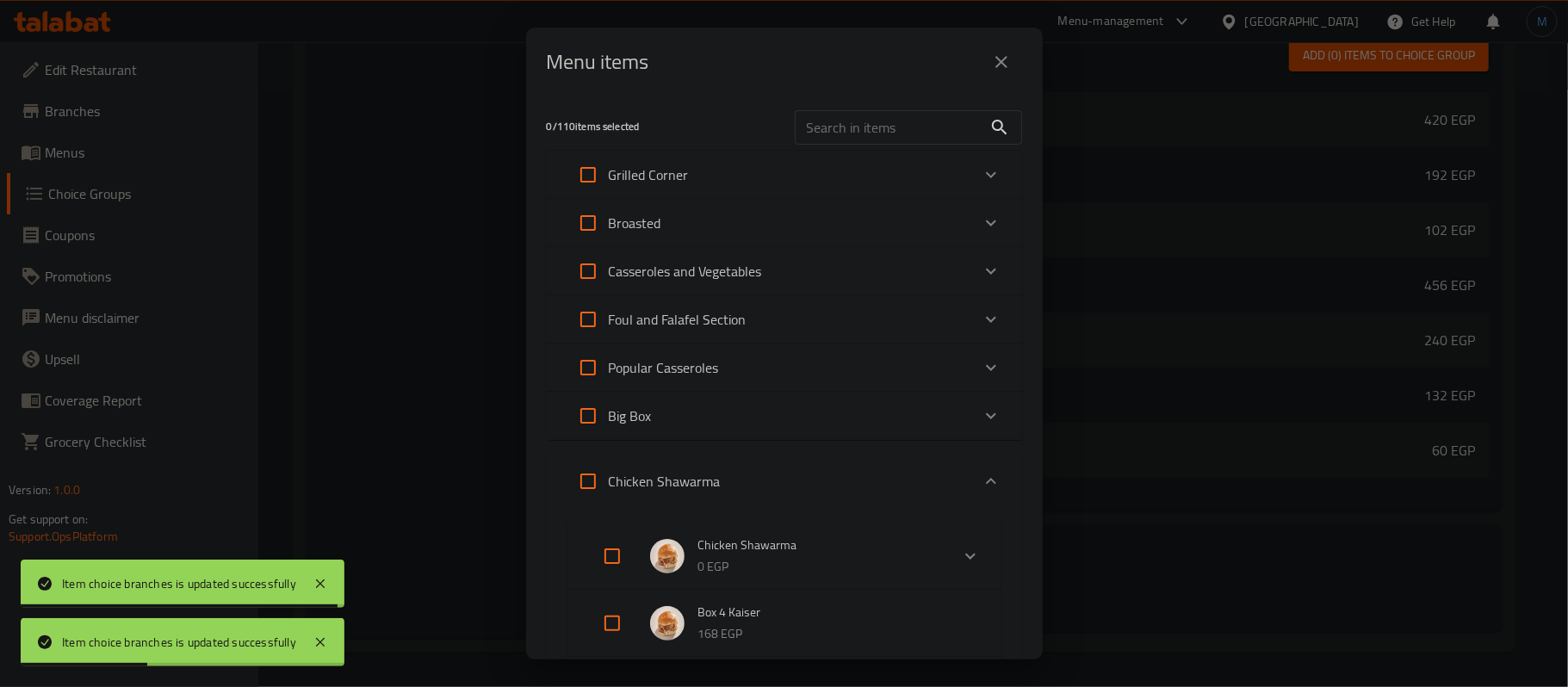
scroll to position [229, 0]
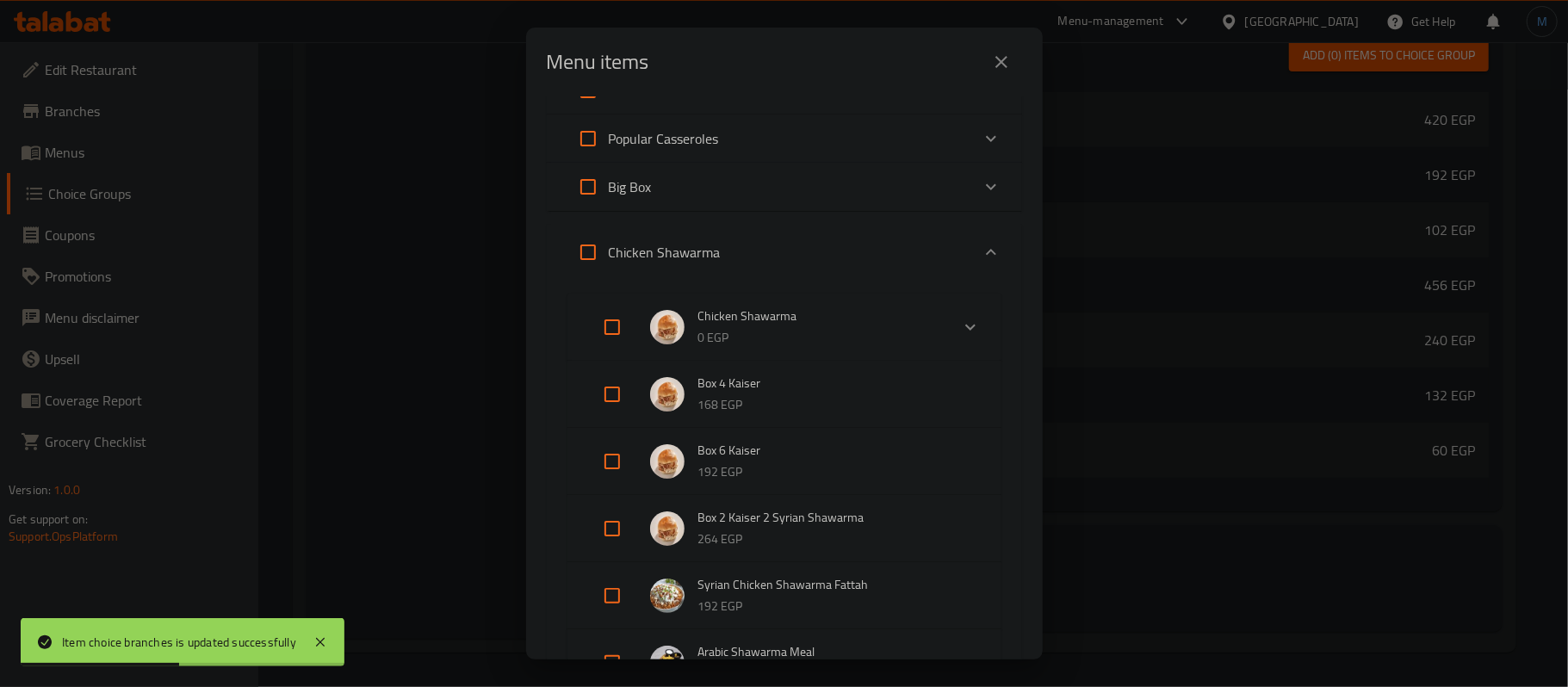
click at [604, 467] on input "Expand" at bounding box center [611, 461] width 41 height 41
checkbox input "true"
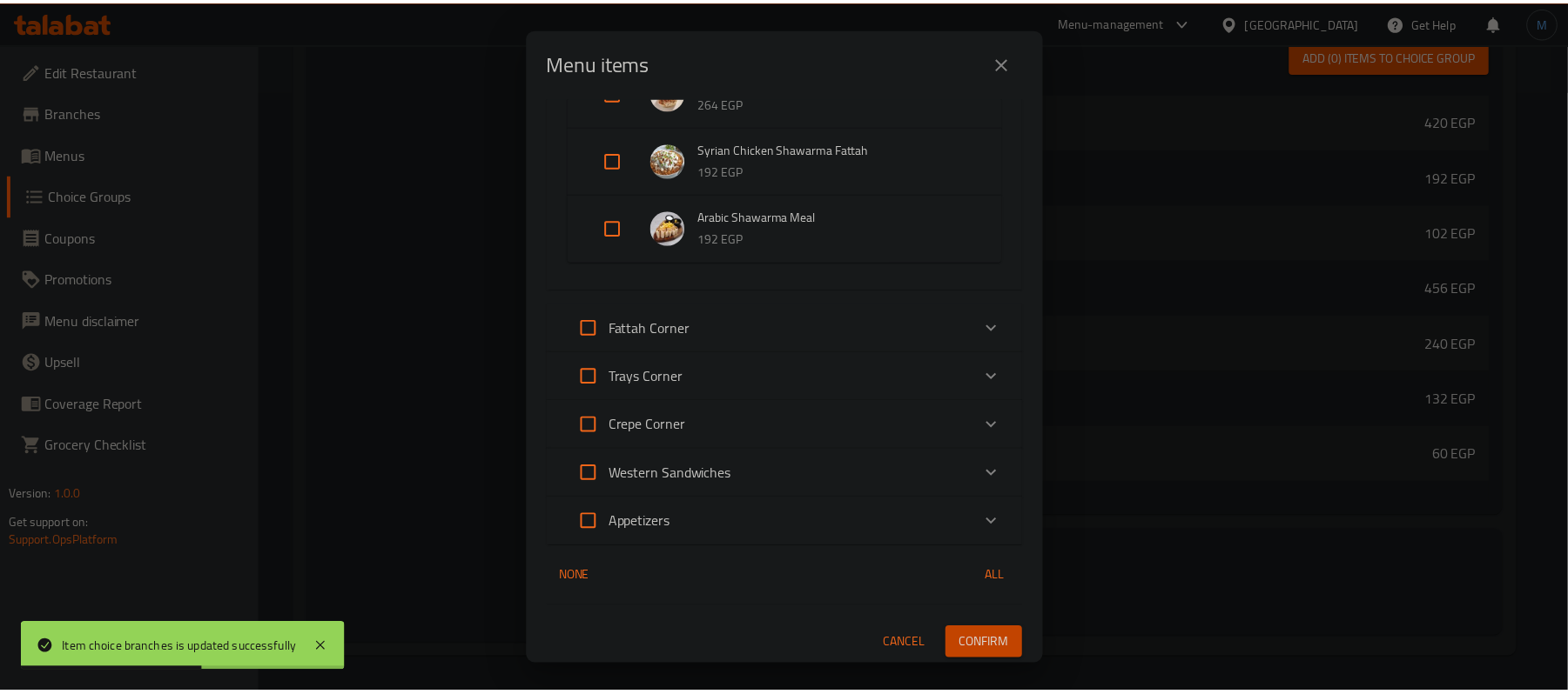
scroll to position [703, 0]
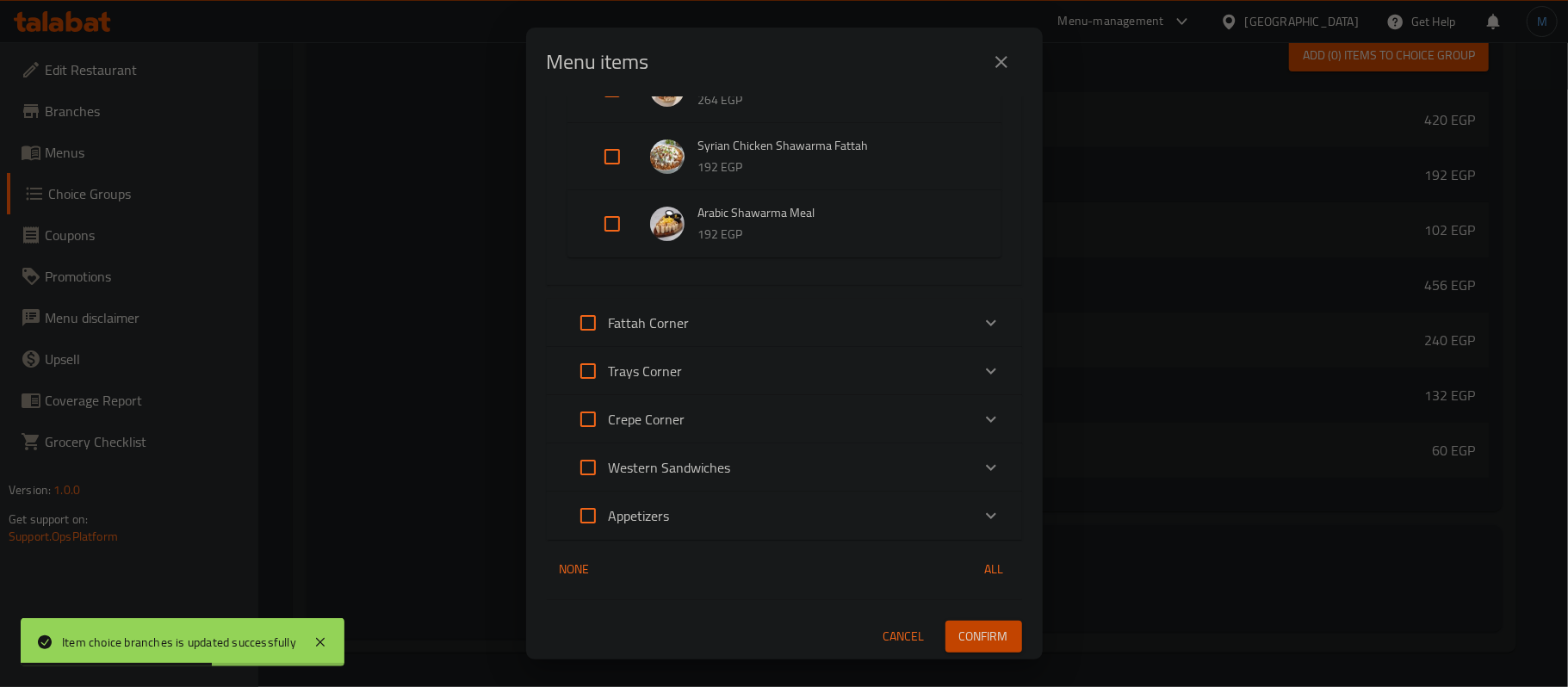
click at [969, 624] on button "Confirm" at bounding box center [983, 637] width 76 height 32
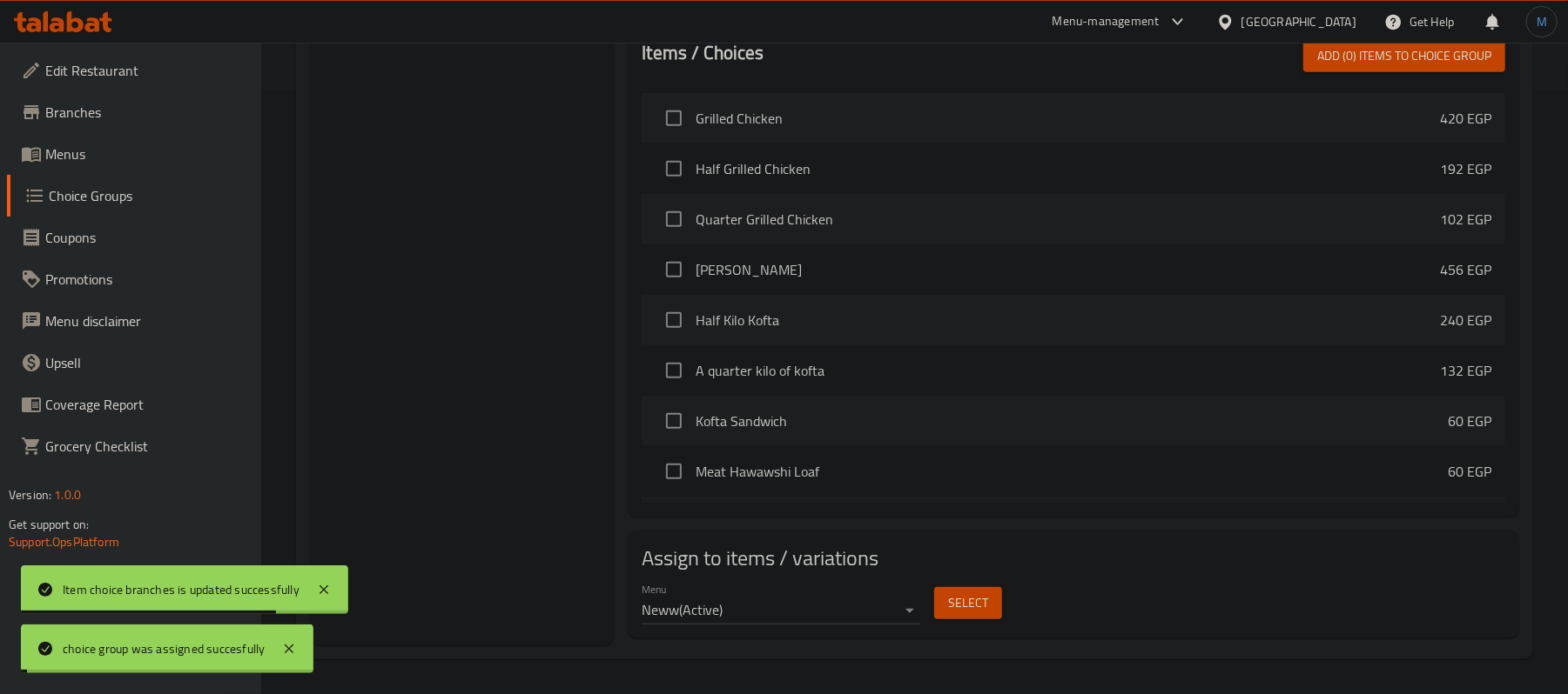
click at [78, 165] on span "Menus" at bounding box center [146, 154] width 203 height 21
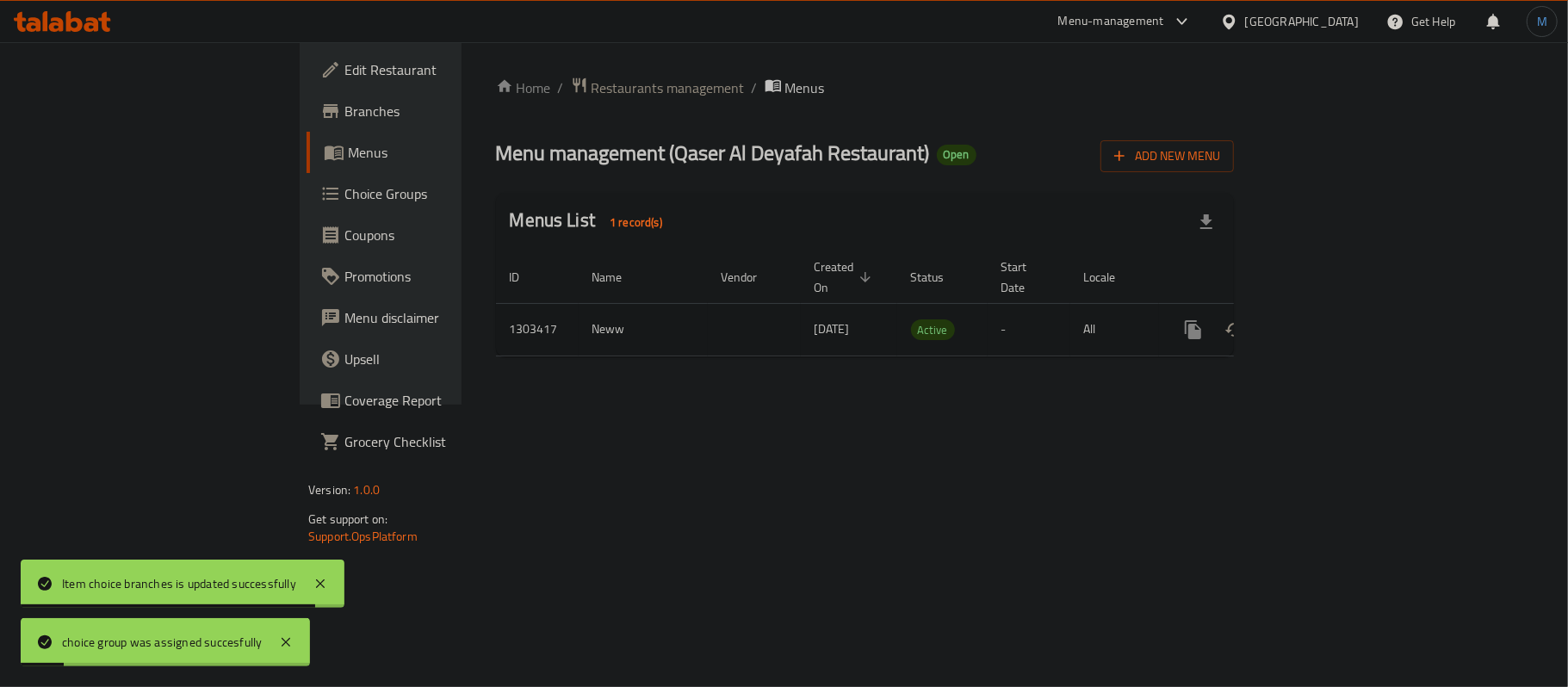
click at [1328, 320] on icon "enhanced table" at bounding box center [1317, 330] width 21 height 21
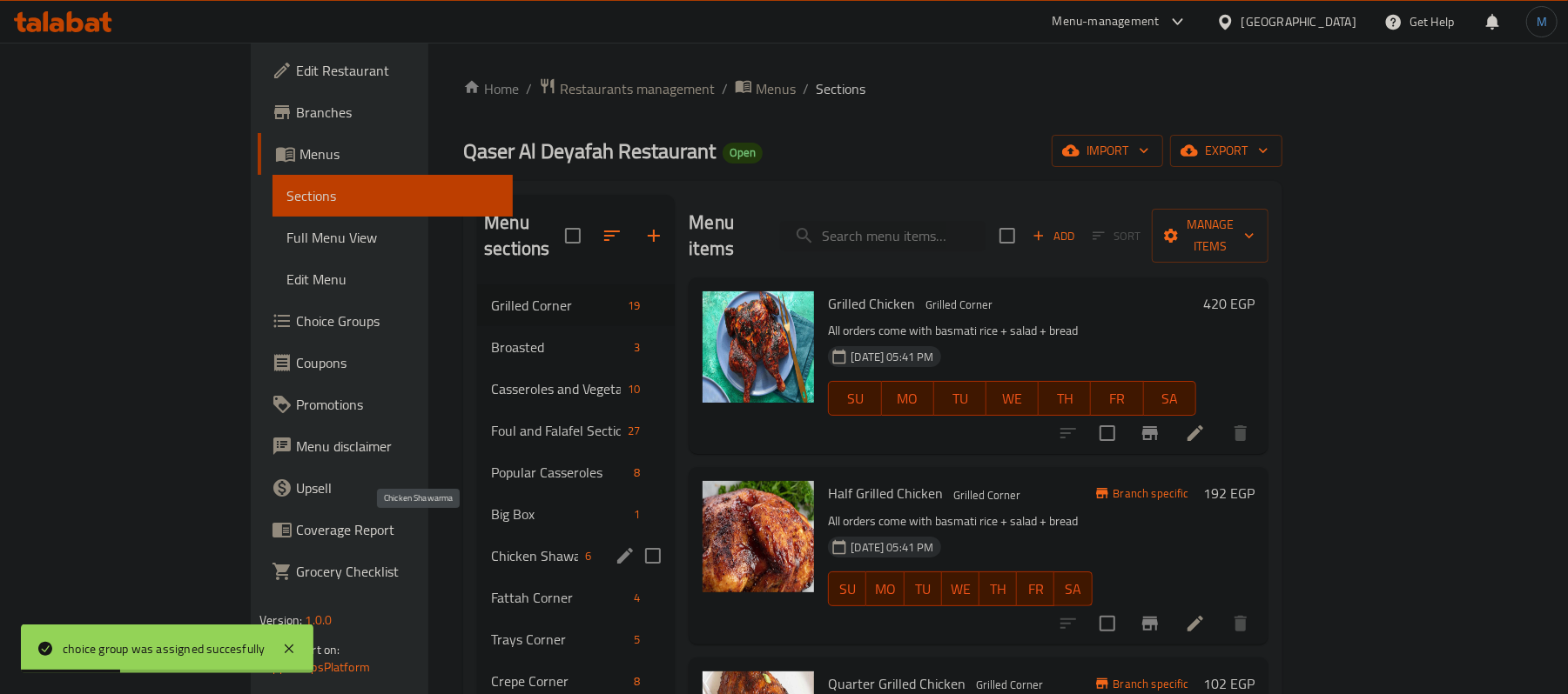
click at [490, 545] on span "Chicken Shawarma" at bounding box center [534, 556] width 87 height 21
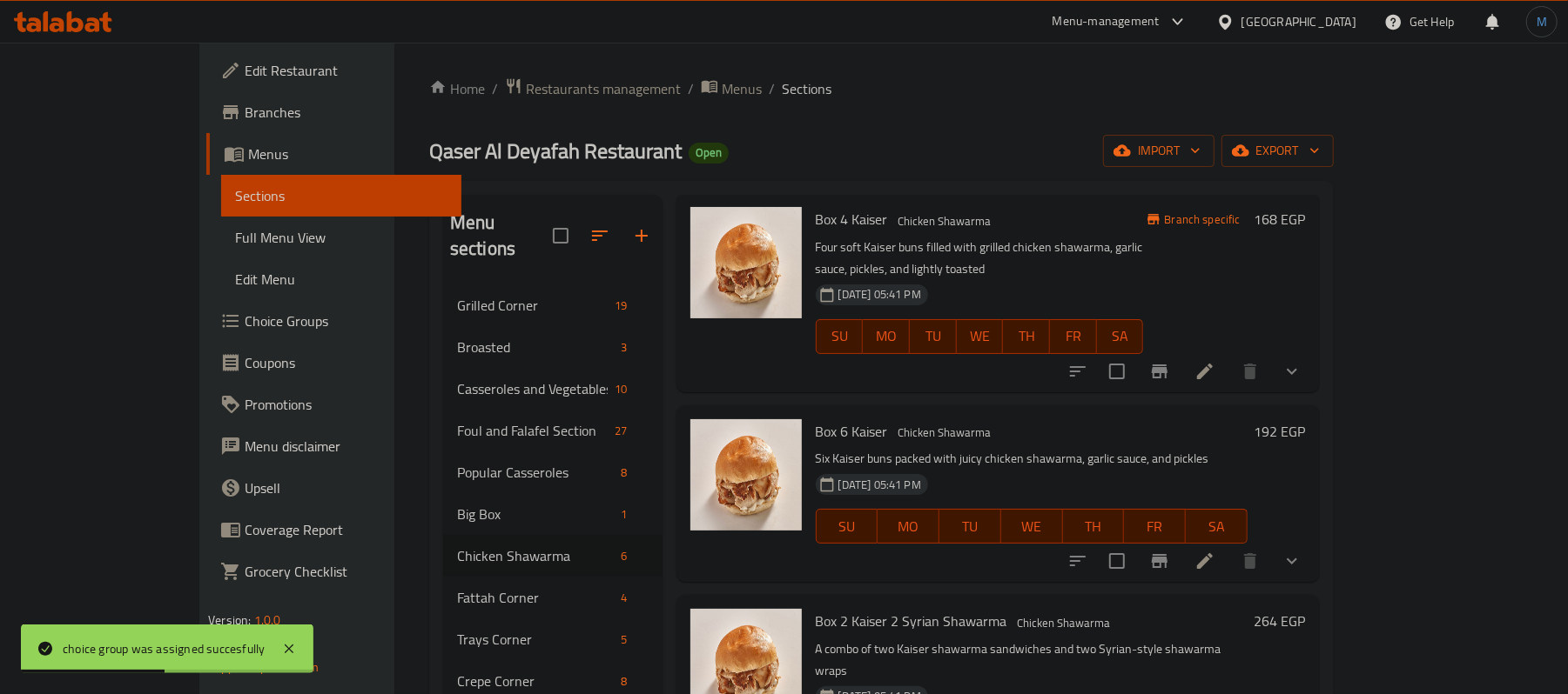
scroll to position [231, 0]
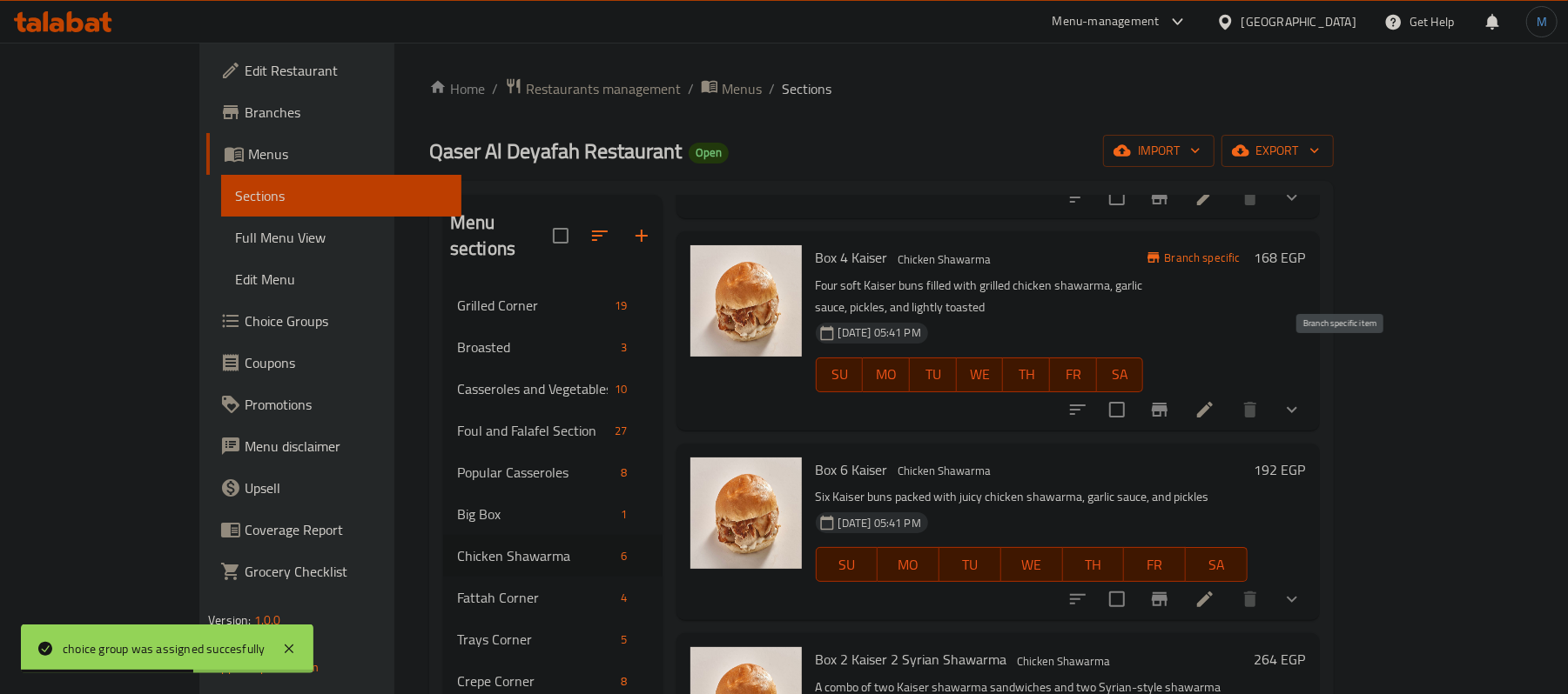
click at [1170, 399] on icon "Branch-specific-item" at bounding box center [1160, 410] width 21 height 21
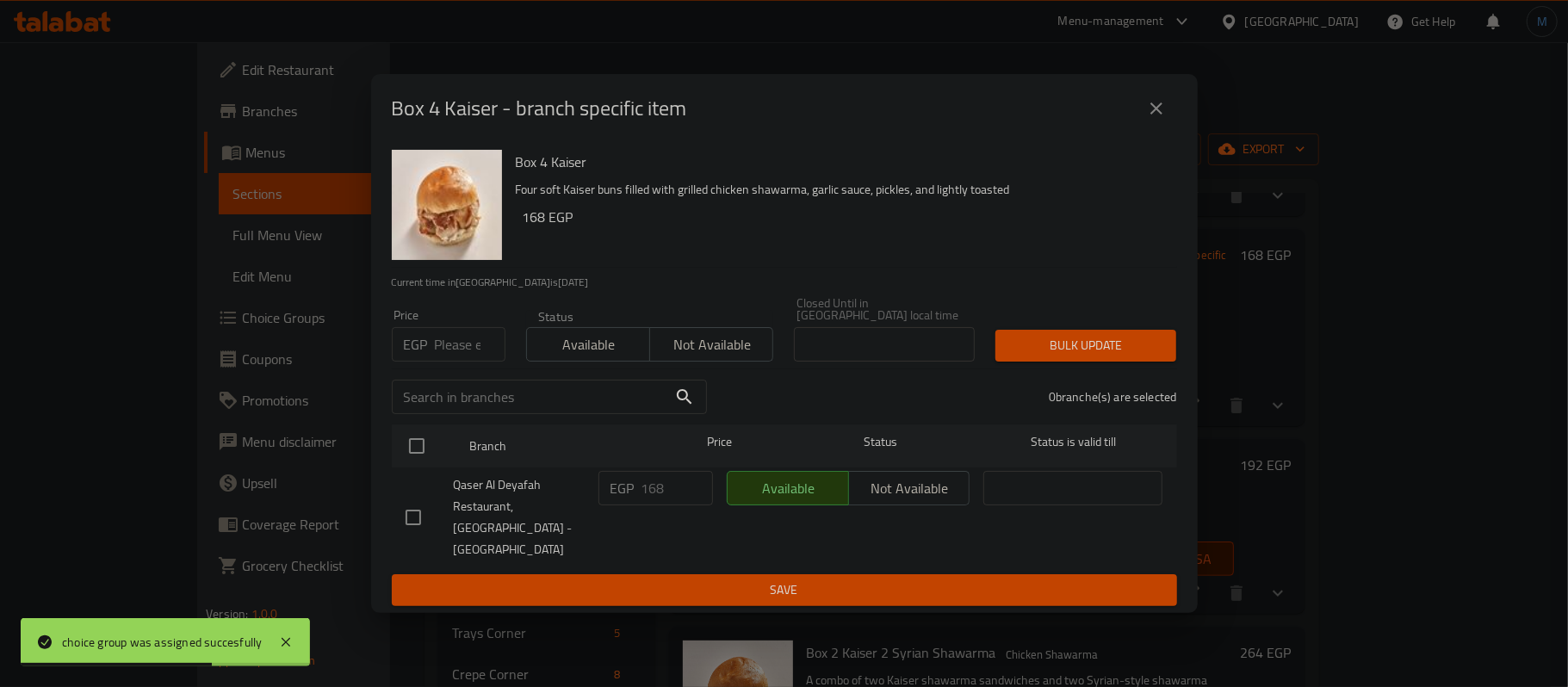
click at [427, 355] on p "EGP" at bounding box center [416, 344] width 25 height 21
click at [434, 355] on div "EGP Price" at bounding box center [449, 344] width 114 height 34
click at [439, 353] on input "number" at bounding box center [470, 344] width 71 height 34
type input "0"
click at [411, 438] on input "checkbox" at bounding box center [416, 446] width 36 height 36
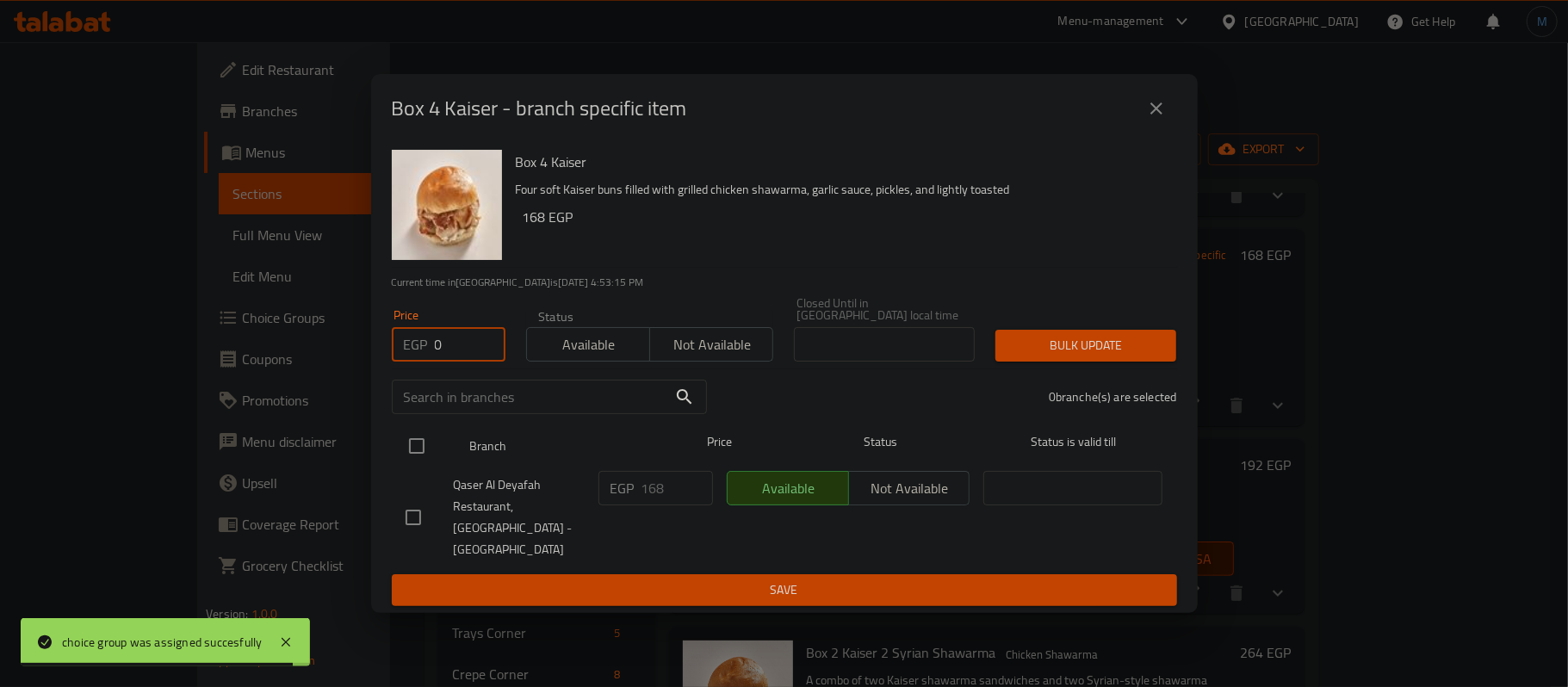
checkbox input "true"
click at [1020, 369] on div "Bulk update" at bounding box center [1086, 346] width 201 height 53
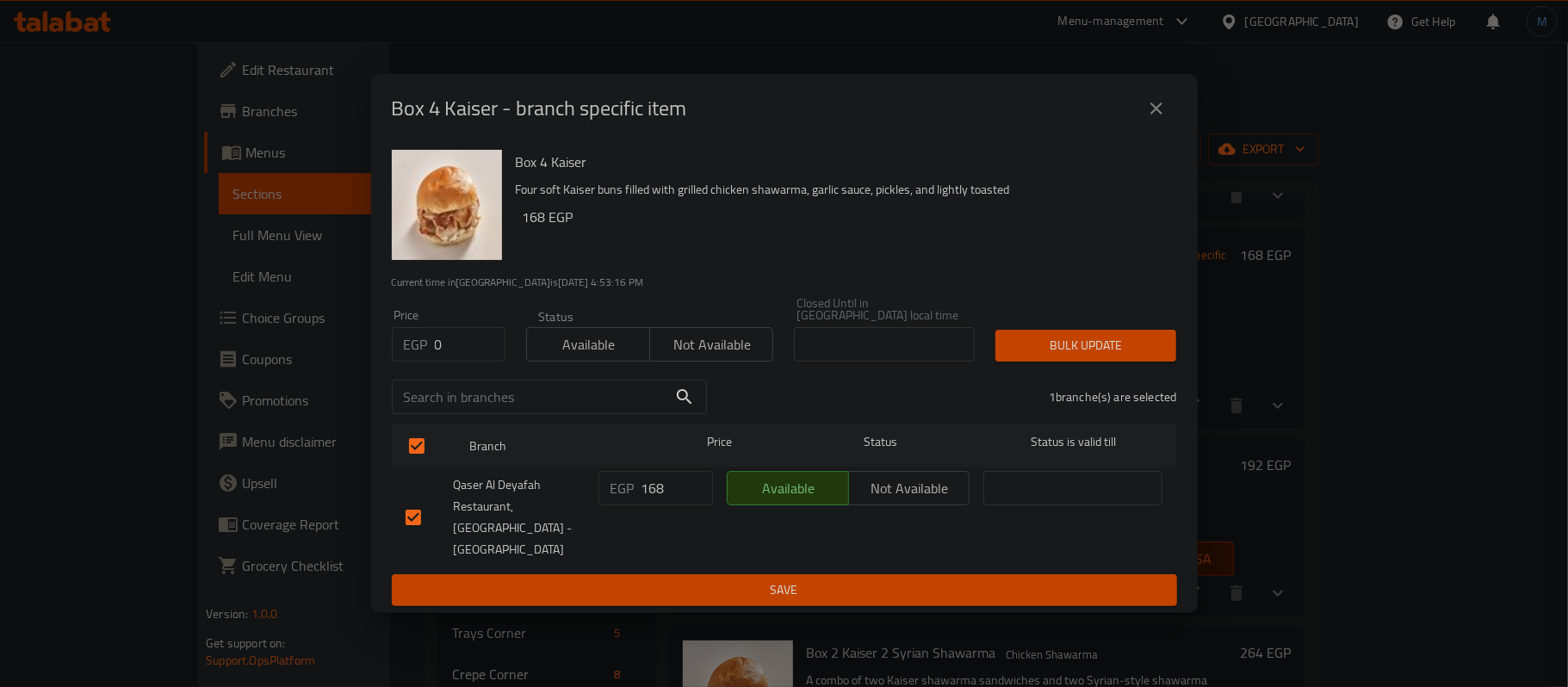
click at [1038, 357] on span "Bulk update" at bounding box center [1085, 345] width 153 height 22
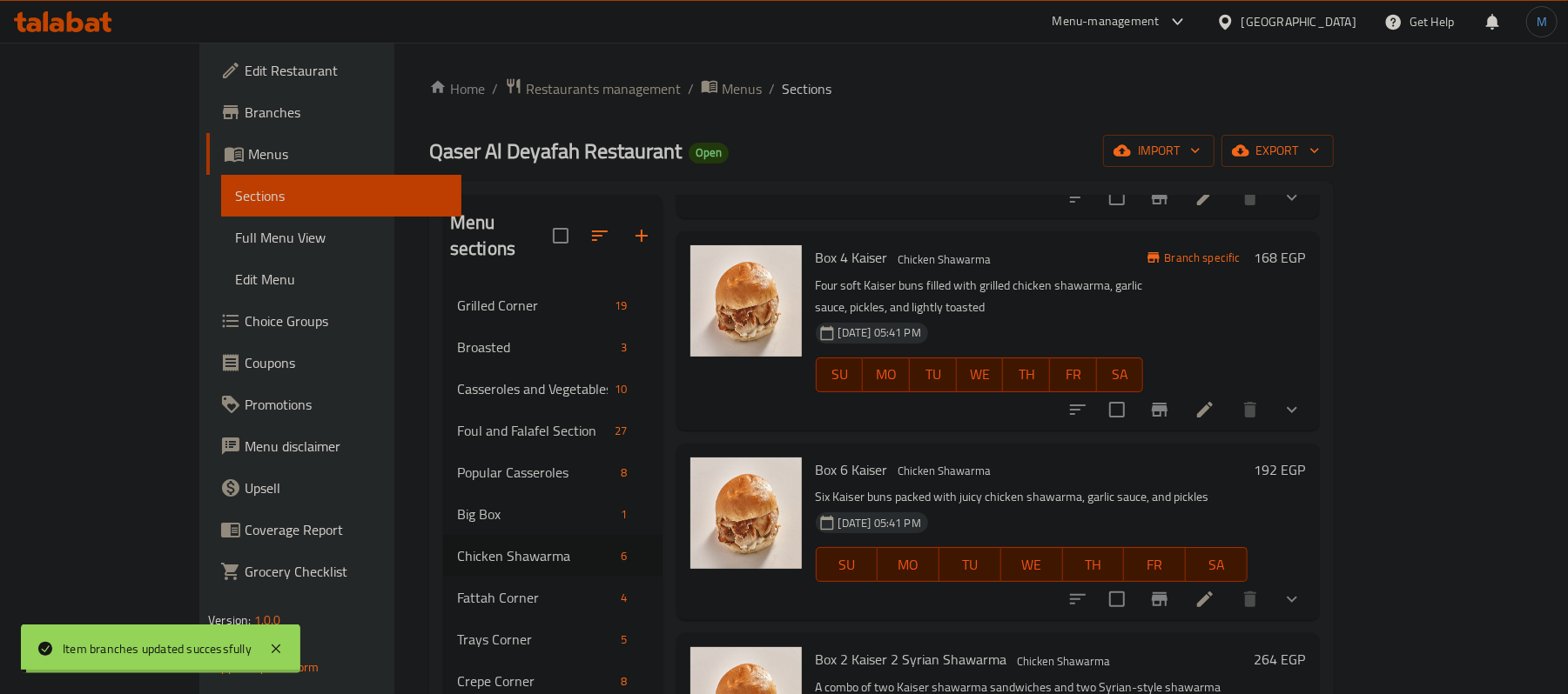
click at [1167, 592] on icon "Branch-specific-item" at bounding box center [1160, 599] width 16 height 14
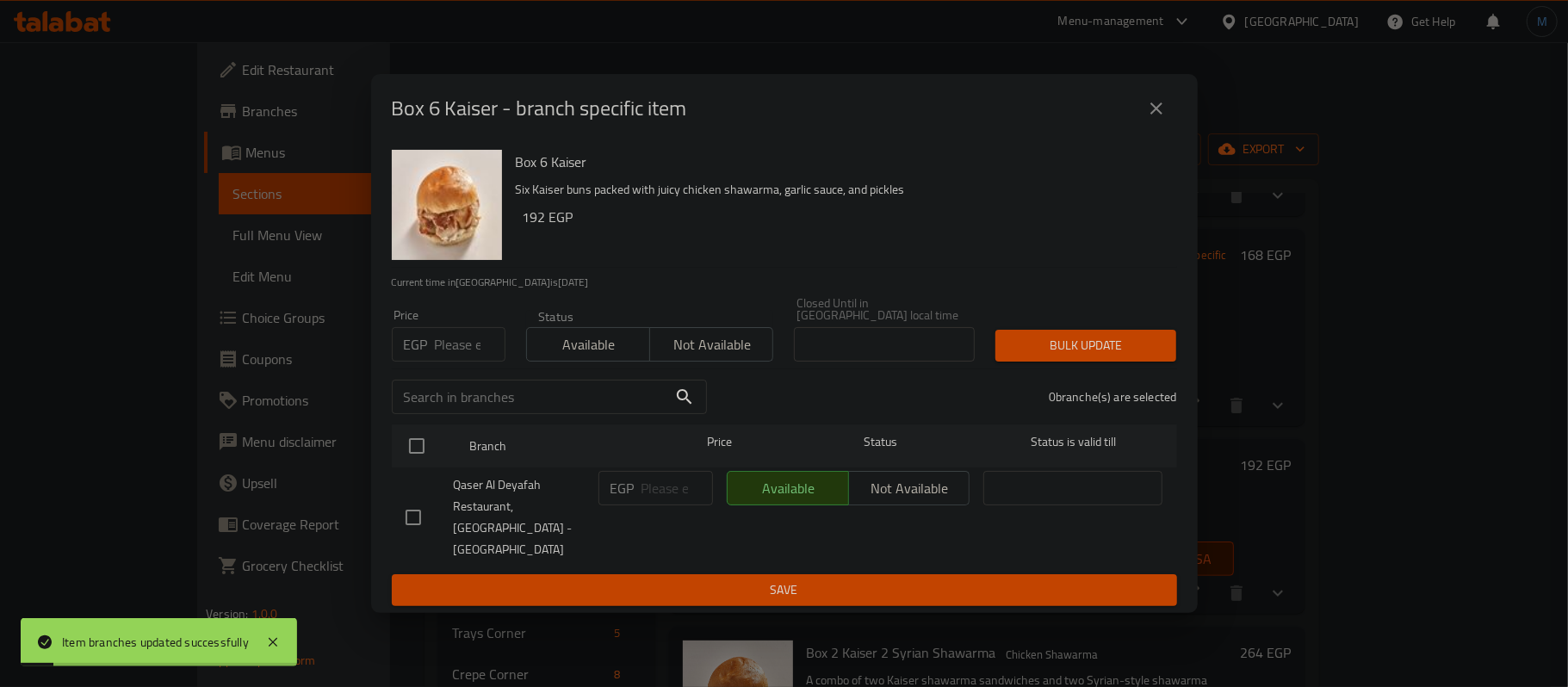
click at [421, 342] on p "EGP" at bounding box center [416, 344] width 25 height 21
click at [435, 350] on input "number" at bounding box center [470, 344] width 71 height 34
type input "0"
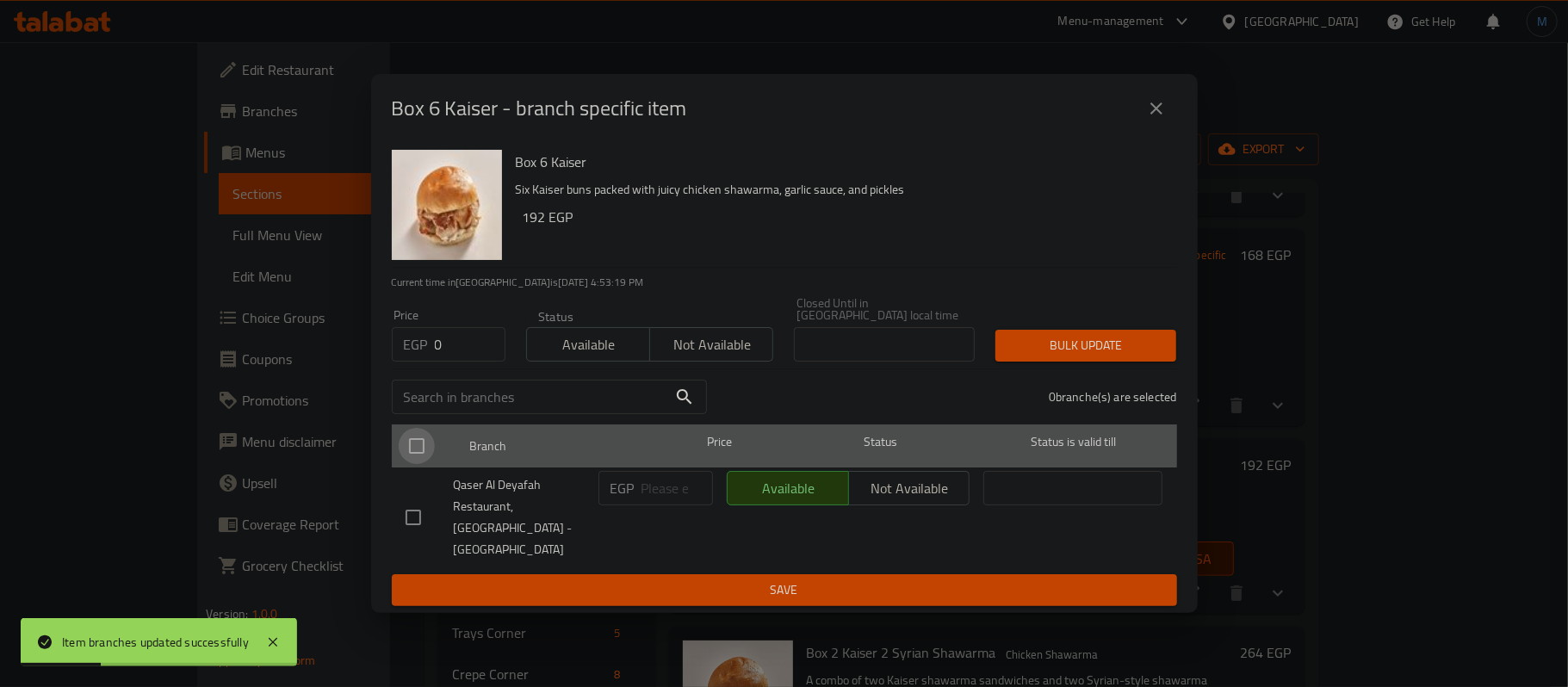
drag, startPoint x: 420, startPoint y: 438, endPoint x: 419, endPoint y: 448, distance: 10.0
click at [419, 446] on input "checkbox" at bounding box center [416, 446] width 36 height 36
checkbox input "true"
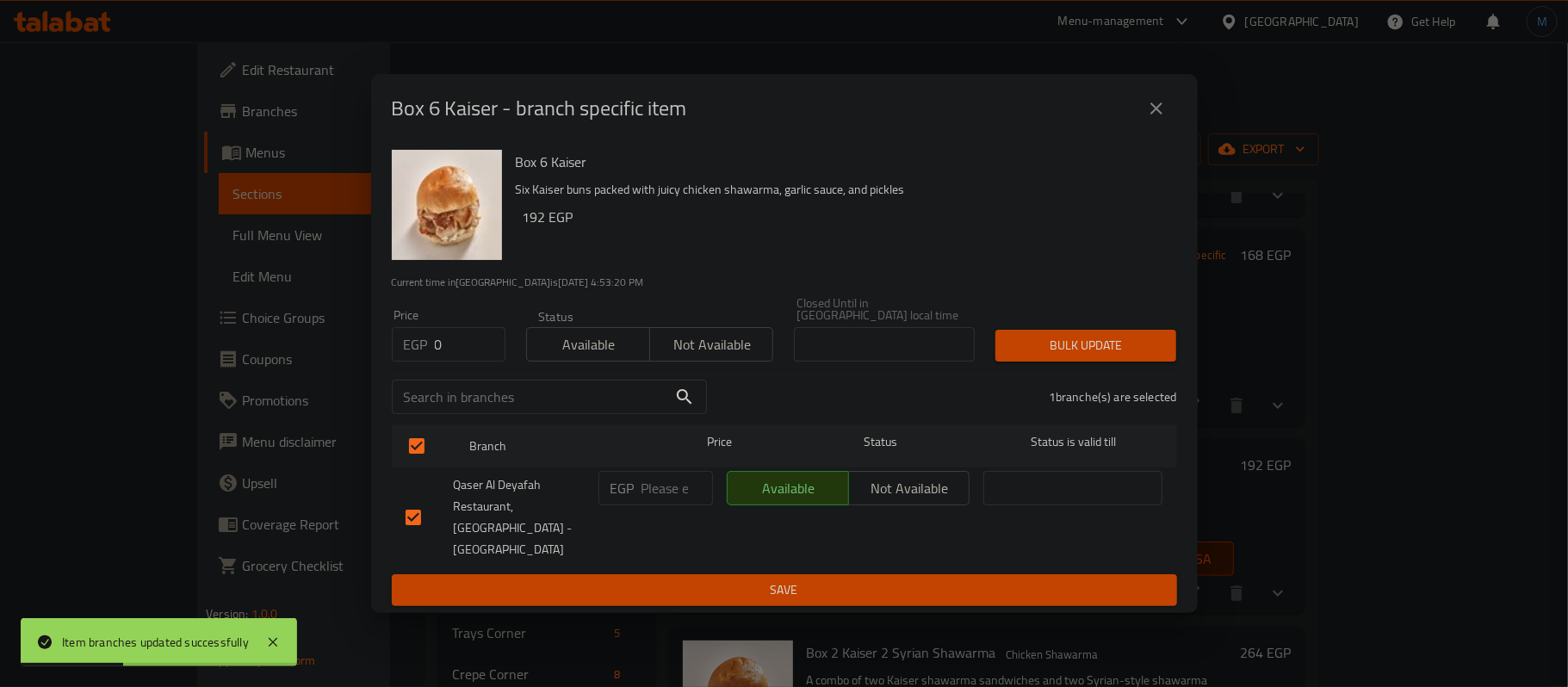
click at [1159, 370] on div "Box 6 Kaiser Six Kaiser buns packed with juicy chicken shawarma, garlic sauce, …" at bounding box center [785, 378] width 827 height 471
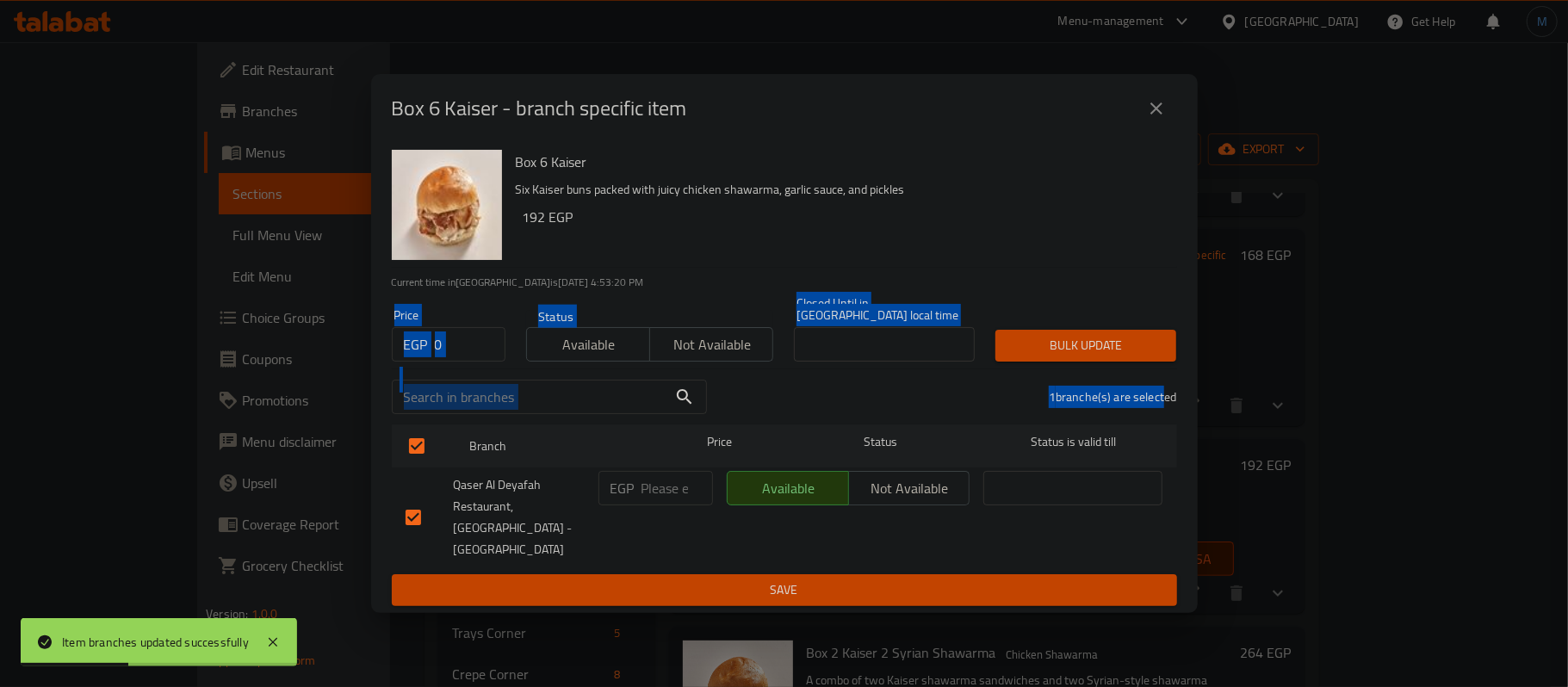
click at [1148, 350] on div at bounding box center [1148, 350] width 0 height 0
click at [1112, 342] on span "Bulk update" at bounding box center [1085, 345] width 153 height 22
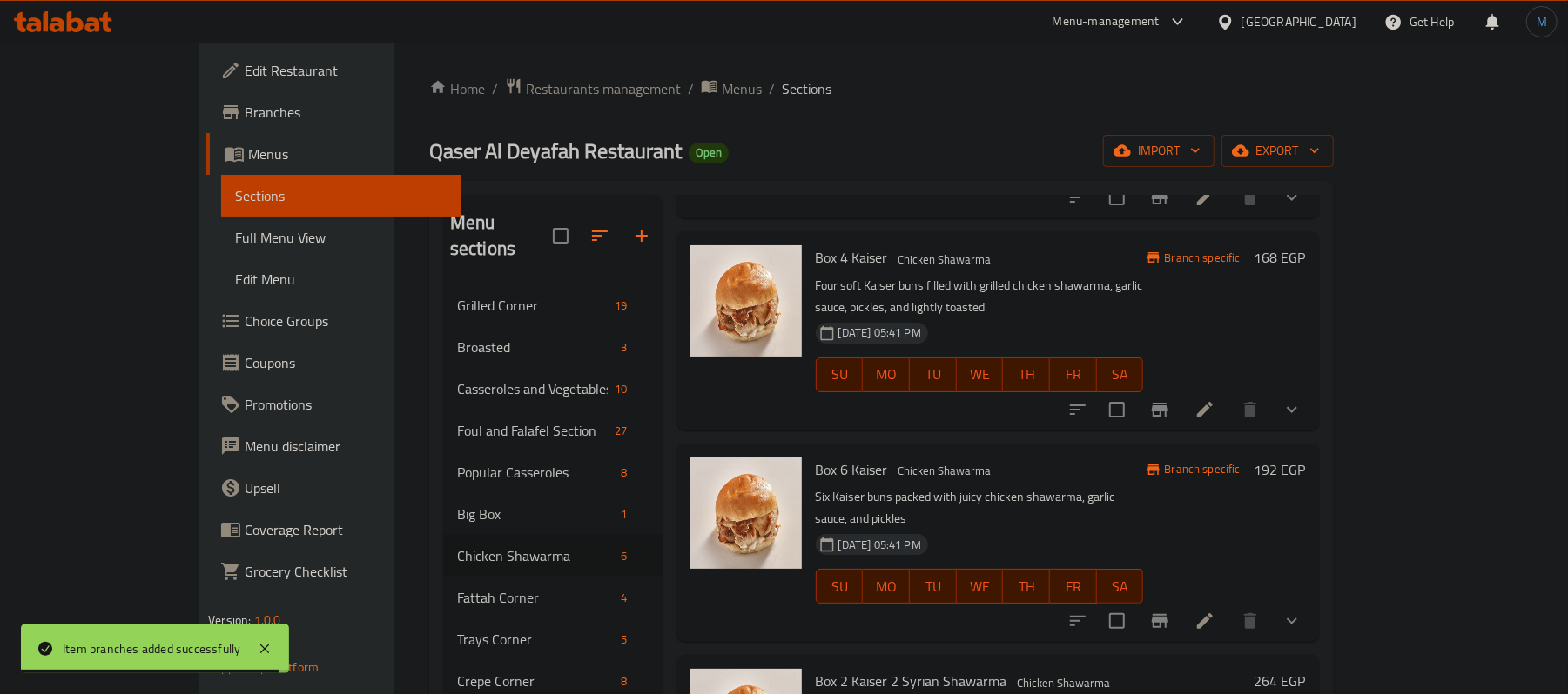
drag, startPoint x: 166, startPoint y: 248, endPoint x: 0, endPoint y: 388, distance: 217.2
click at [221, 248] on link "Full Menu View" at bounding box center [341, 237] width 240 height 42
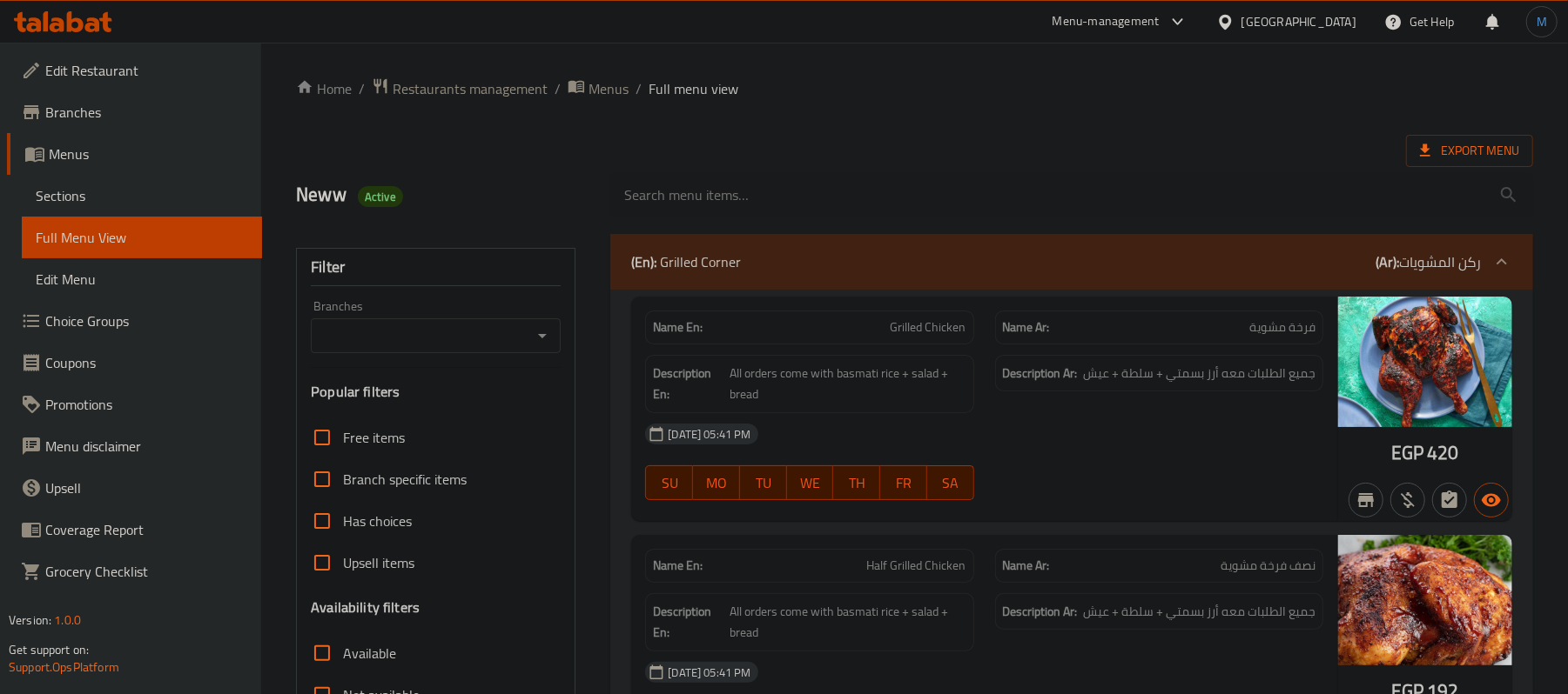
click at [548, 355] on div "Filter Branches Branches Popular filters Free items Branch specific items Has c…" at bounding box center [436, 569] width 280 height 643
click at [548, 339] on icon "Open" at bounding box center [543, 336] width 21 height 21
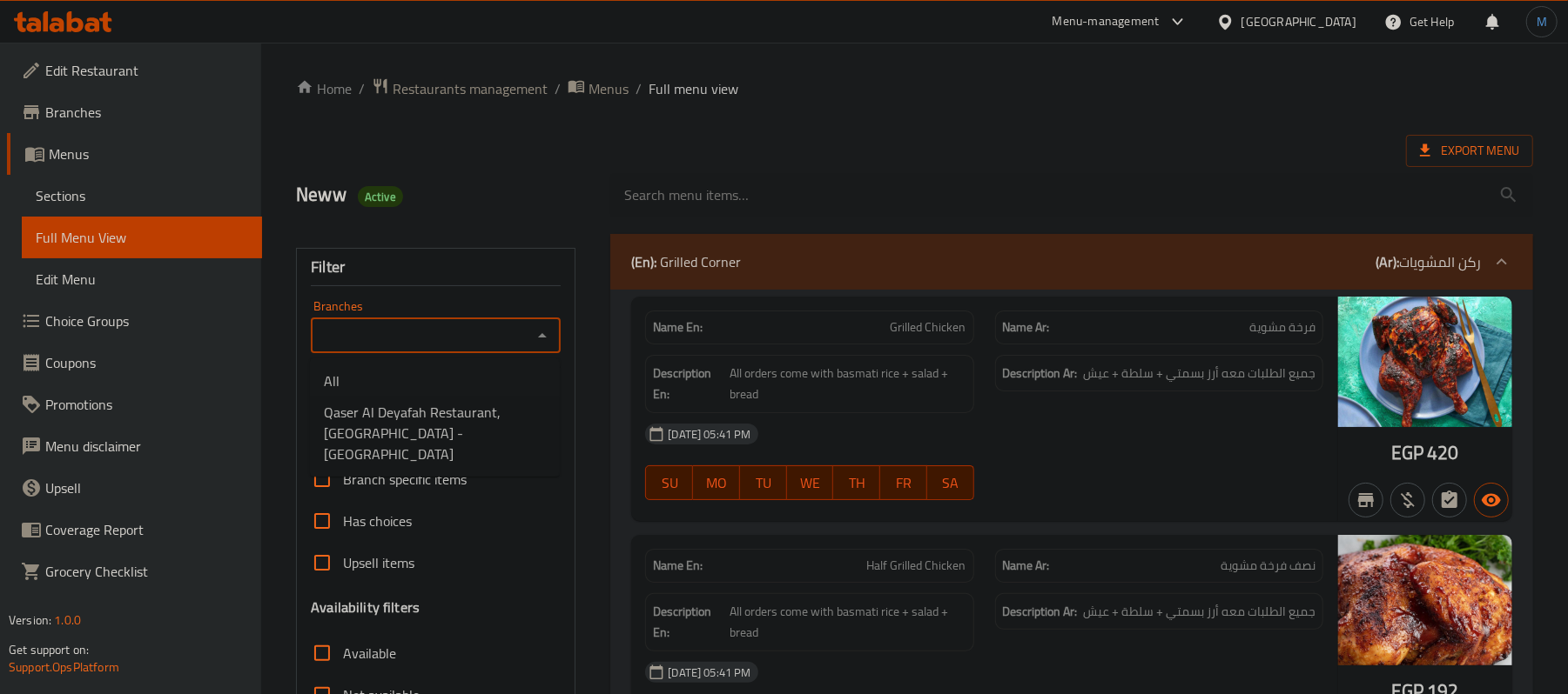
click at [474, 414] on span "Qaser Al Deyafah Restaurant, [GEOGRAPHIC_DATA] - [GEOGRAPHIC_DATA]" at bounding box center [435, 433] width 222 height 63
type input "Qaser Al Deyafah Restaurant, [GEOGRAPHIC_DATA] - [GEOGRAPHIC_DATA]"
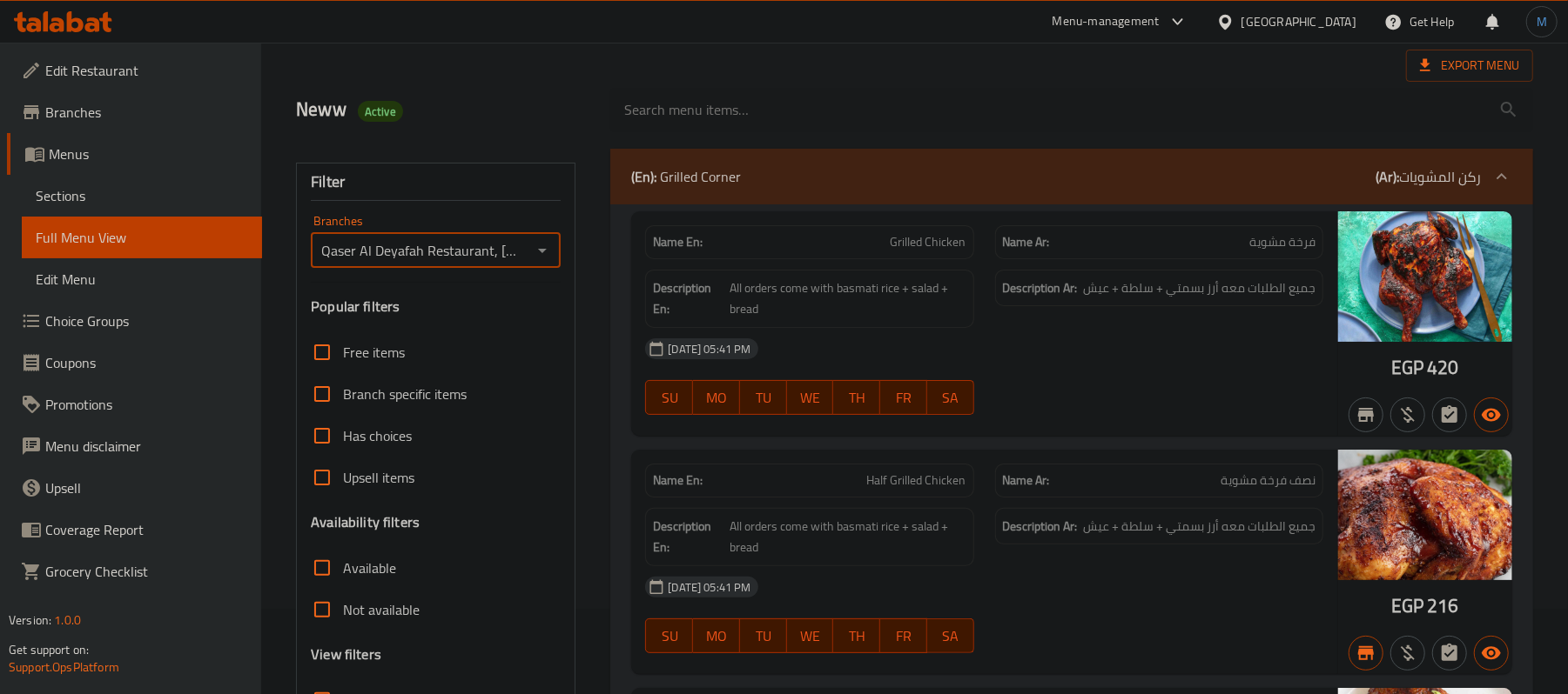
scroll to position [348, 0]
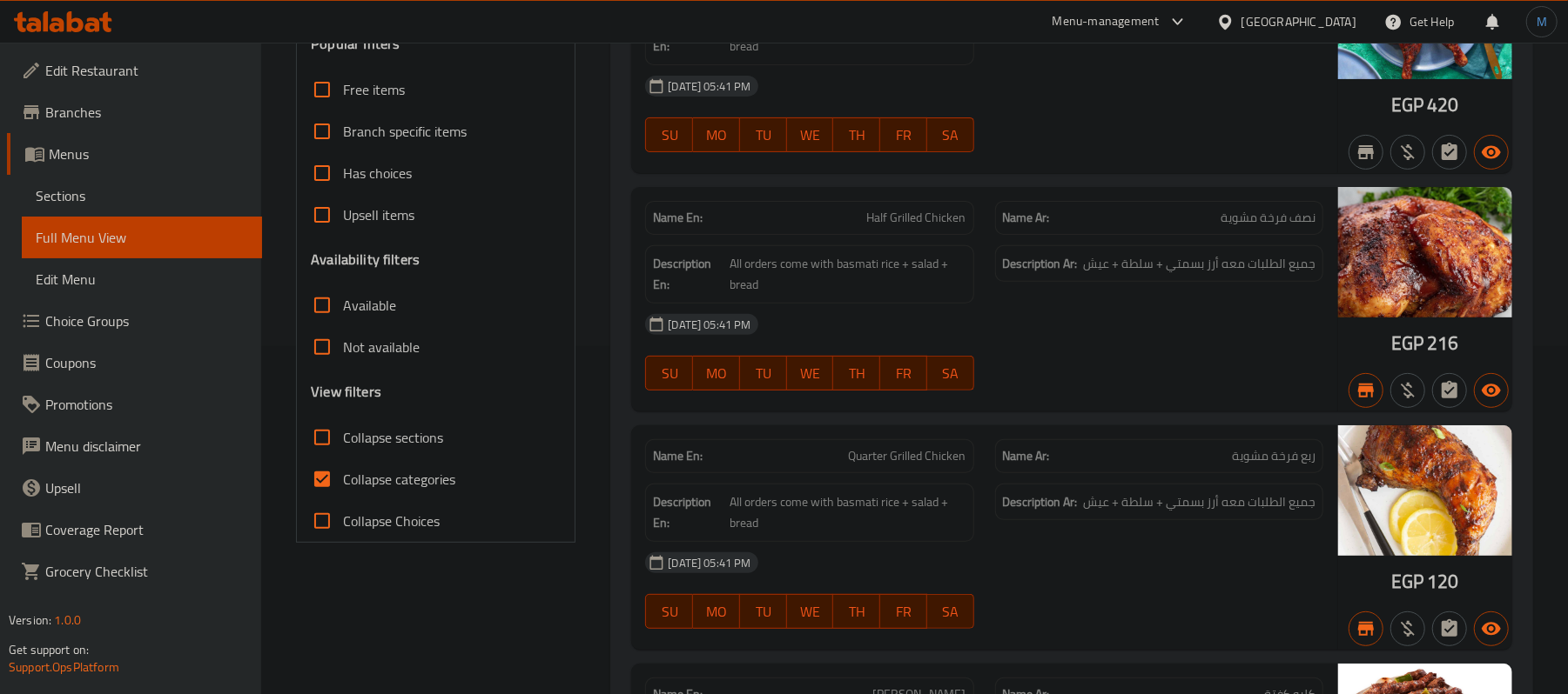
drag, startPoint x: 318, startPoint y: 430, endPoint x: 321, endPoint y: 439, distance: 9.5
click at [318, 430] on input "Collapse sections" at bounding box center [321, 437] width 42 height 42
checkbox input "true"
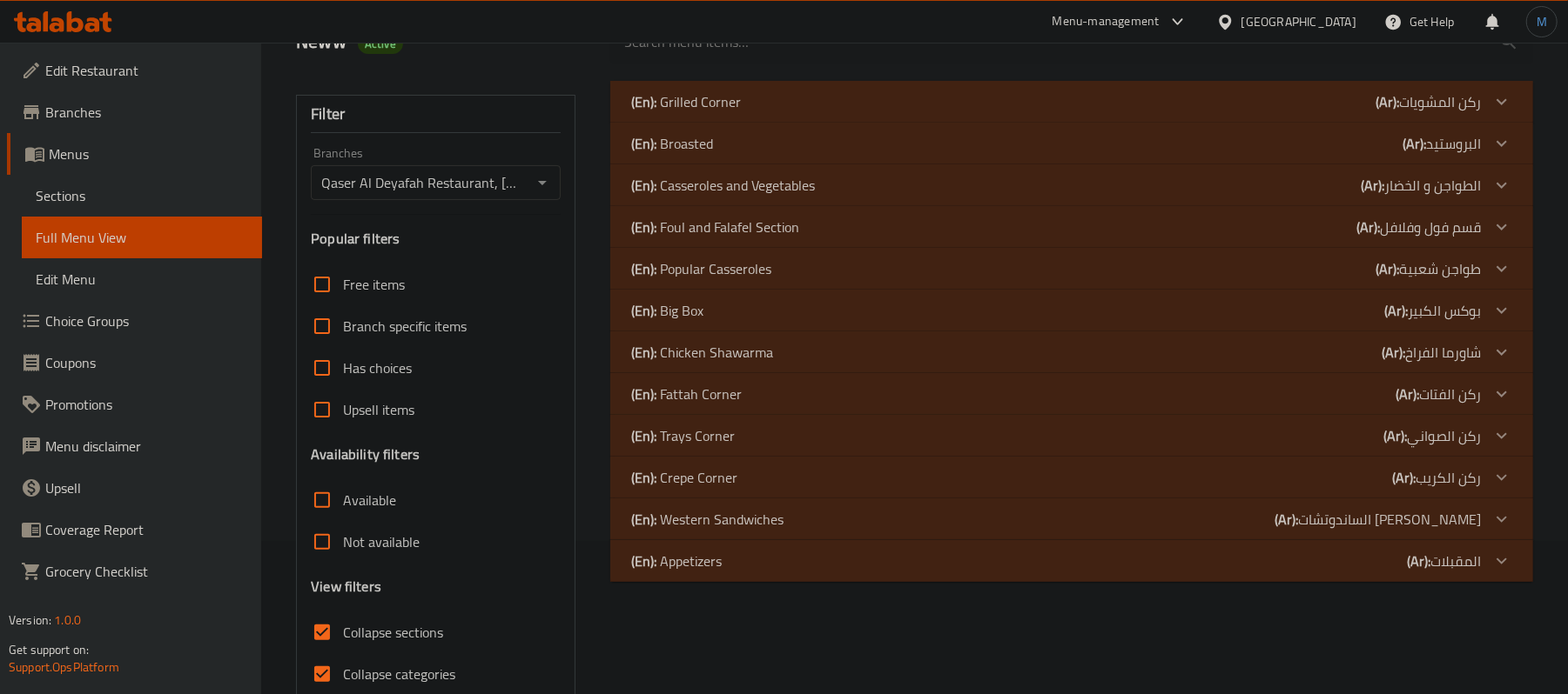
scroll to position [117, 0]
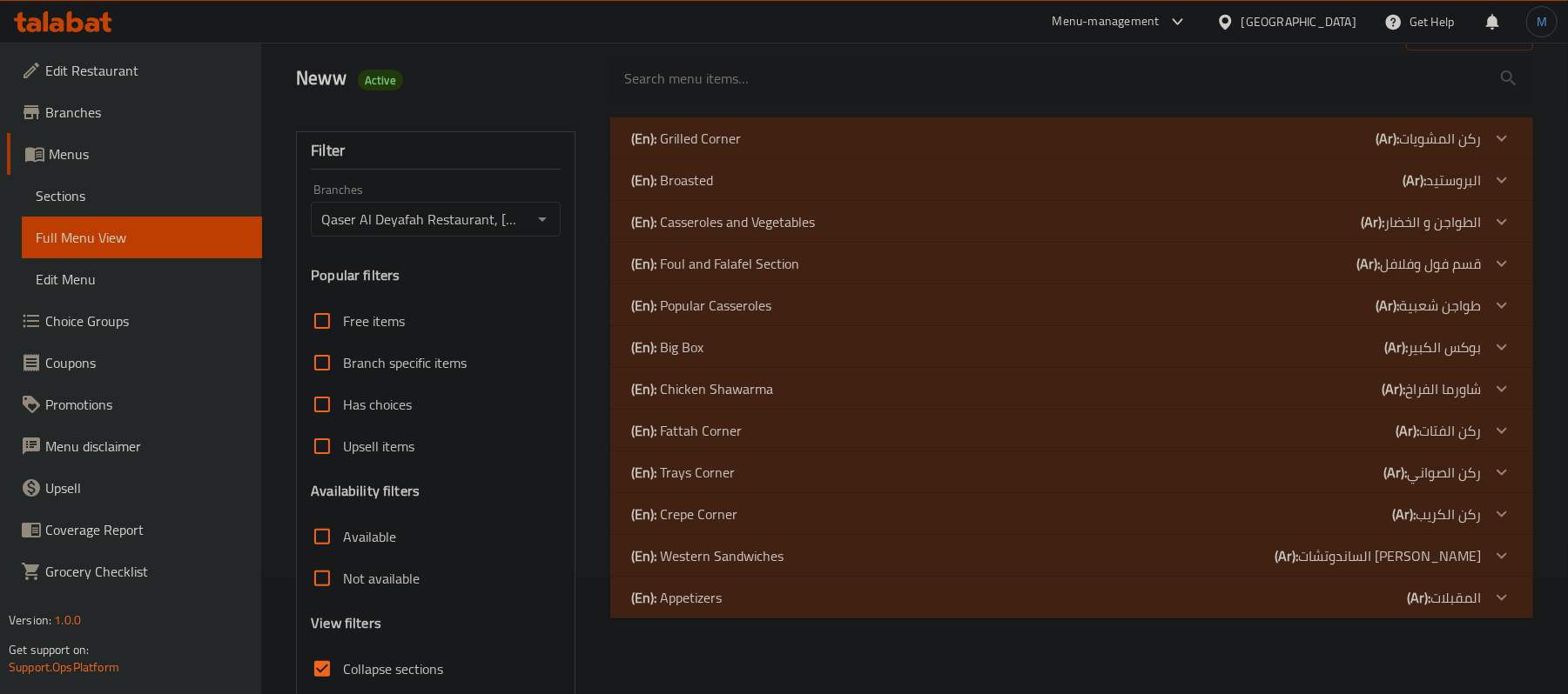
click at [741, 149] on p "(En): Chicken Shawarma" at bounding box center [686, 139] width 110 height 21
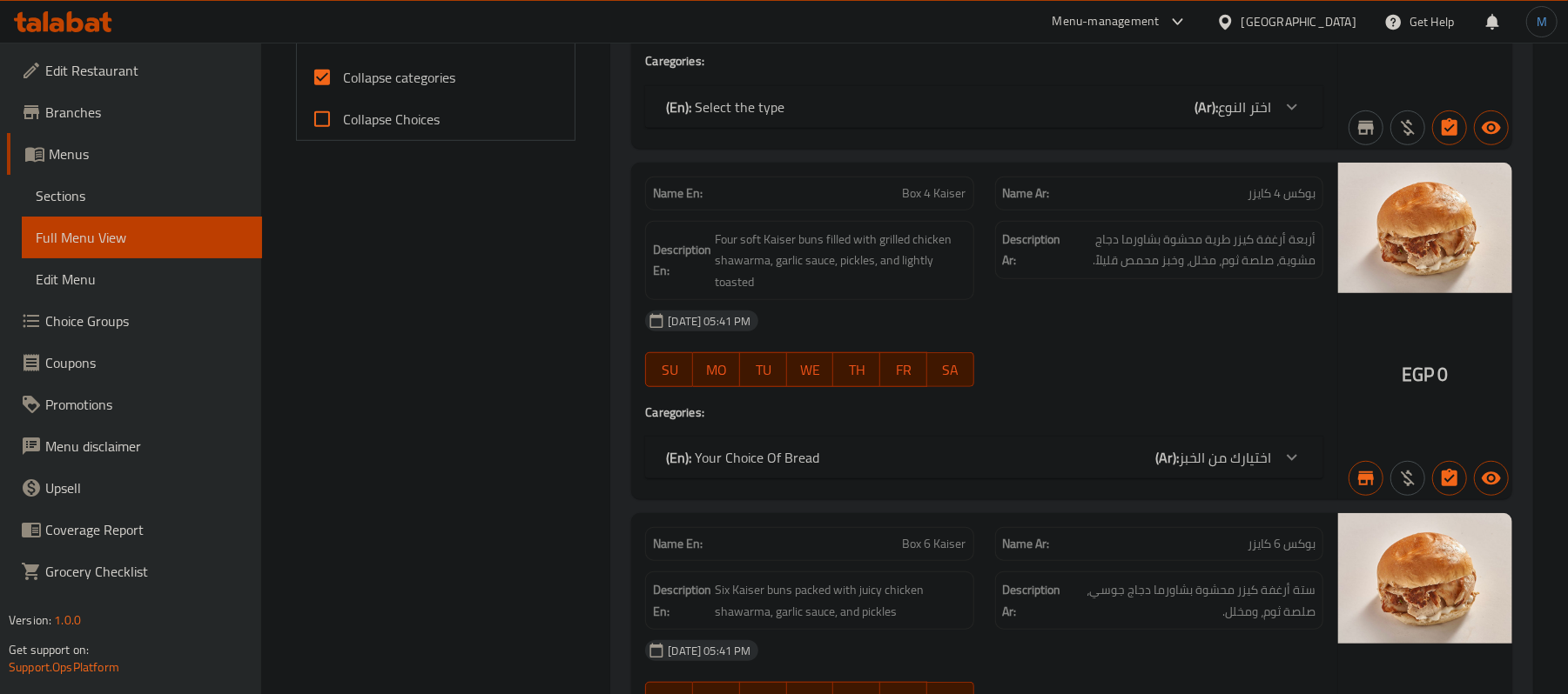
scroll to position [813, 0]
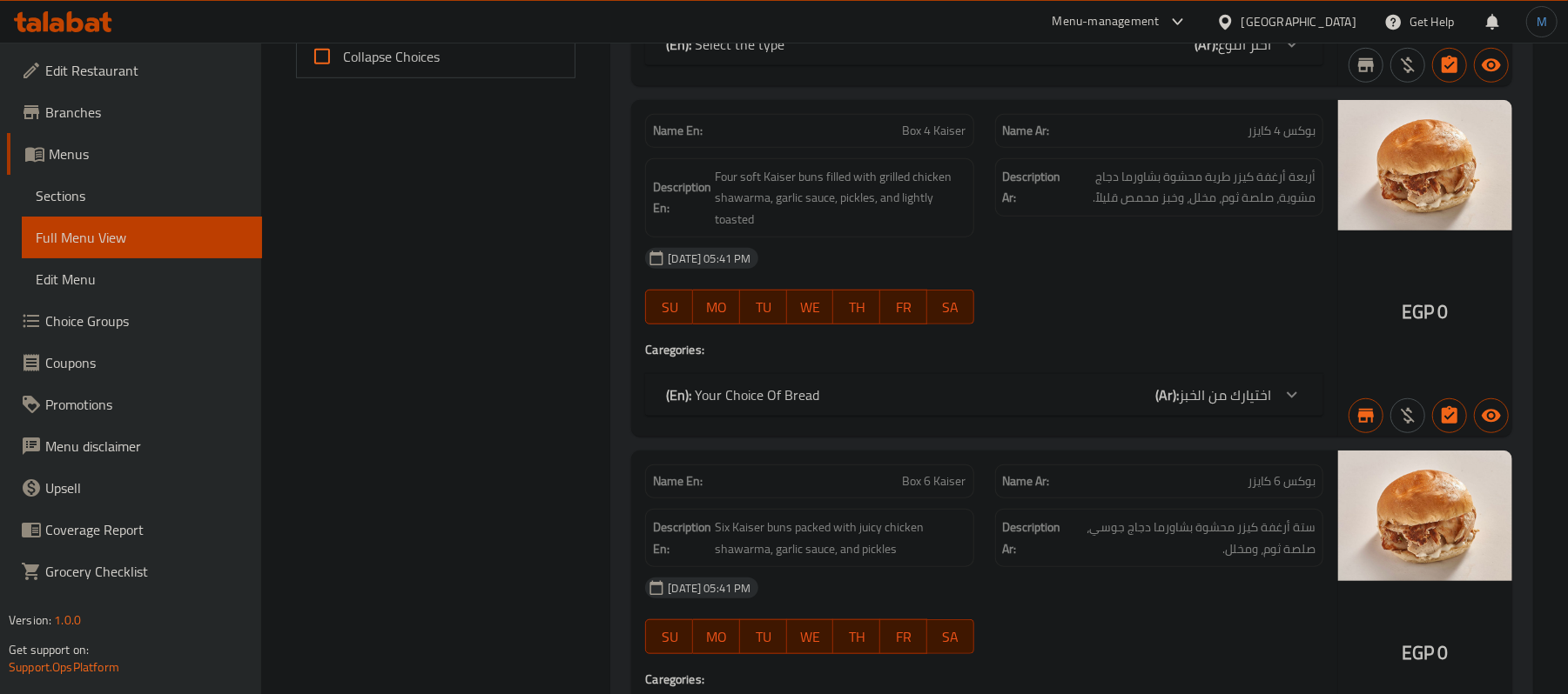
click at [1290, 55] on icon at bounding box center [1292, 44] width 21 height 21
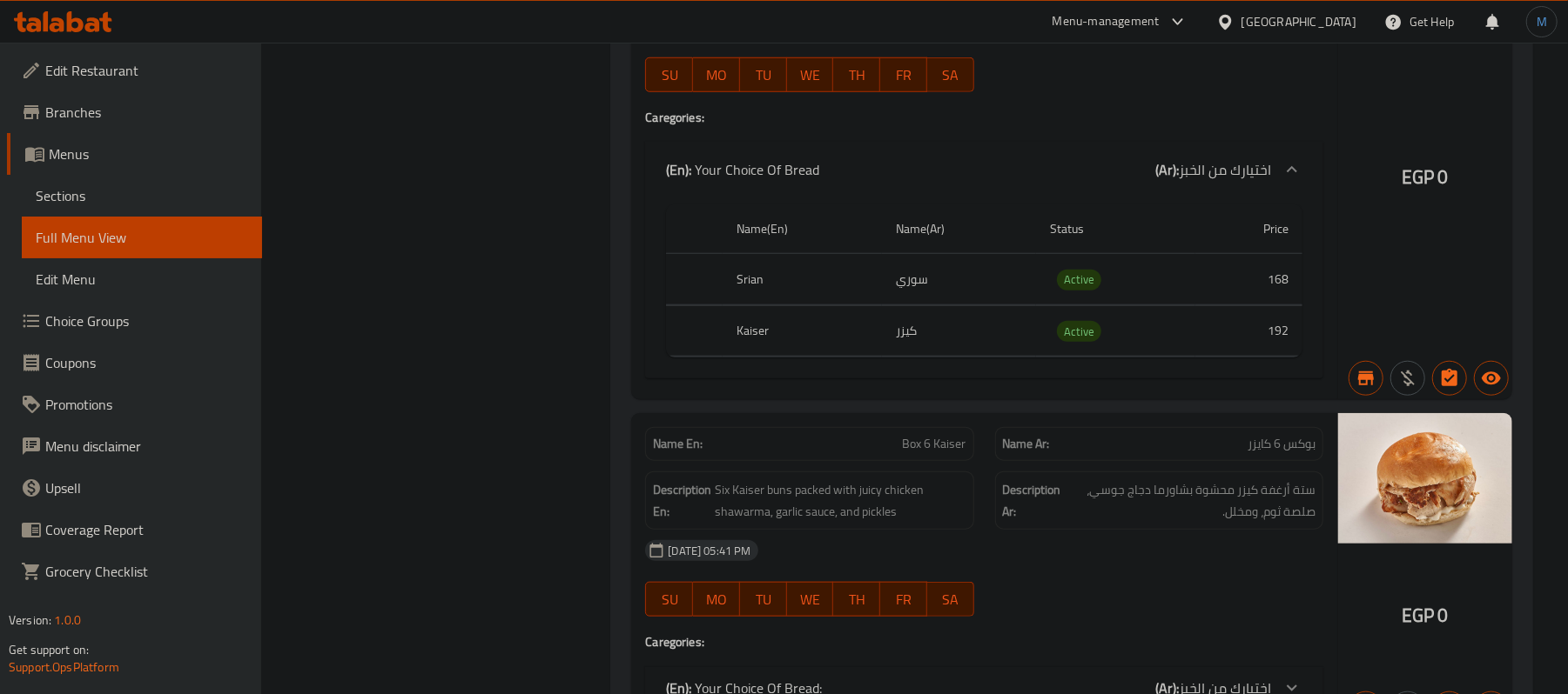
scroll to position [1509, 0]
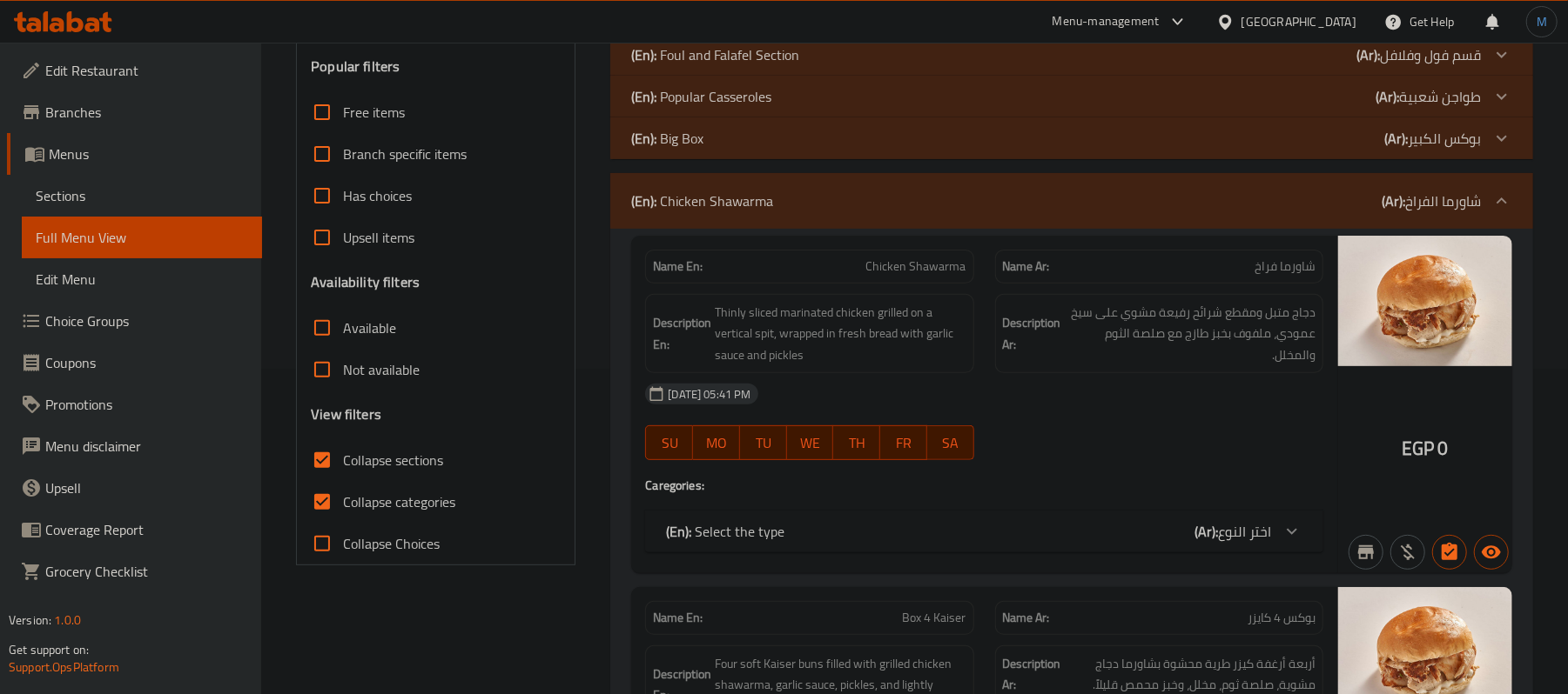
scroll to position [233, 0]
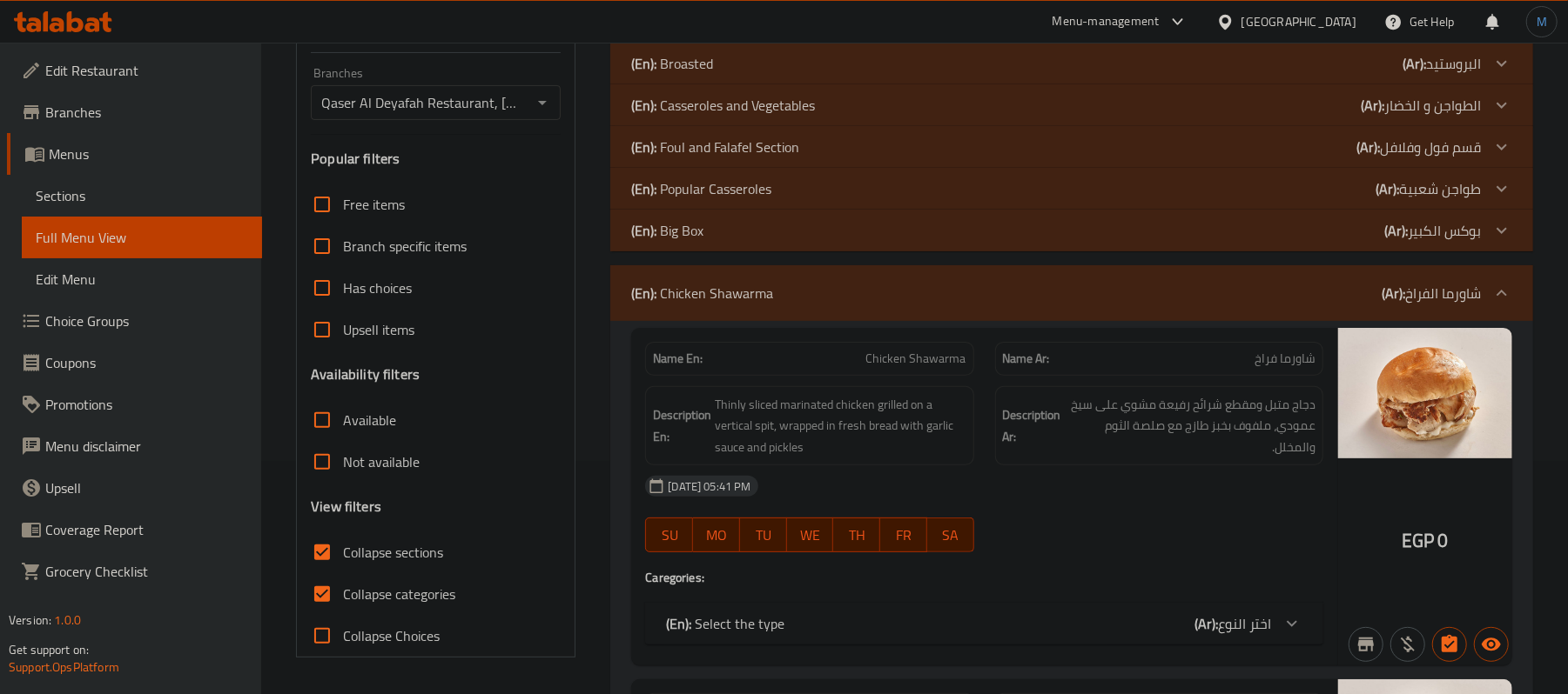
click at [1359, 313] on div "(En): Chicken Shawarma (Ar): شاورما الفراخ" at bounding box center [1071, 293] width 923 height 56
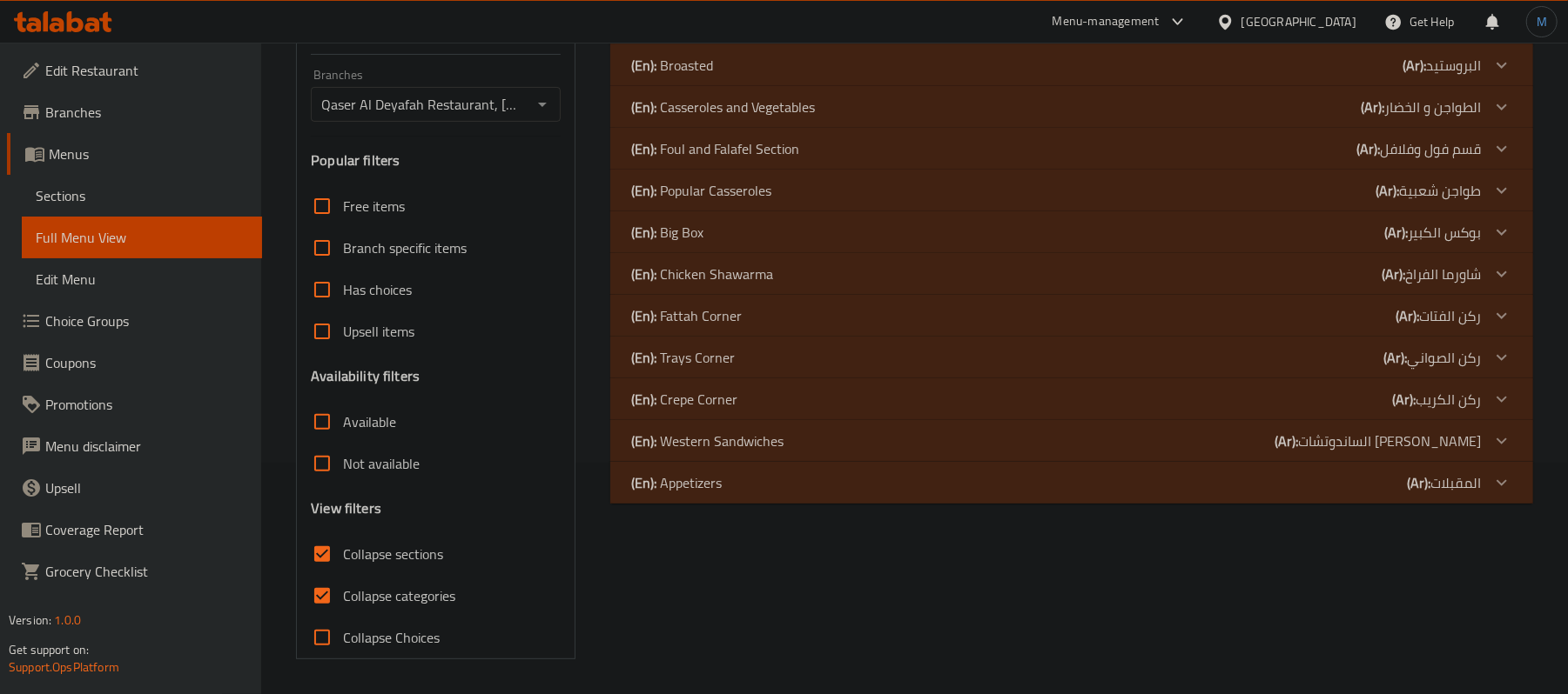
scroll to position [117, 0]
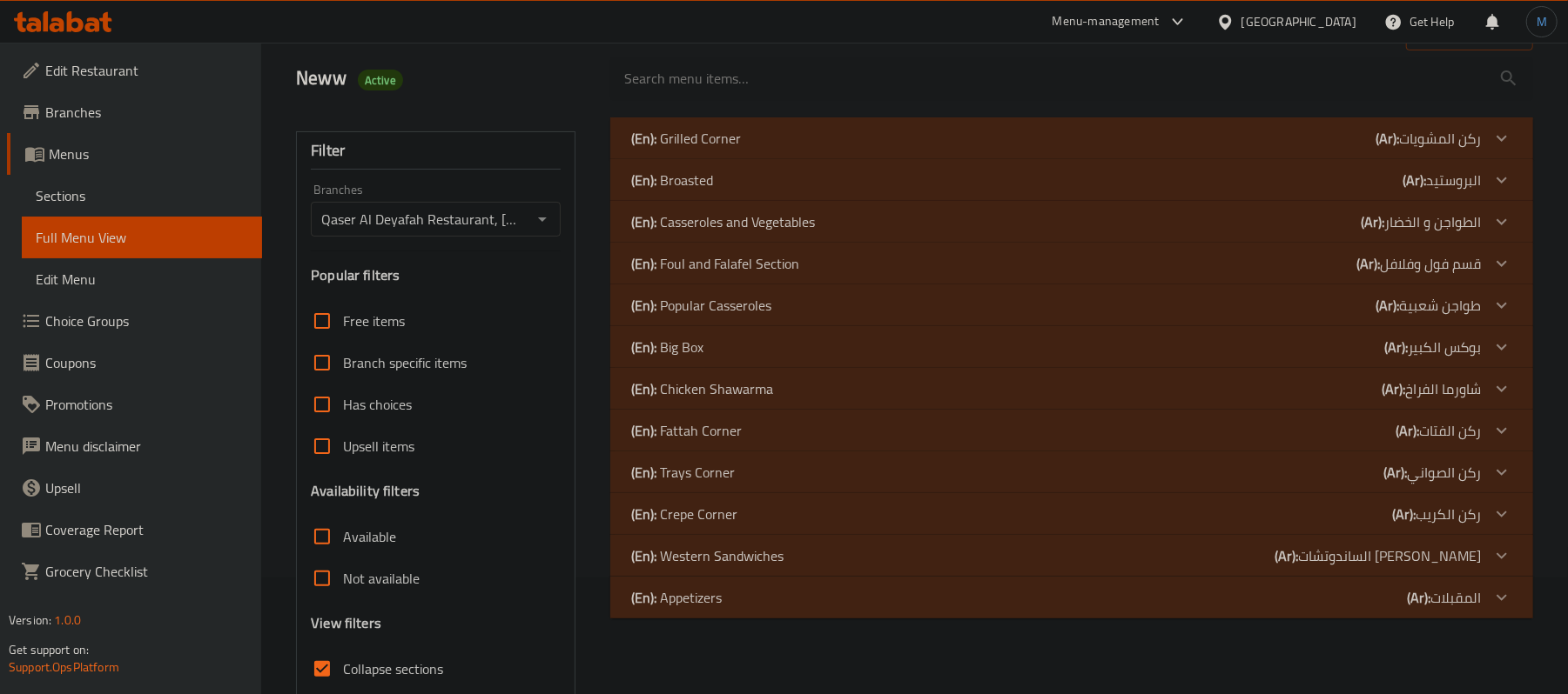
click at [822, 149] on div "(En): Casseroles and Vegetables (Ar): الطواجن و الخضار" at bounding box center [1055, 139] width 849 height 21
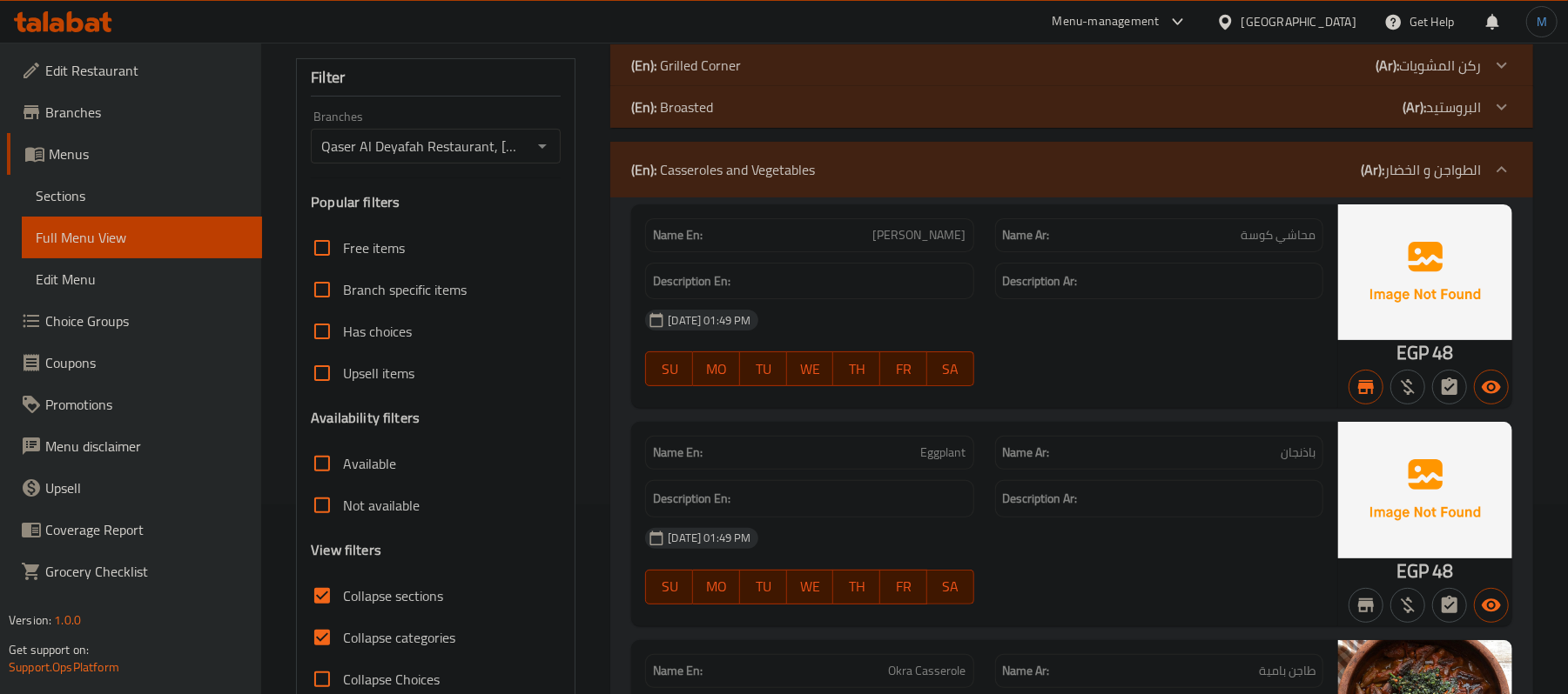
scroll to position [231, 0]
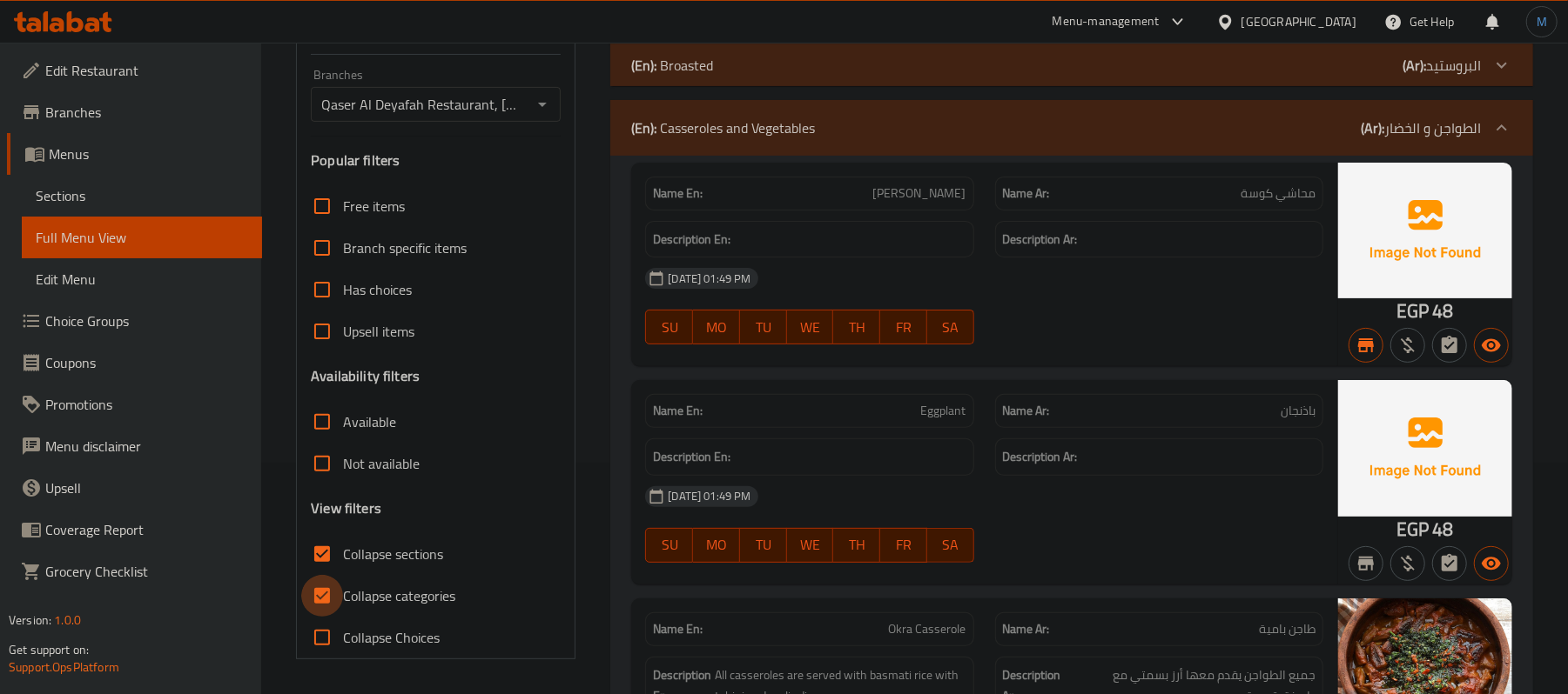
click at [339, 606] on input "Collapse categories" at bounding box center [321, 596] width 42 height 42
checkbox input "false"
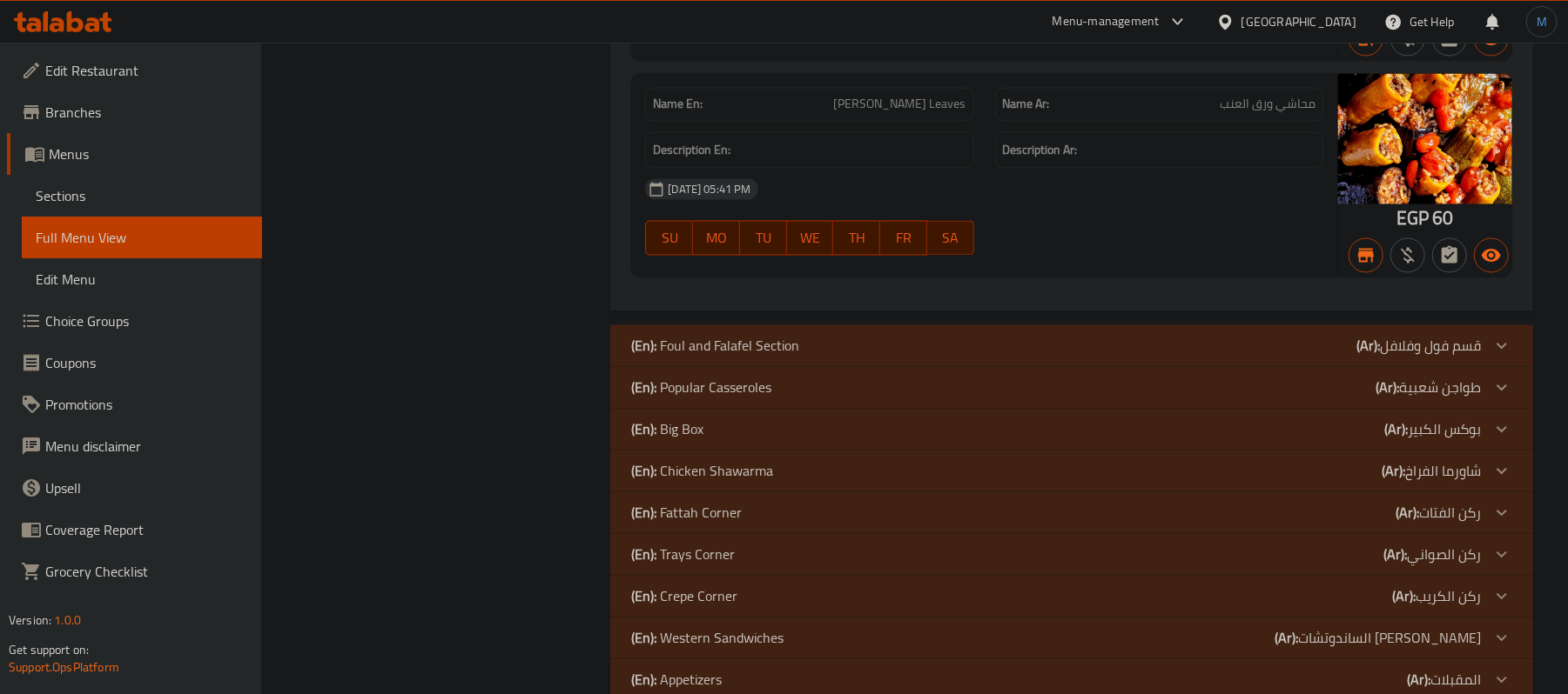
scroll to position [2479, 0]
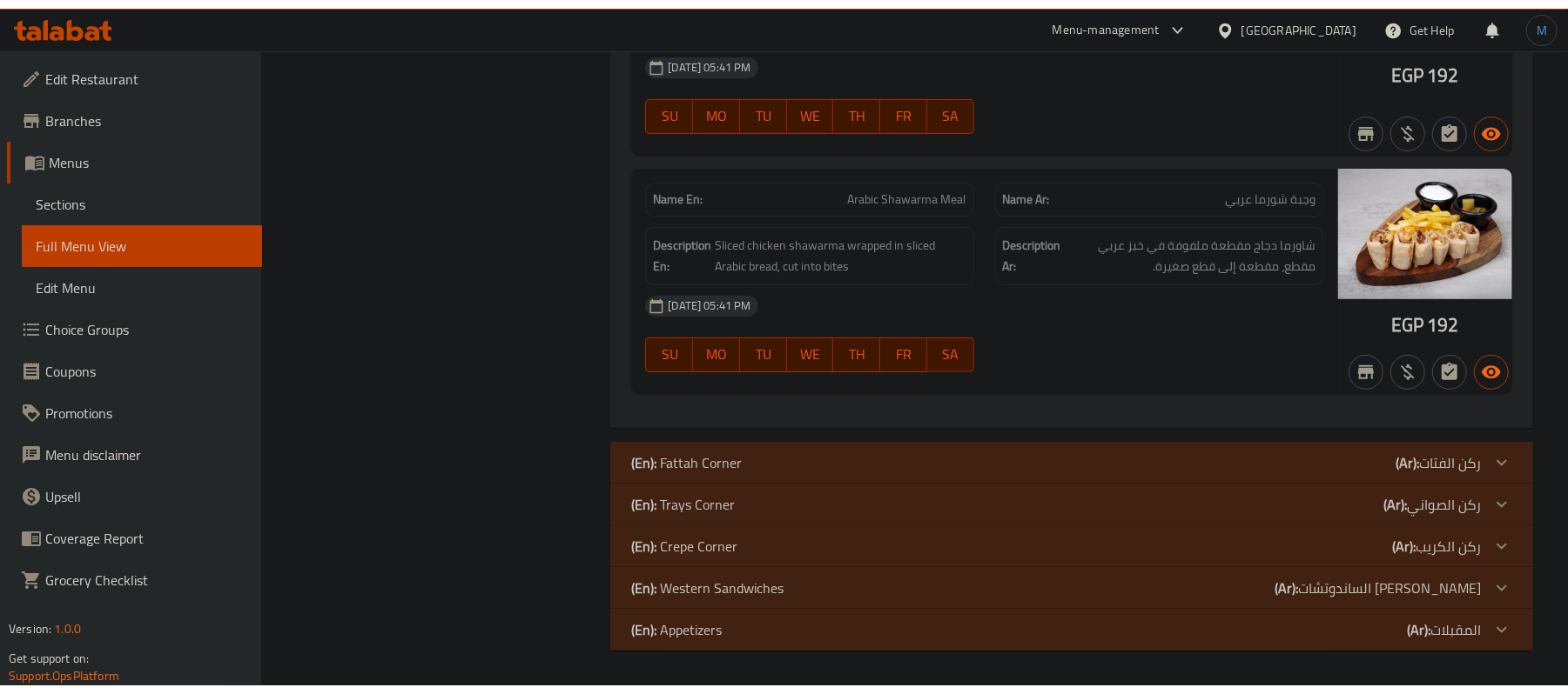
scroll to position [4967, 0]
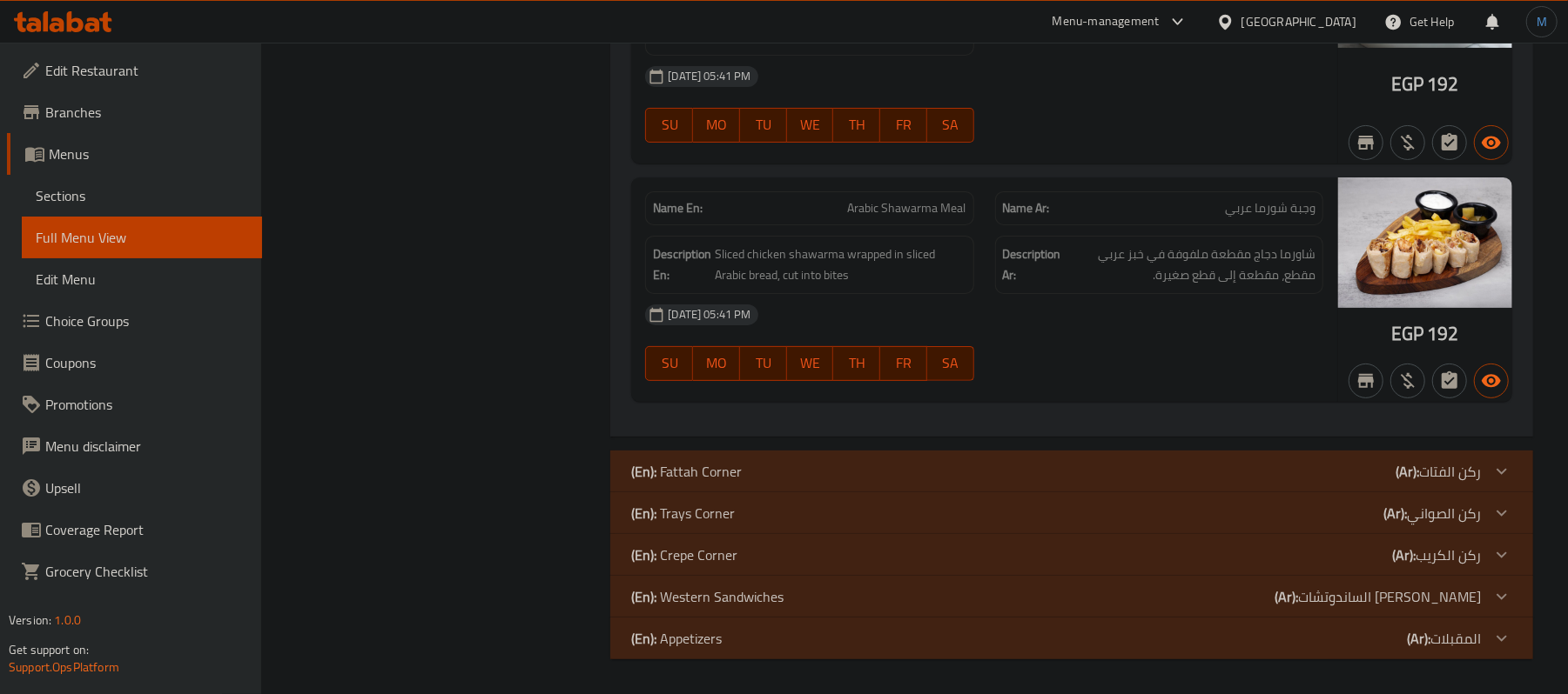
click at [109, 14] on icon at bounding box center [63, 22] width 98 height 21
